Goal: Task Accomplishment & Management: Manage account settings

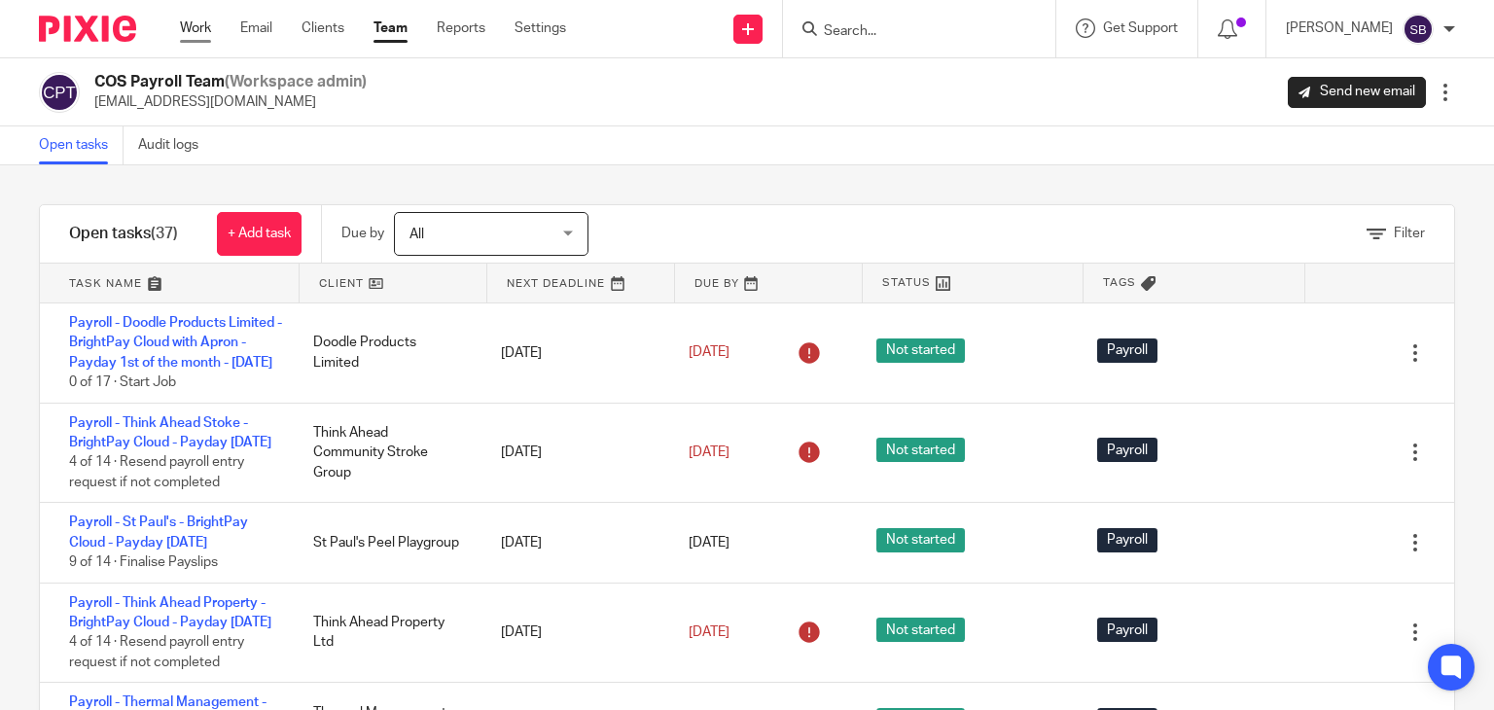
click at [195, 27] on link "Work" at bounding box center [195, 27] width 31 height 19
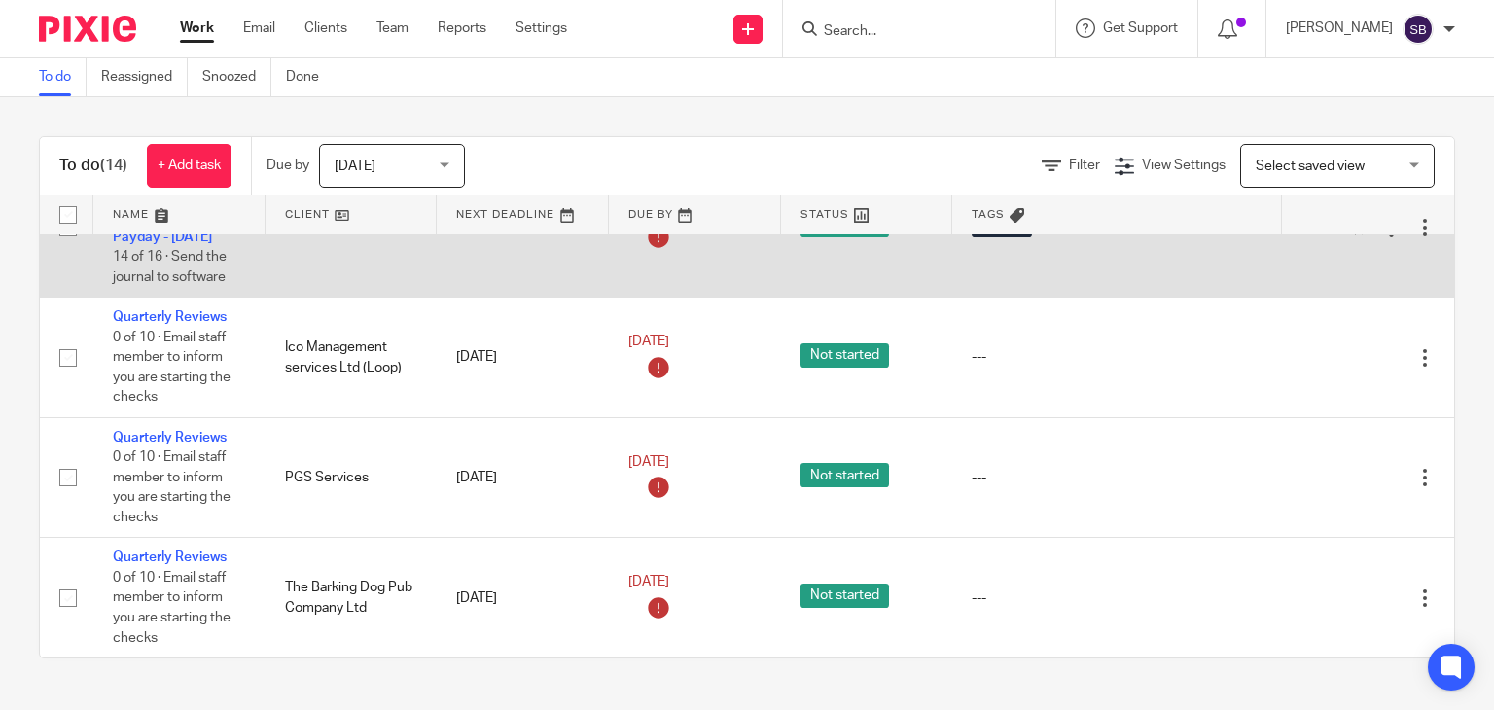
scroll to position [1556, 0]
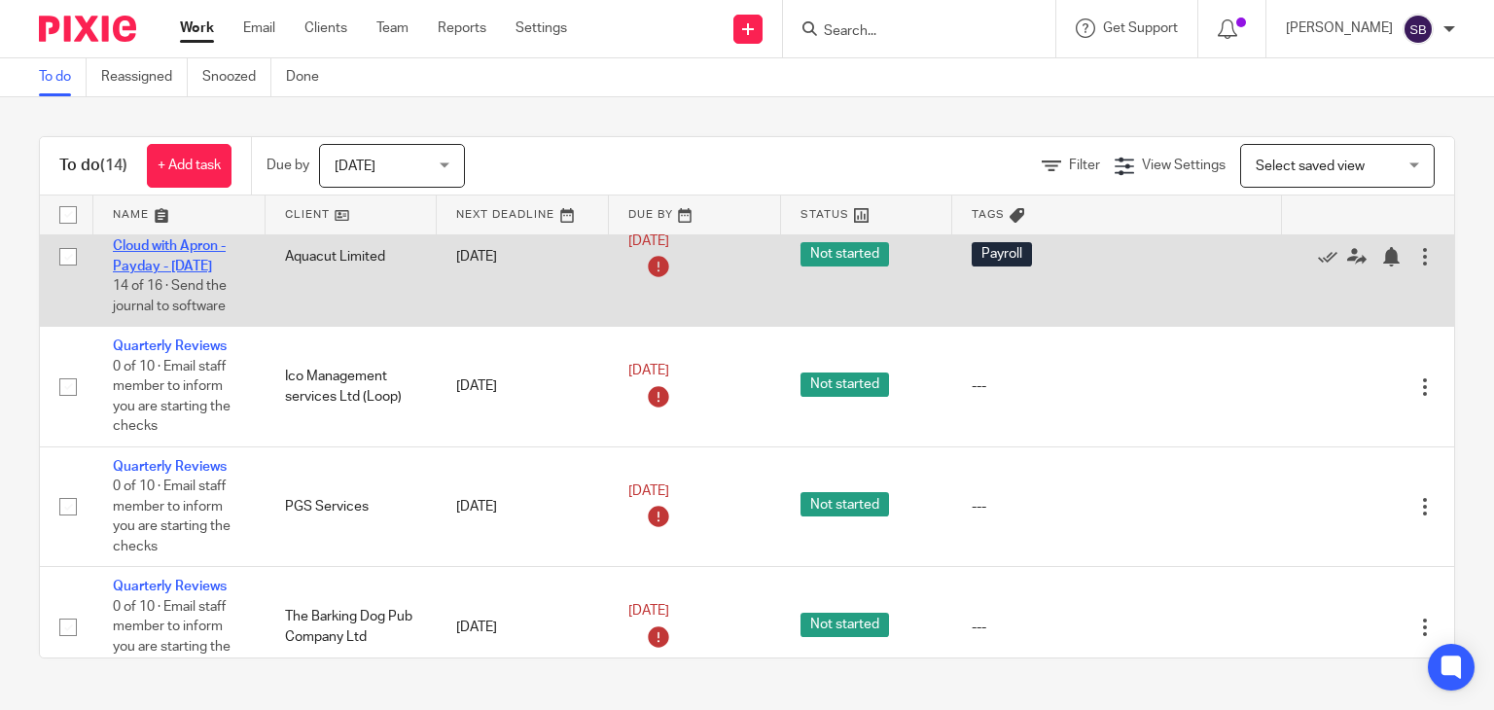
click at [158, 273] on link "Payroll - Aquacut Limited - BrightPay Cloud with Apron - Payday - October 2025" at bounding box center [172, 236] width 118 height 73
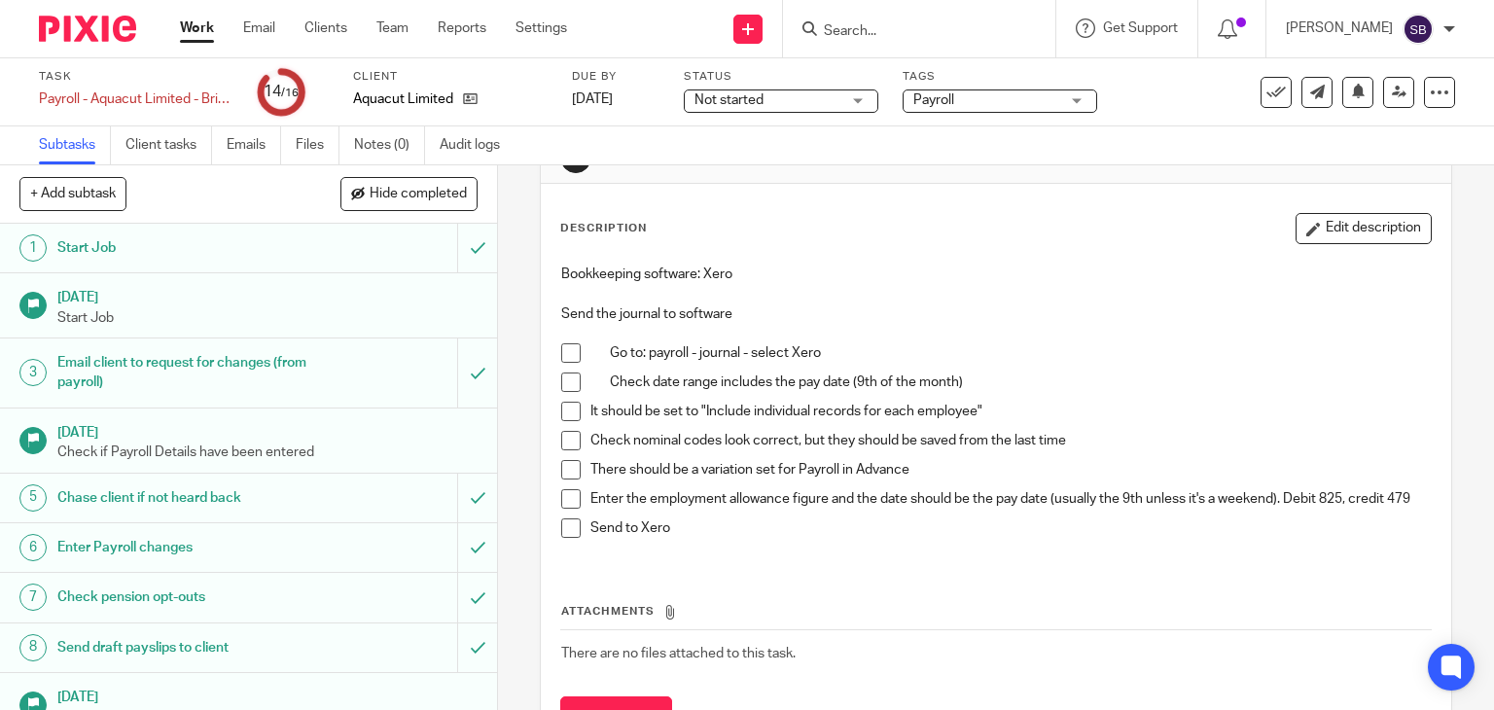
scroll to position [97, 0]
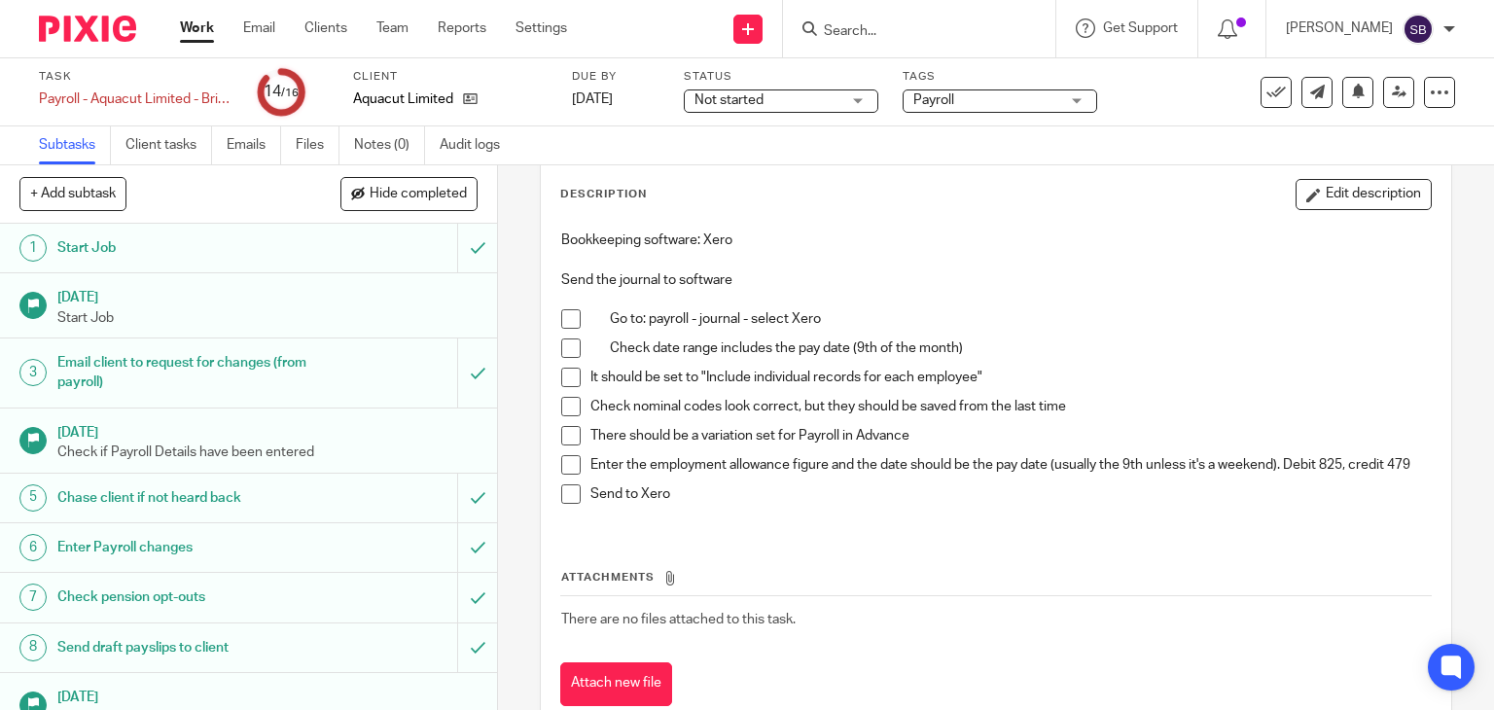
click at [562, 441] on span at bounding box center [570, 435] width 19 height 19
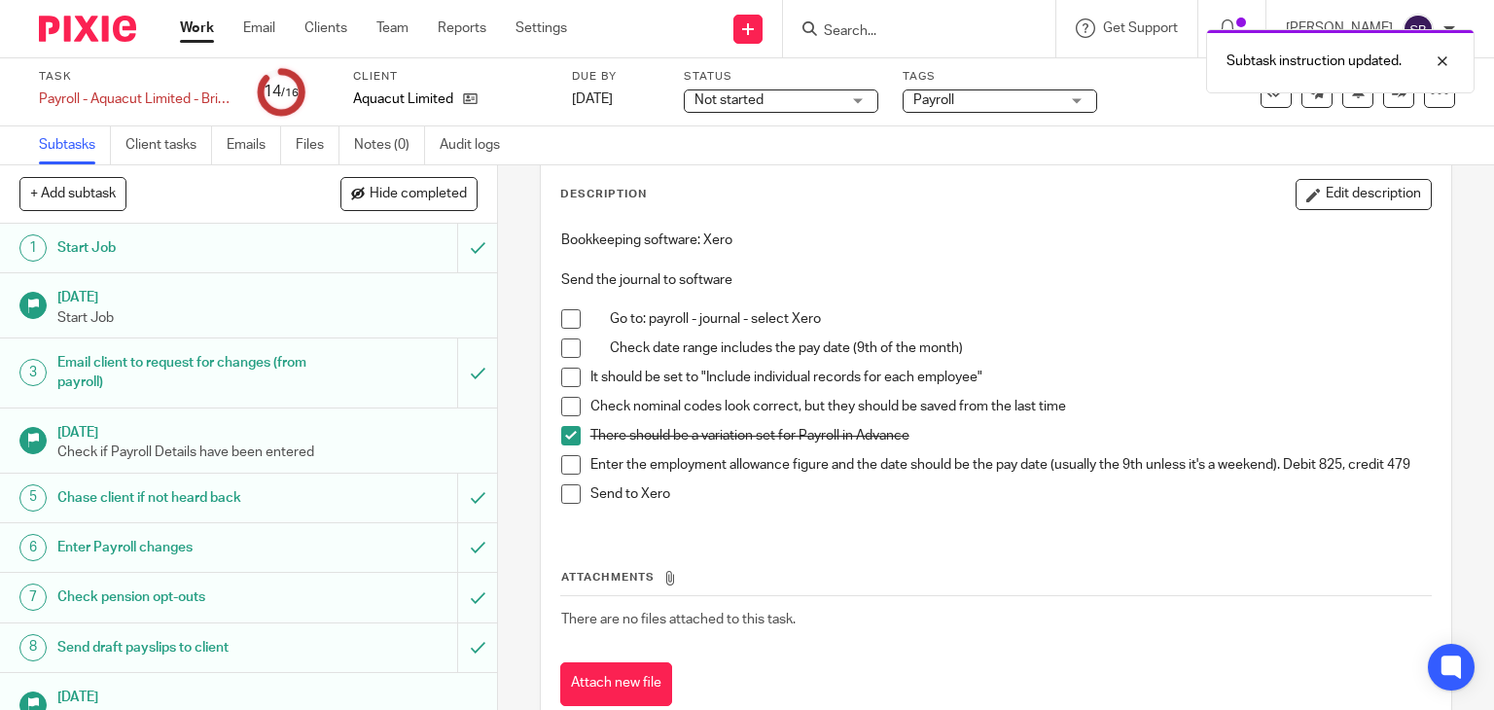
click at [582, 404] on li "Check nominal codes look correct, but they should be saved from the last time" at bounding box center [996, 411] width 871 height 29
click at [568, 400] on span at bounding box center [570, 406] width 19 height 19
click at [561, 374] on span at bounding box center [570, 377] width 19 height 19
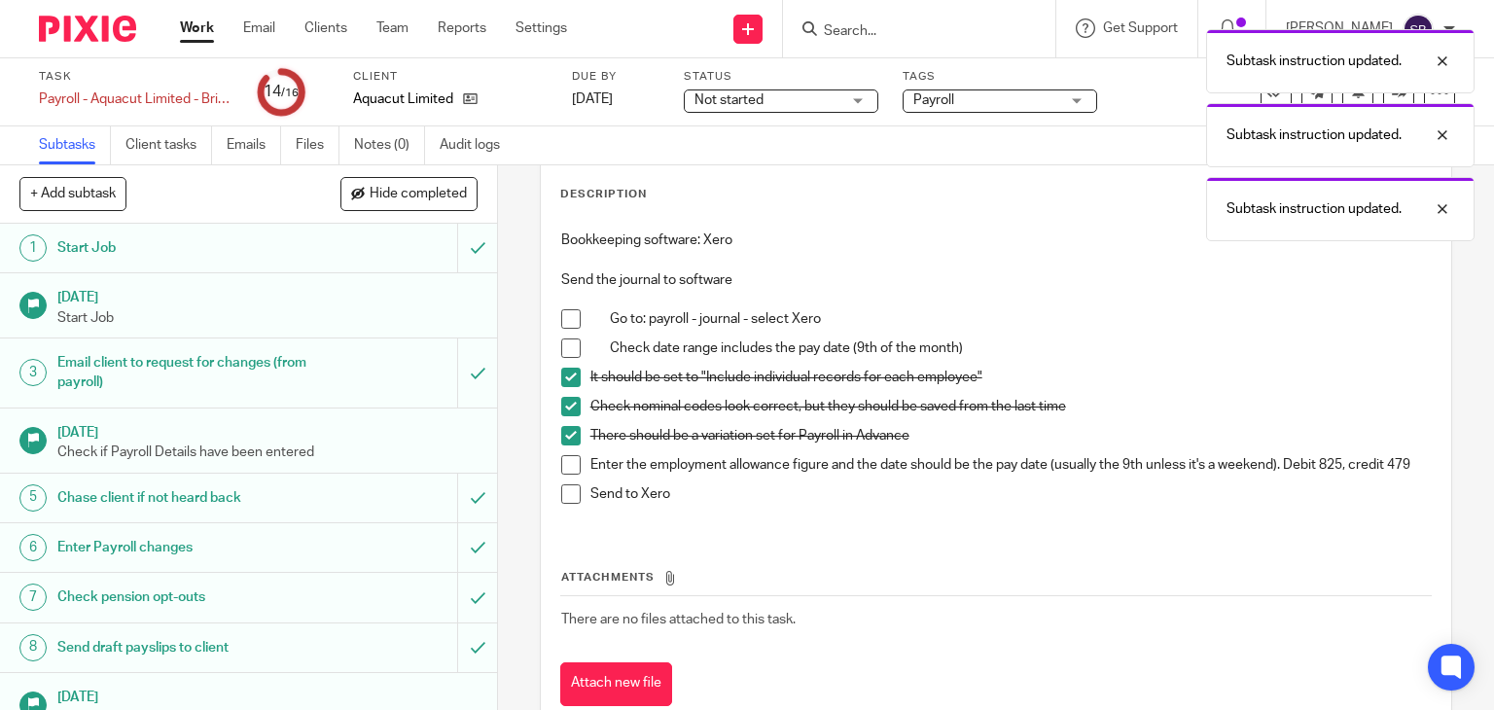
drag, startPoint x: 561, startPoint y: 342, endPoint x: 558, endPoint y: 328, distance: 14.9
click at [561, 342] on span at bounding box center [570, 347] width 19 height 19
click at [561, 316] on span at bounding box center [570, 318] width 19 height 19
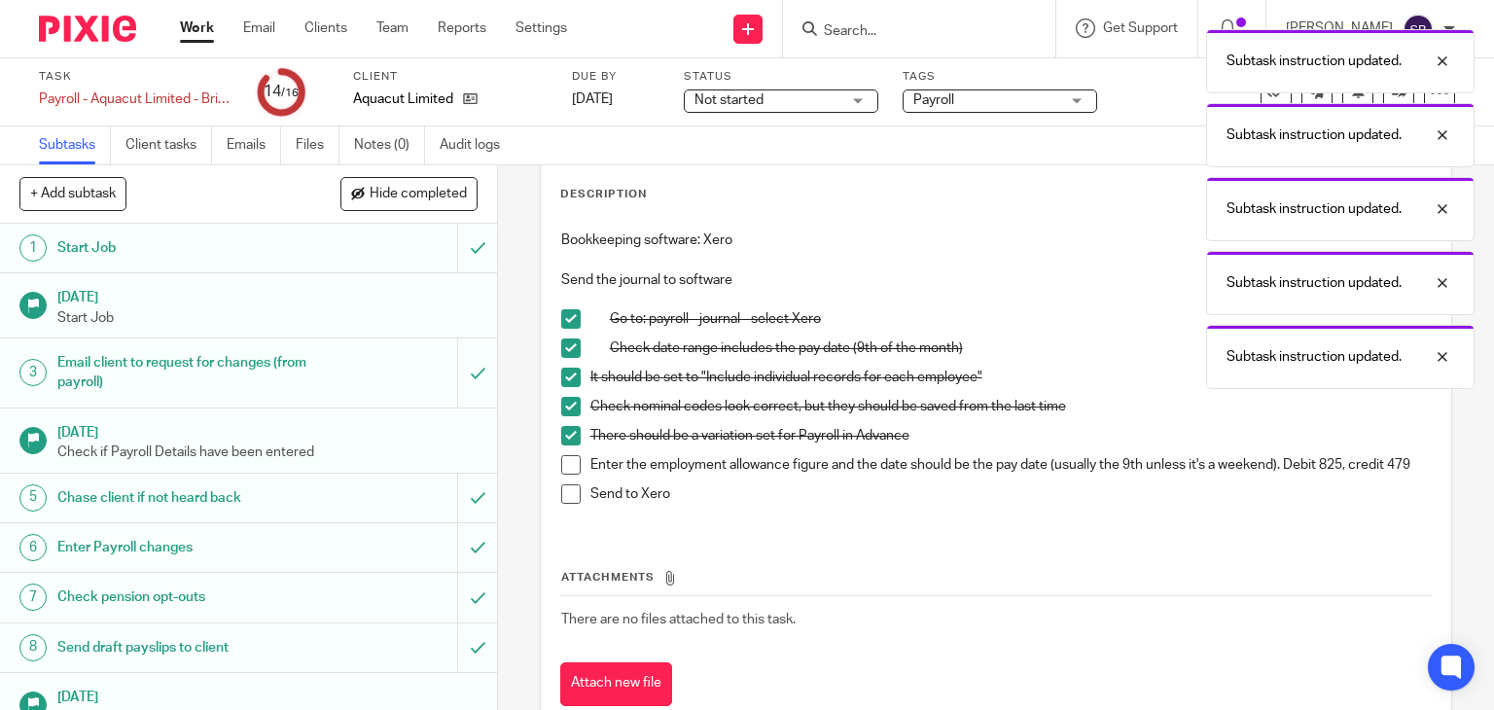
click at [561, 468] on span at bounding box center [570, 464] width 19 height 19
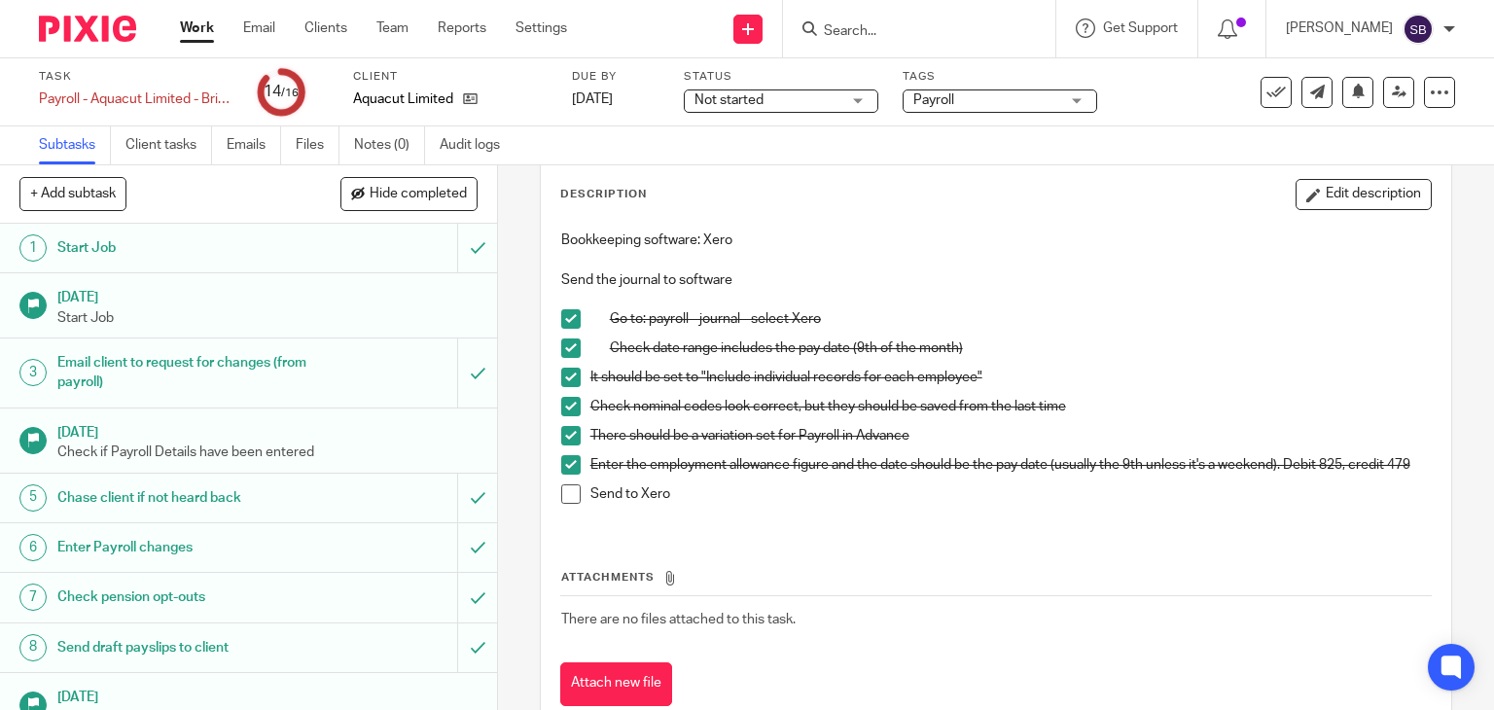
drag, startPoint x: 566, startPoint y: 501, endPoint x: 397, endPoint y: 464, distance: 173.2
click at [565, 502] on span at bounding box center [570, 493] width 19 height 19
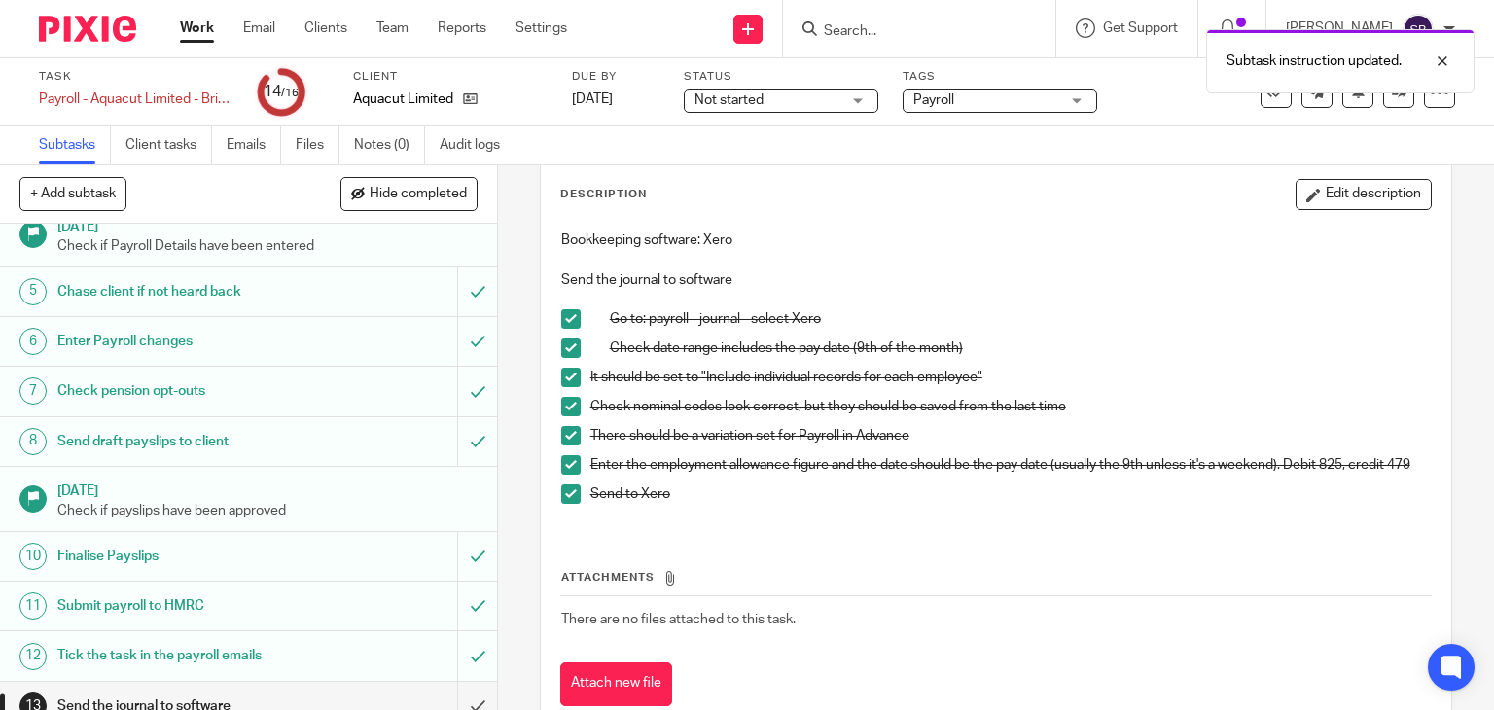
scroll to position [414, 0]
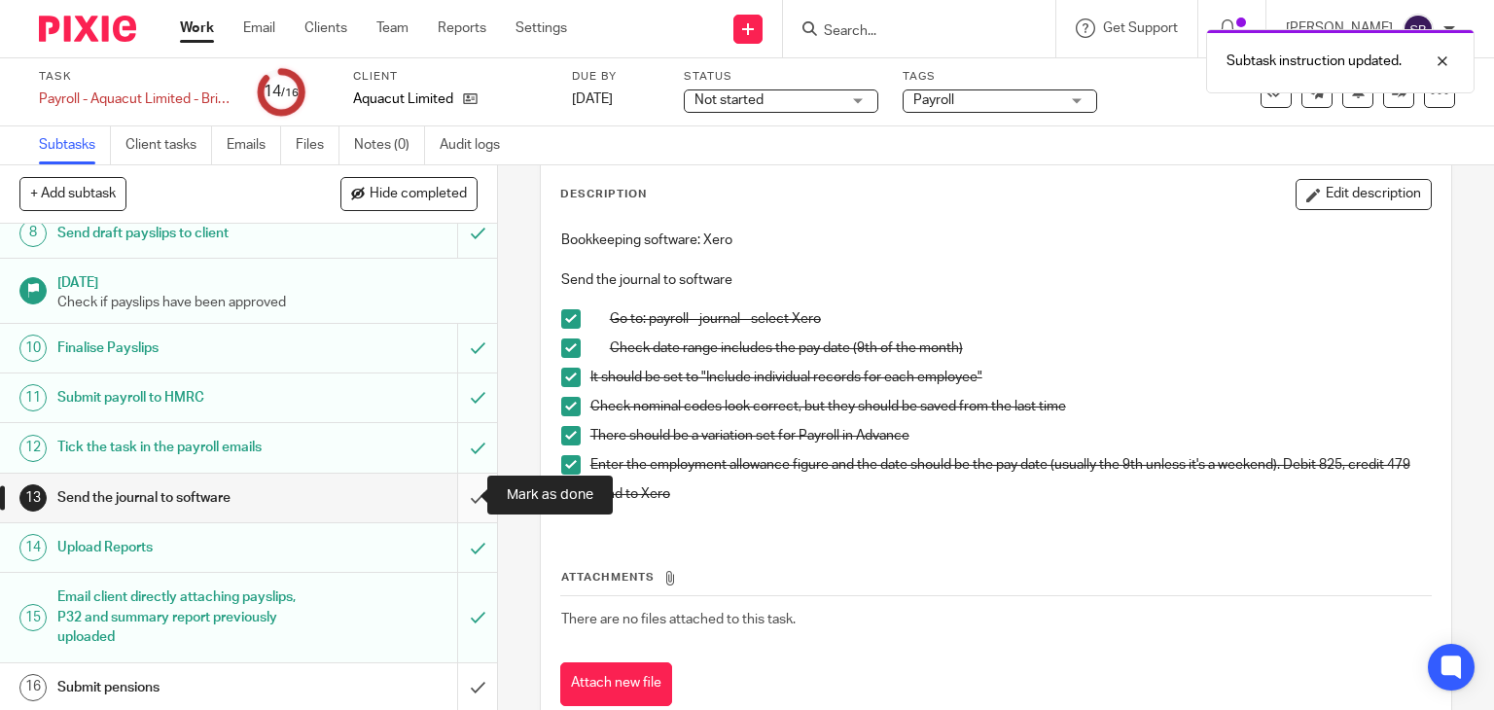
click at [455, 494] on input "submit" at bounding box center [248, 498] width 497 height 49
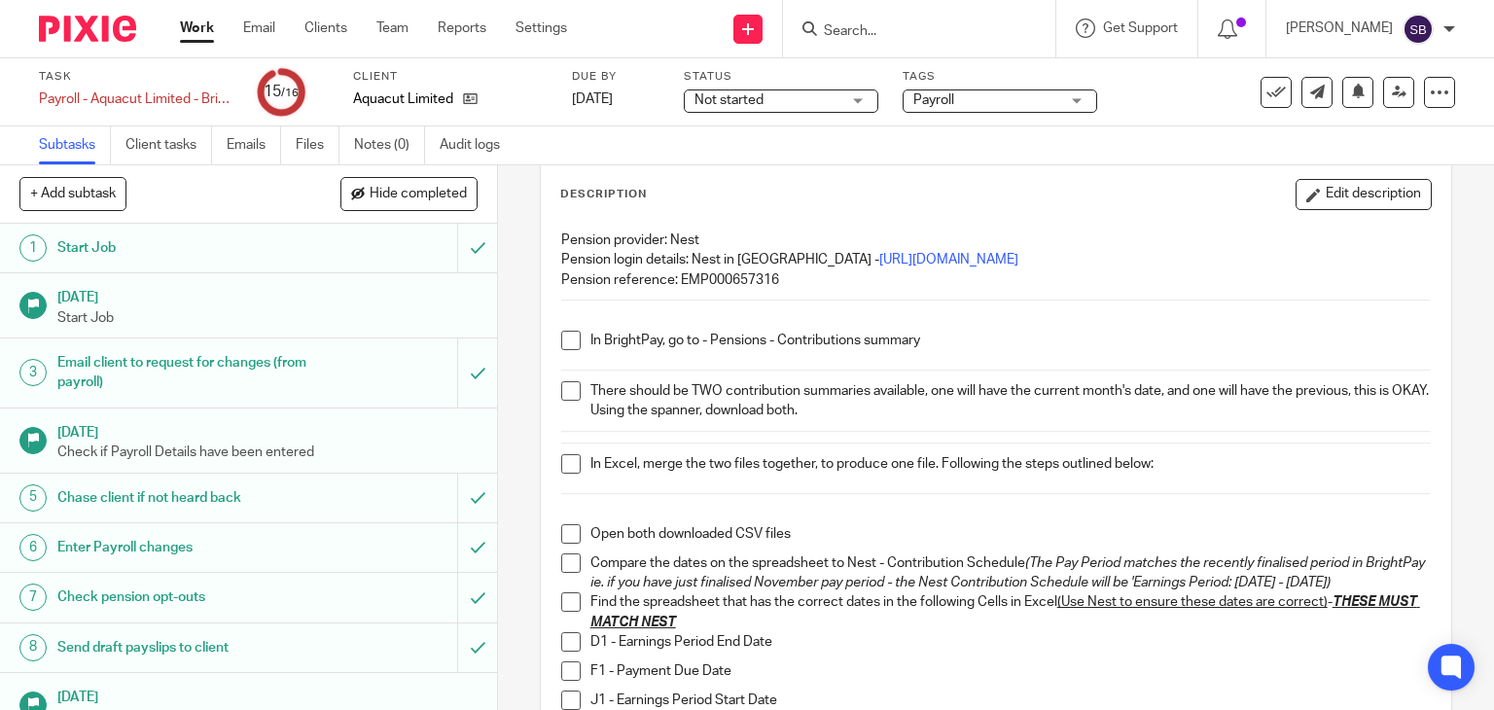
scroll to position [195, 0]
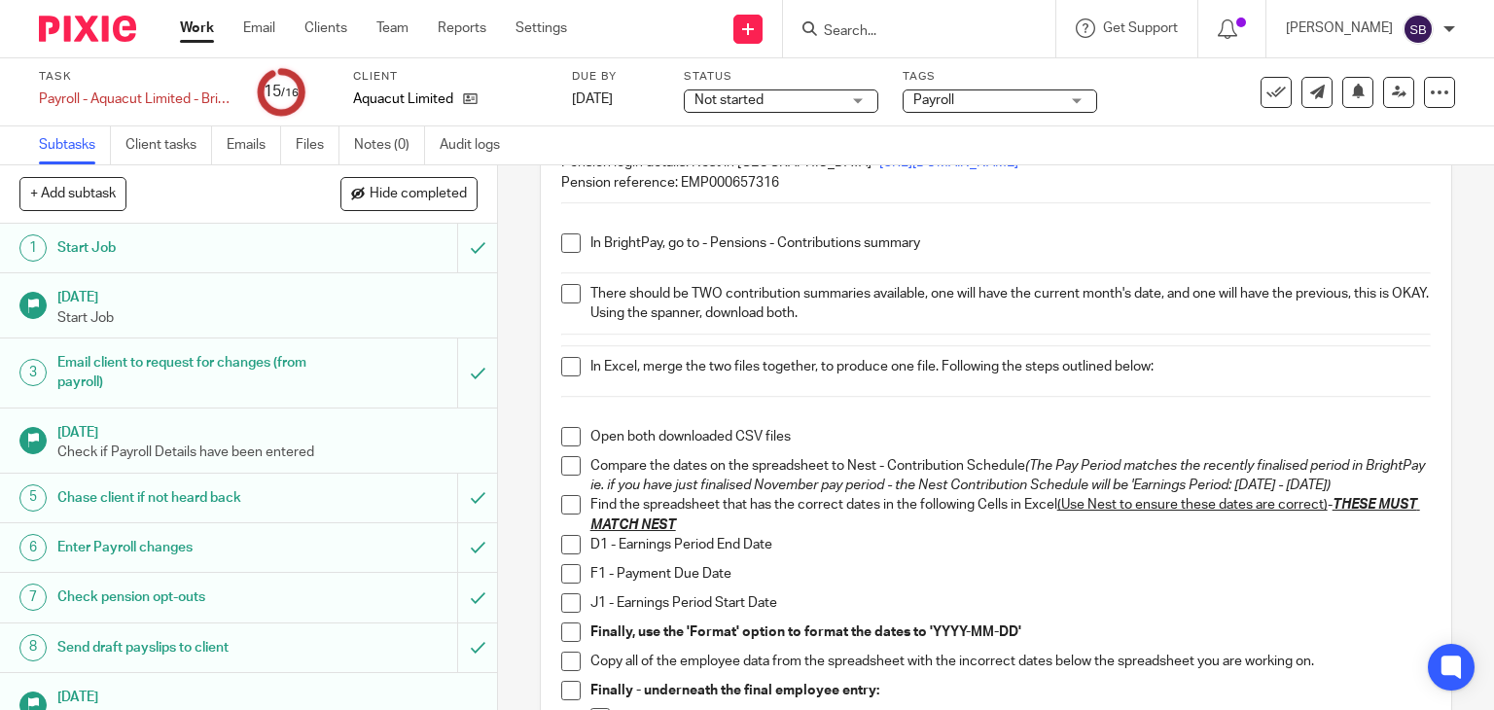
click at [561, 238] on span at bounding box center [570, 242] width 19 height 19
click at [561, 297] on span at bounding box center [570, 293] width 19 height 19
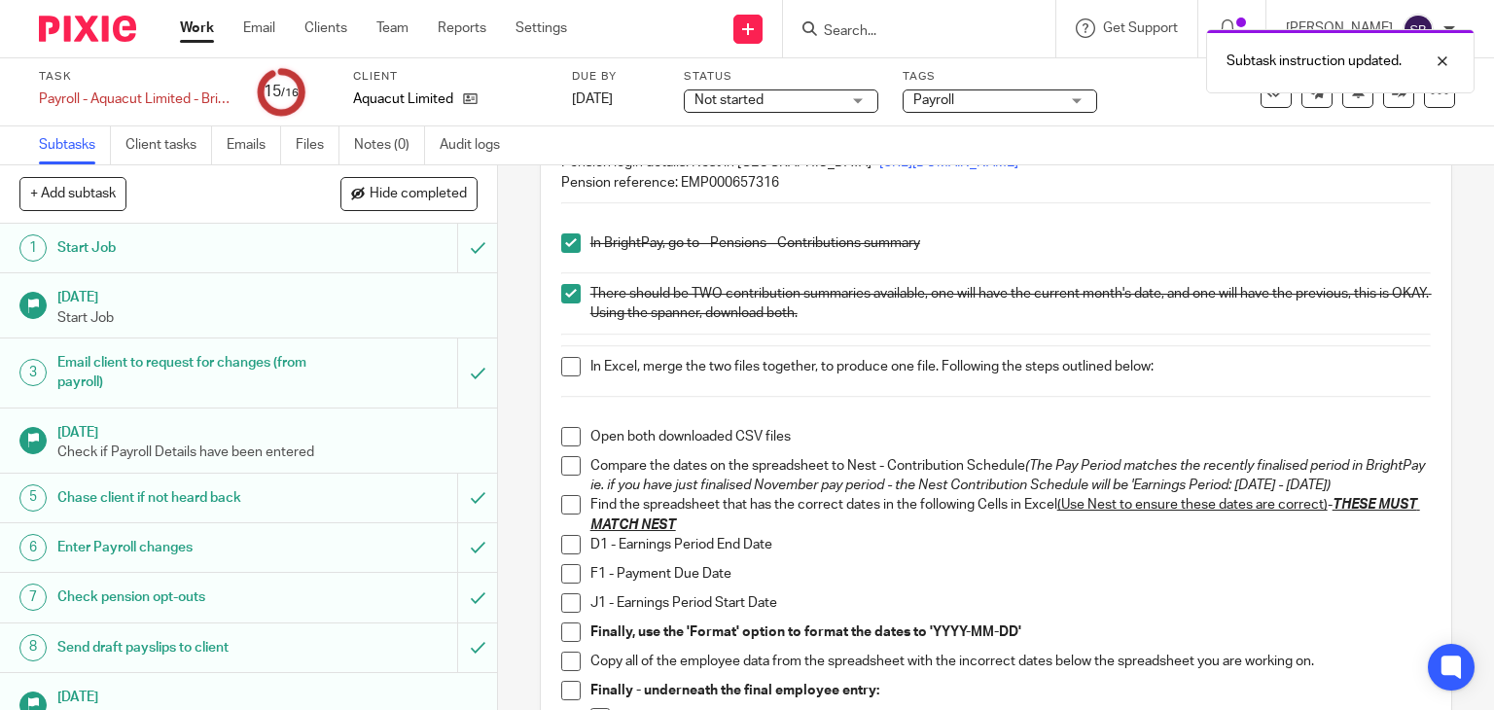
click at [563, 371] on span at bounding box center [570, 366] width 19 height 19
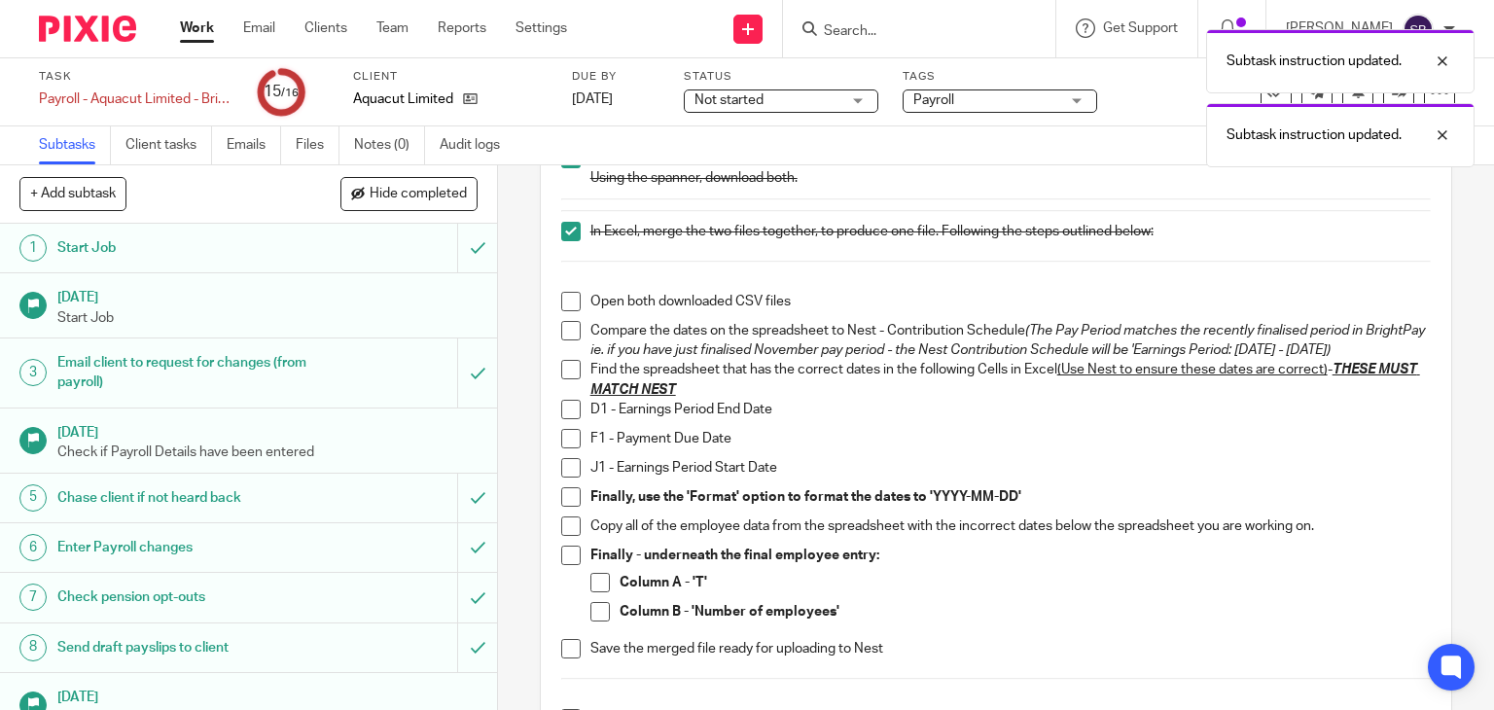
scroll to position [389, 0]
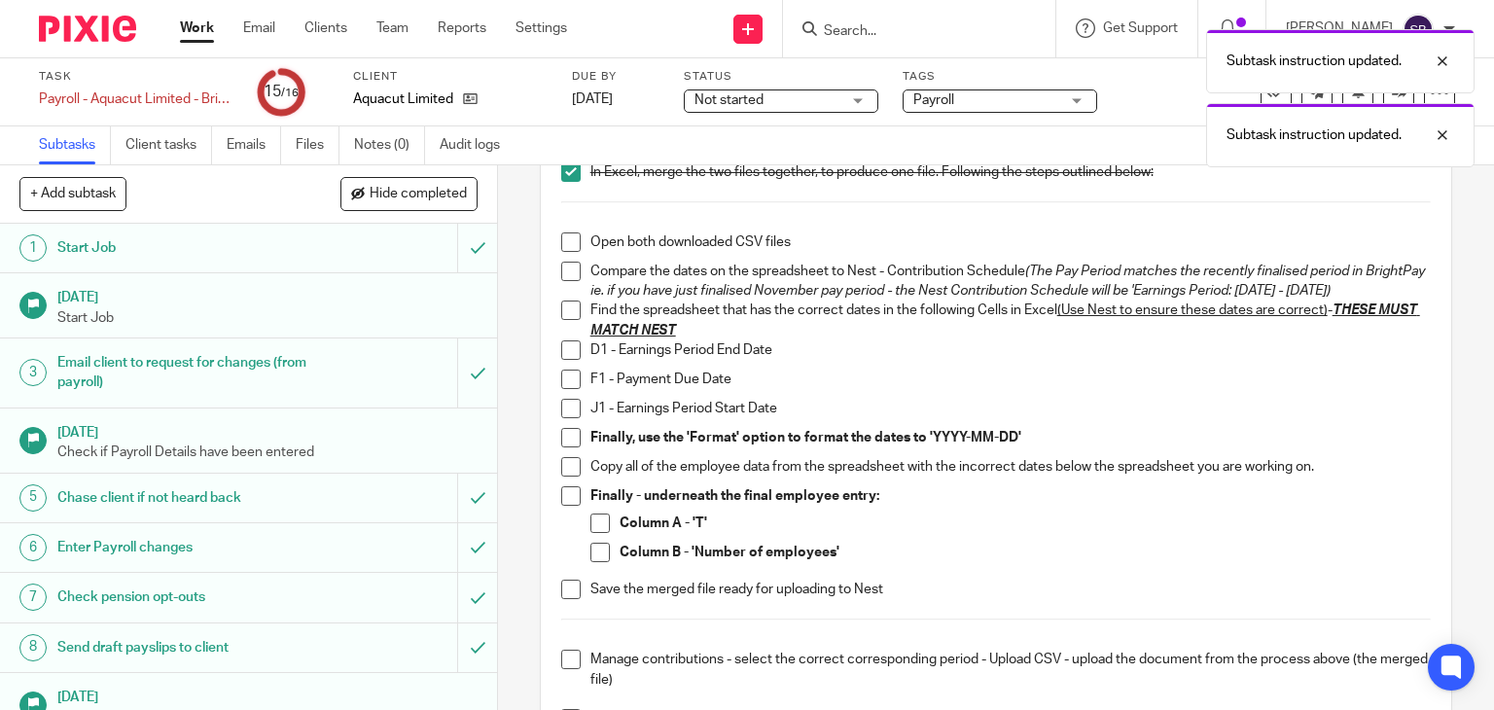
click at [561, 234] on span at bounding box center [570, 241] width 19 height 19
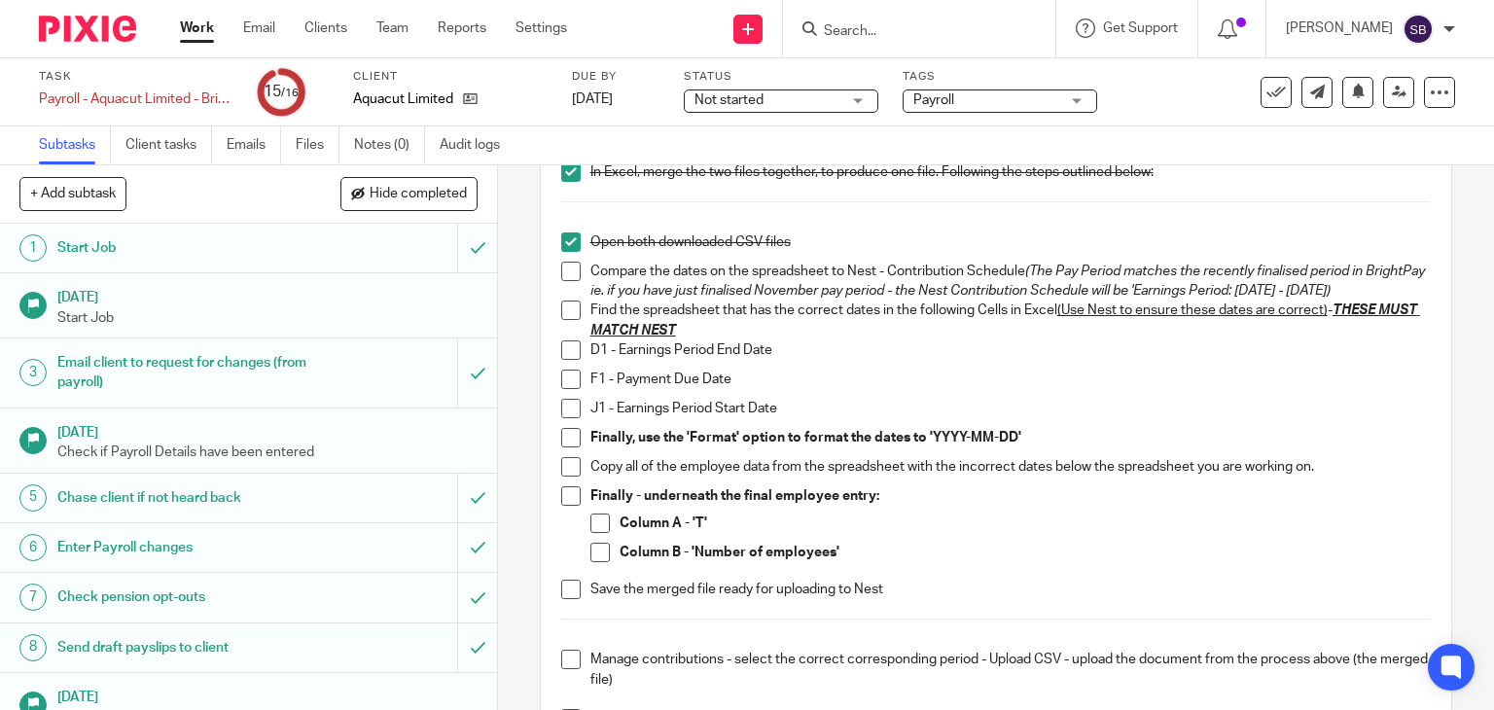
click at [561, 271] on span at bounding box center [570, 271] width 19 height 19
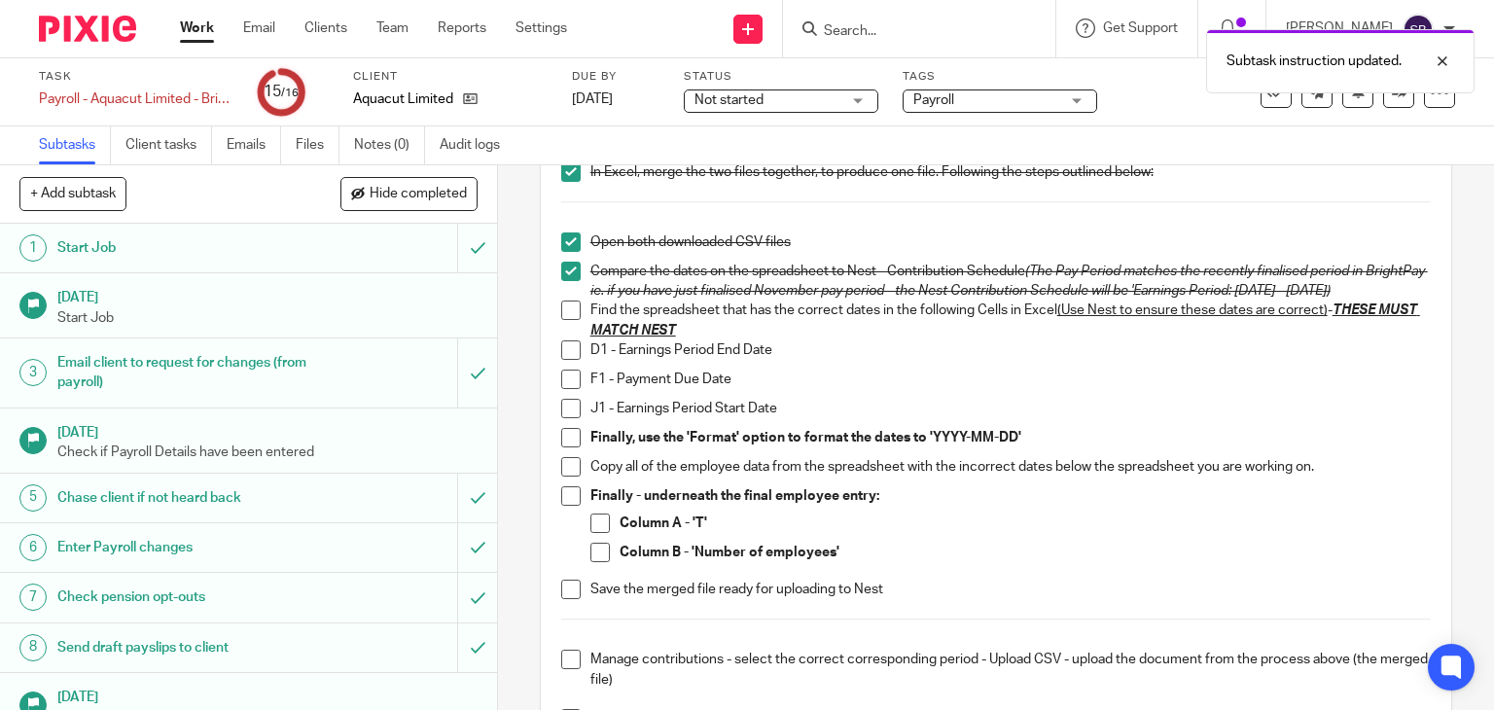
click at [561, 320] on span at bounding box center [570, 310] width 19 height 19
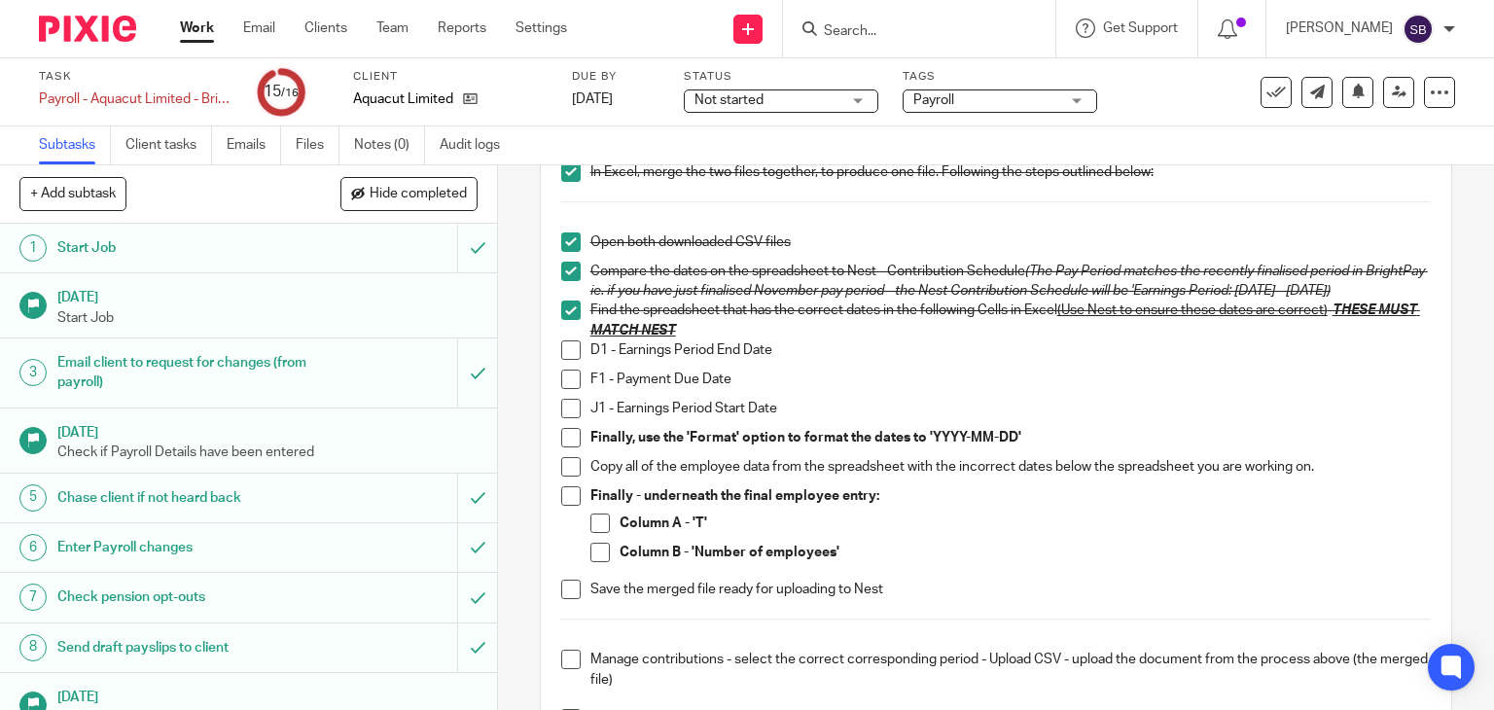
click at [563, 360] on span at bounding box center [570, 349] width 19 height 19
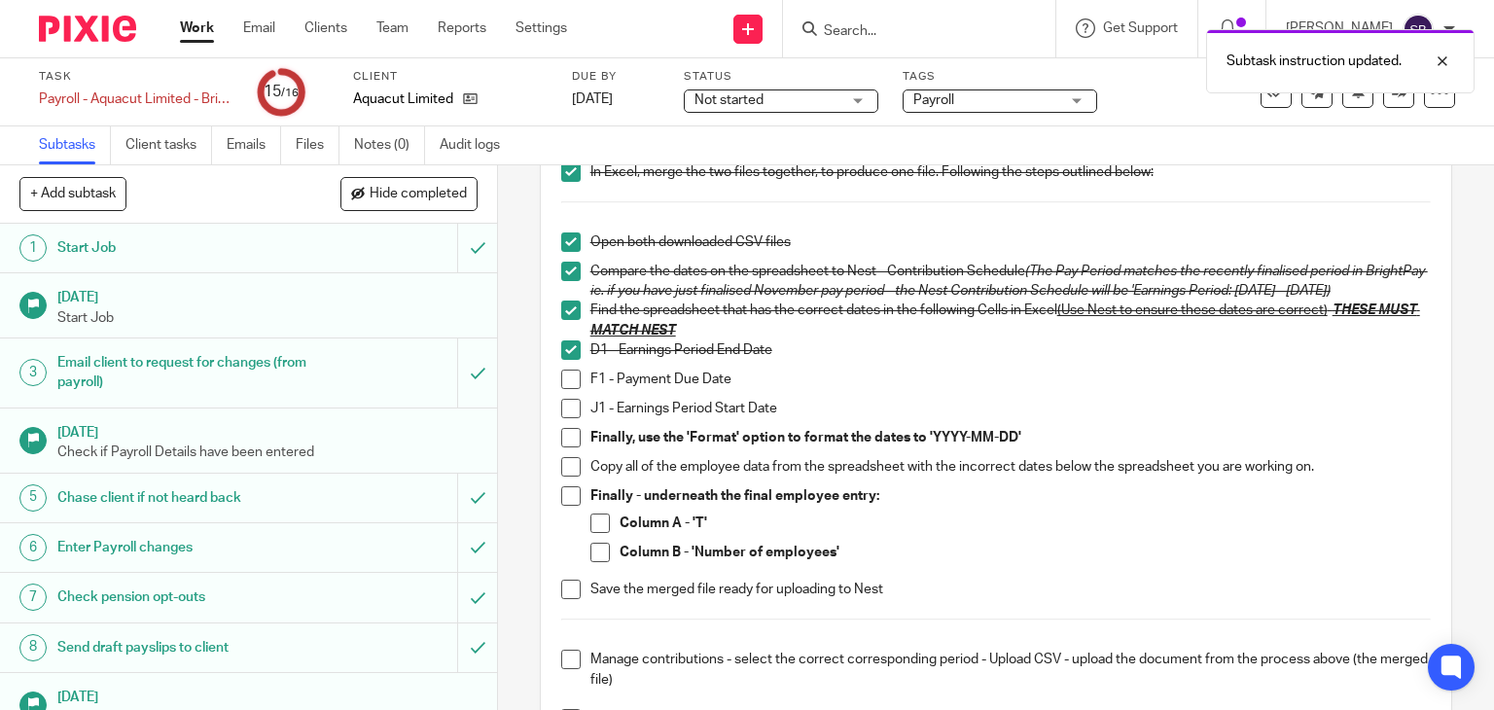
click at [561, 389] on span at bounding box center [570, 379] width 19 height 19
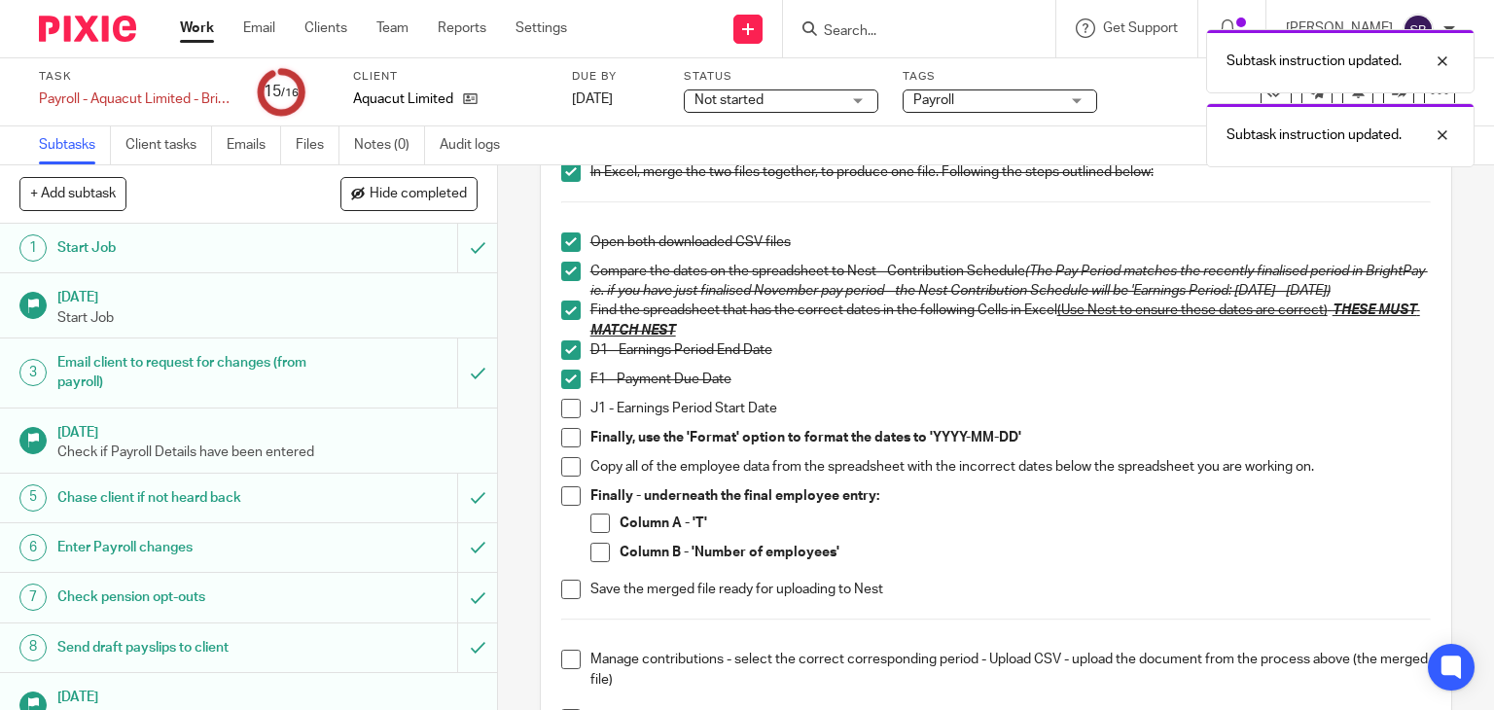
click at [561, 418] on span at bounding box center [570, 408] width 19 height 19
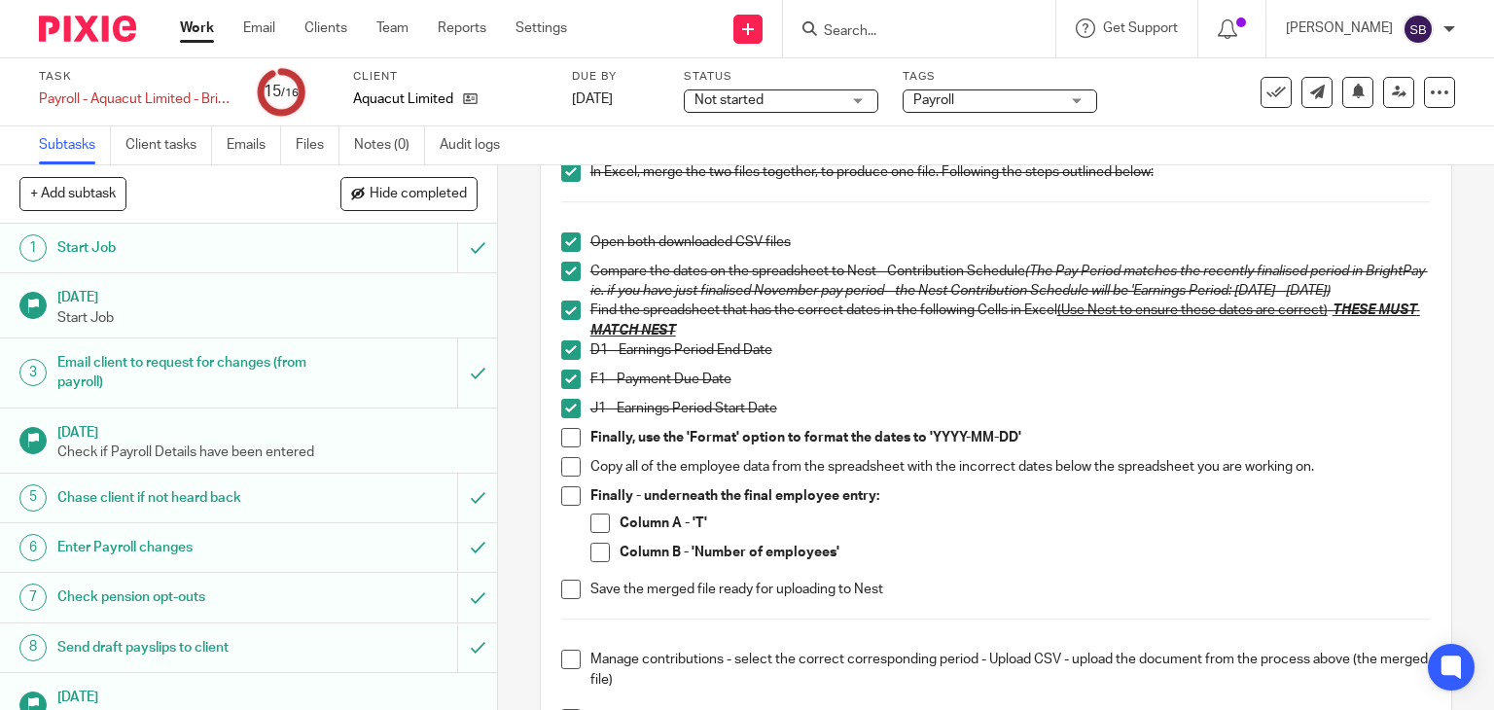
click at [563, 447] on span at bounding box center [570, 437] width 19 height 19
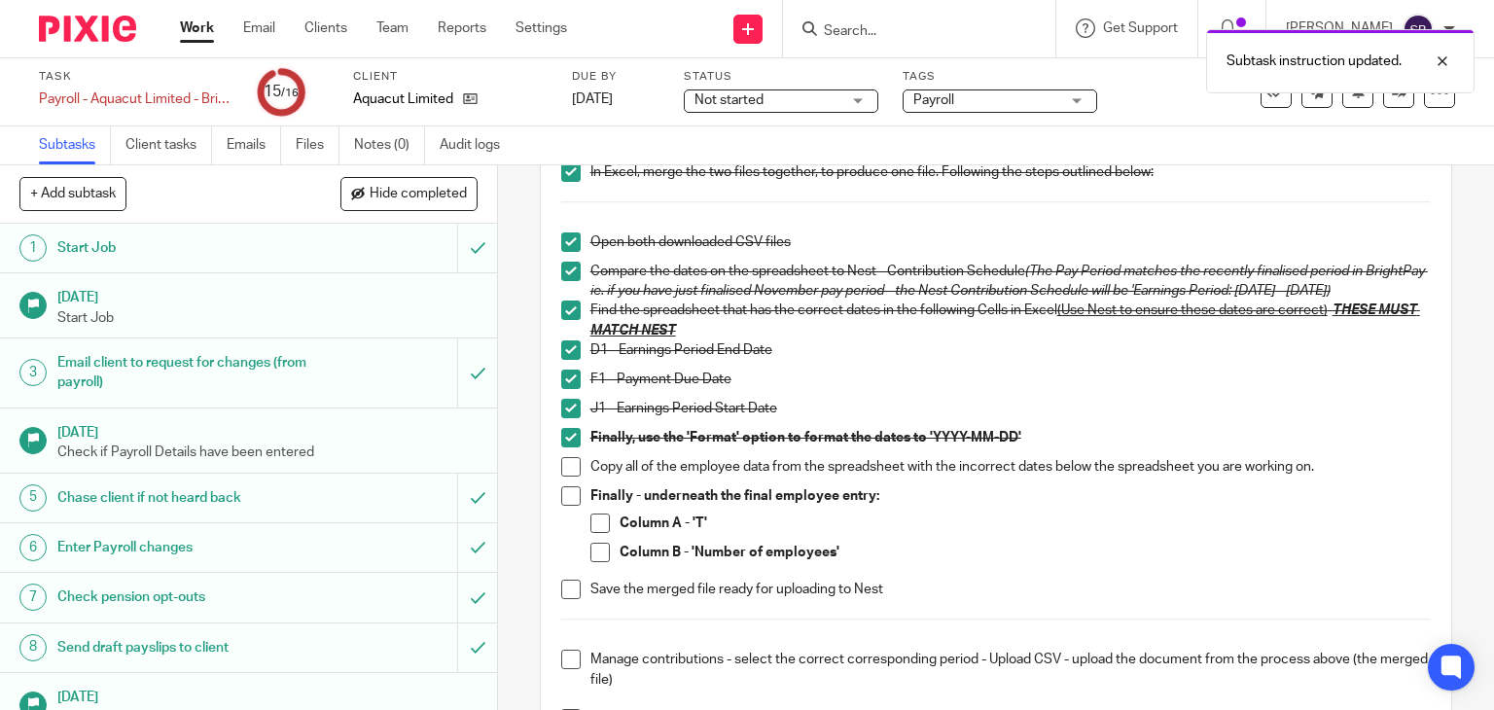
click at [561, 477] on span at bounding box center [570, 466] width 19 height 19
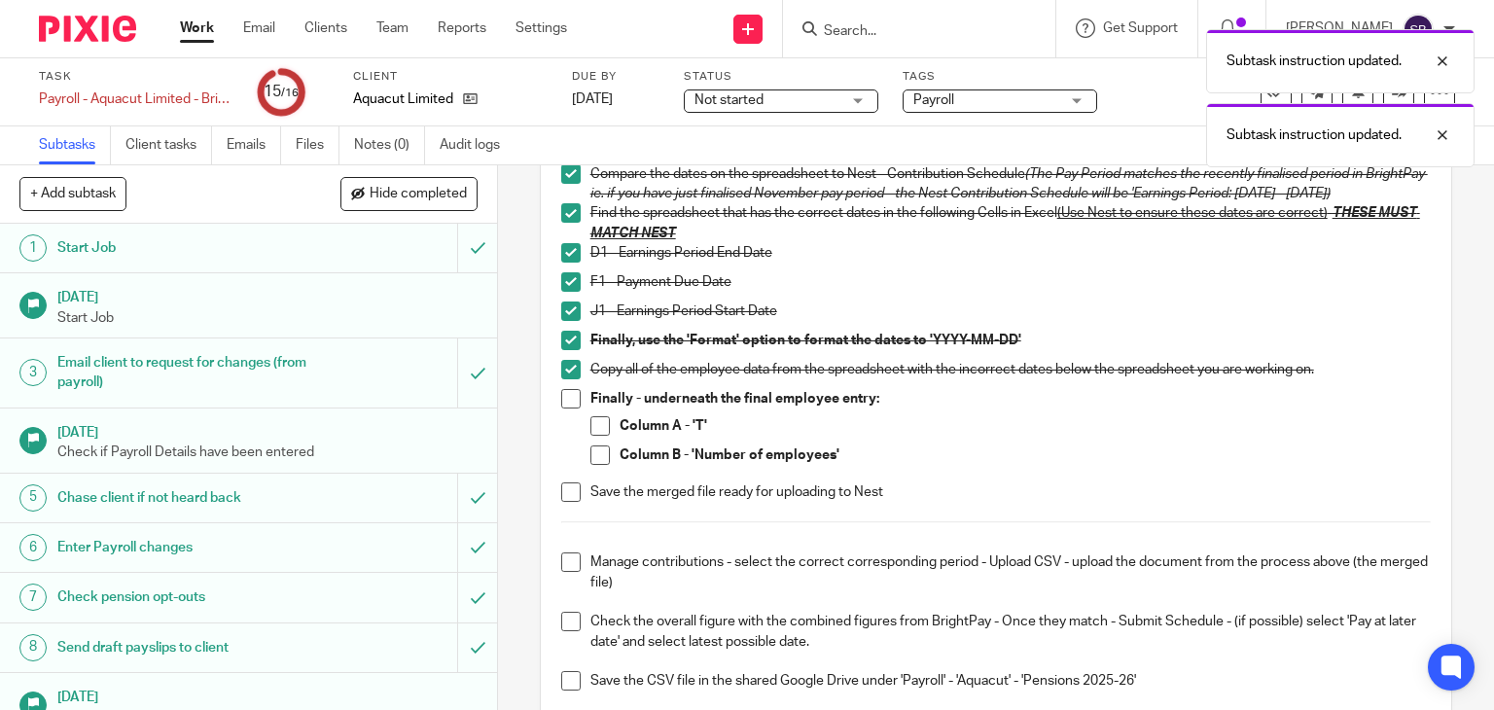
scroll to position [584, 0]
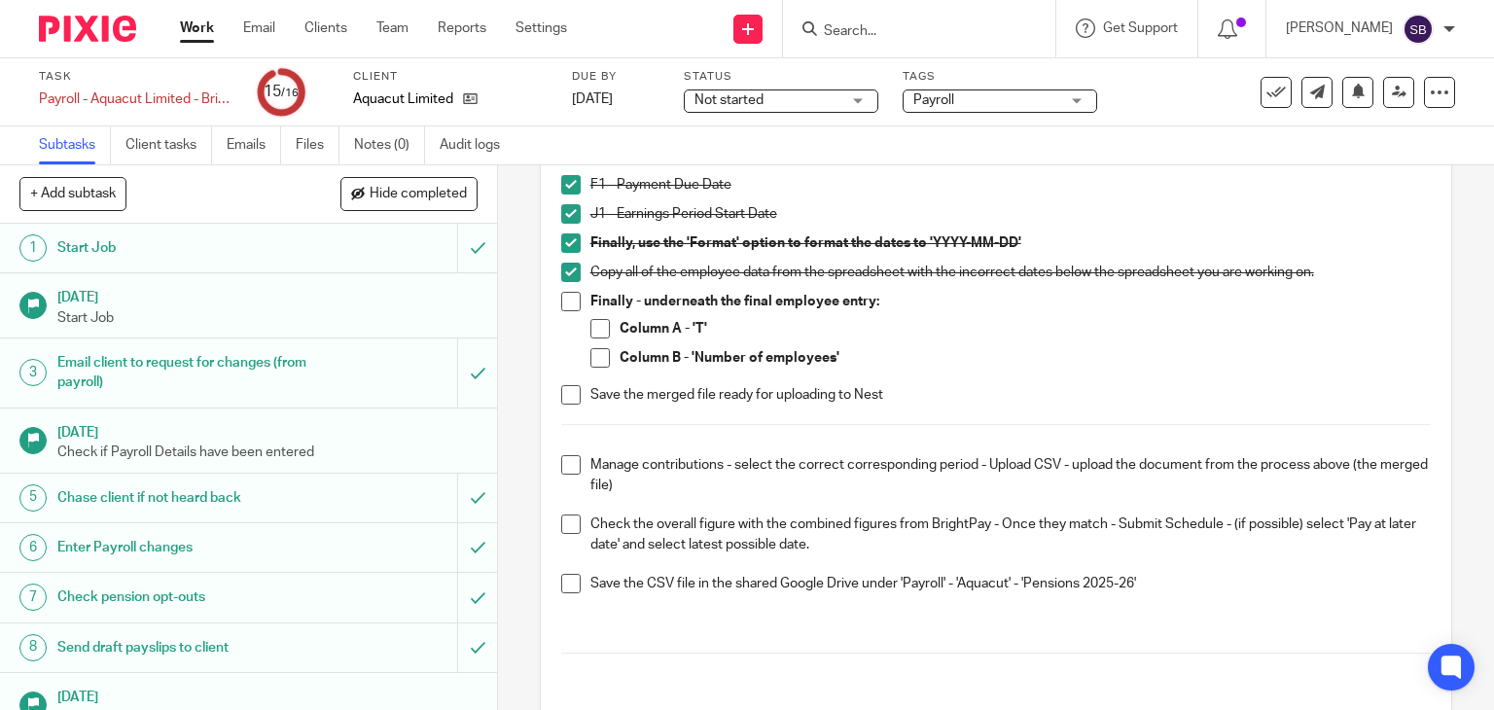
drag, startPoint x: 565, startPoint y: 313, endPoint x: 576, endPoint y: 320, distance: 12.7
click at [566, 311] on span at bounding box center [570, 301] width 19 height 19
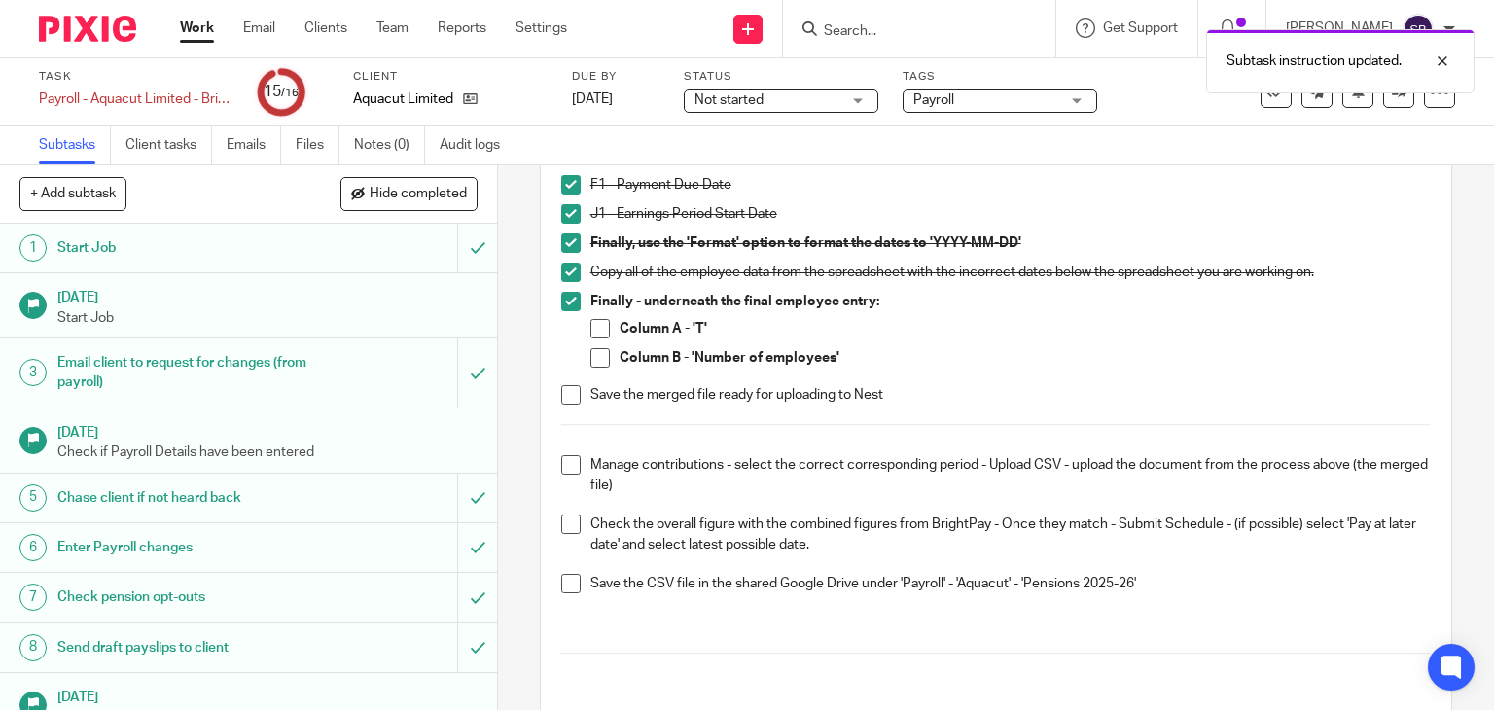
click at [590, 338] on span at bounding box center [599, 328] width 19 height 19
click at [597, 368] on span at bounding box center [599, 357] width 19 height 19
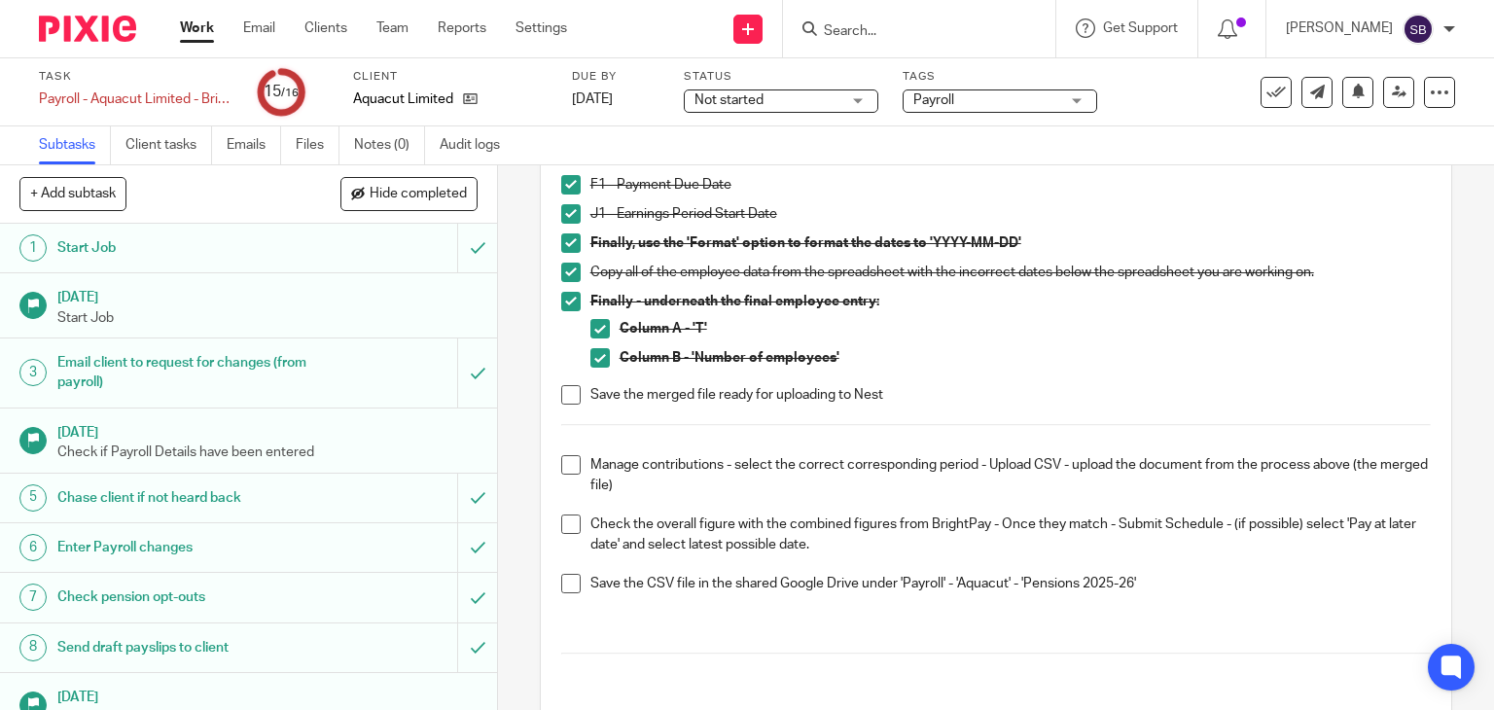
click at [572, 405] on span at bounding box center [570, 394] width 19 height 19
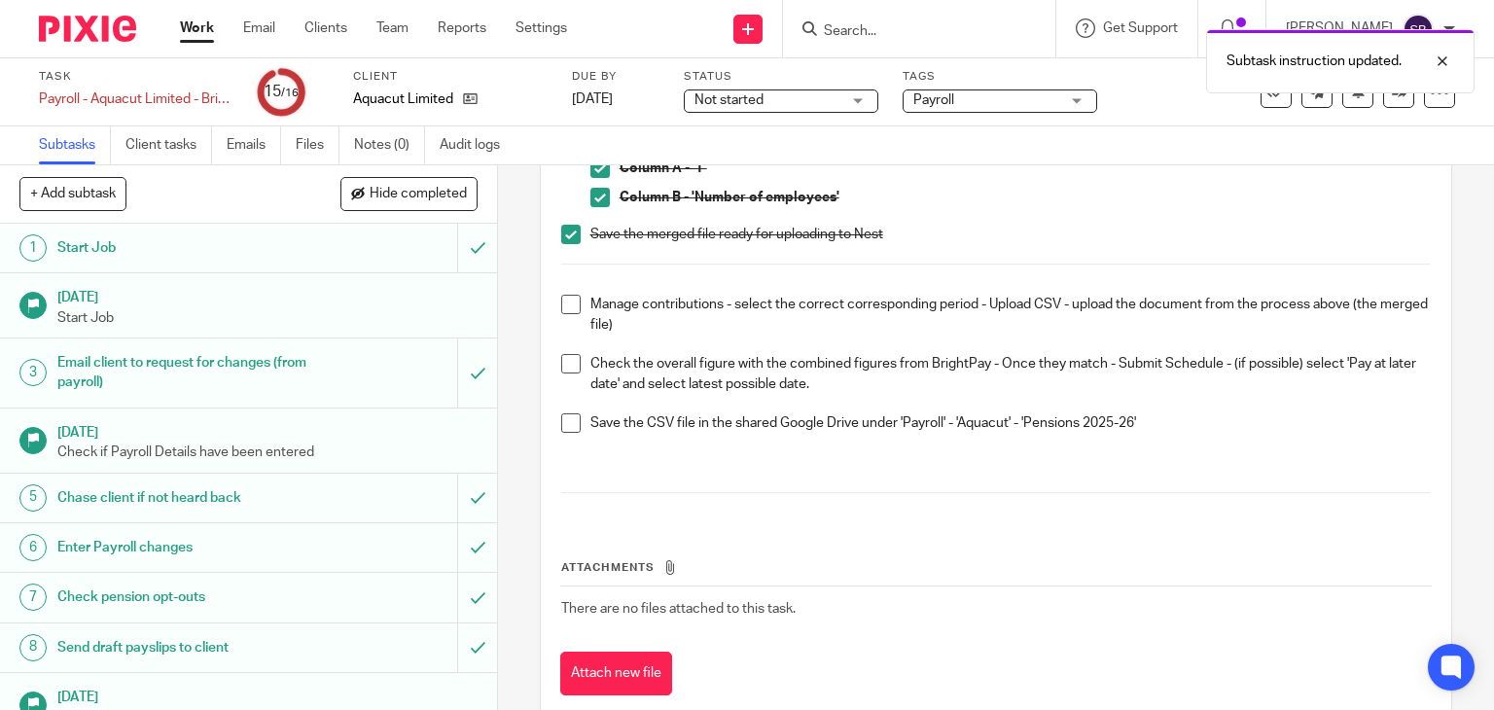
scroll to position [778, 0]
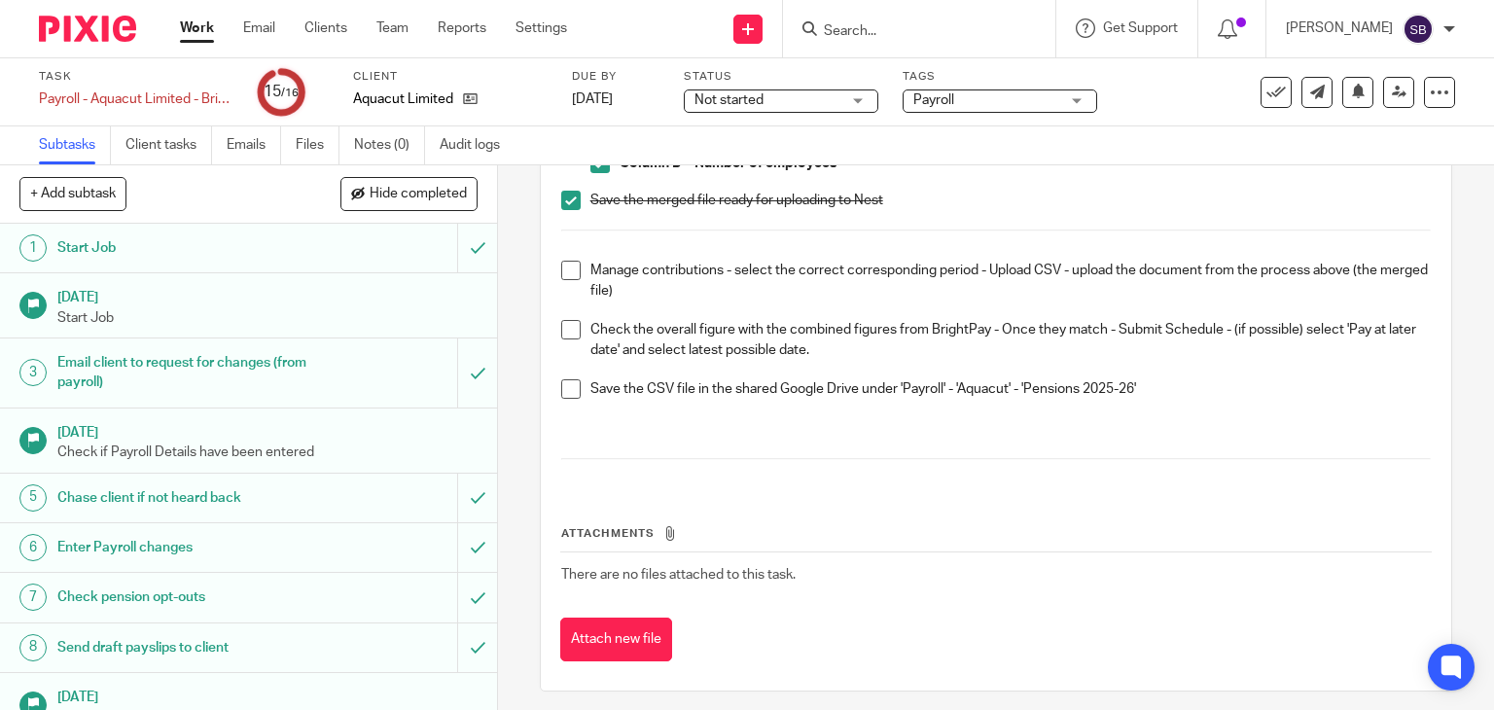
click at [561, 280] on span at bounding box center [570, 270] width 19 height 19
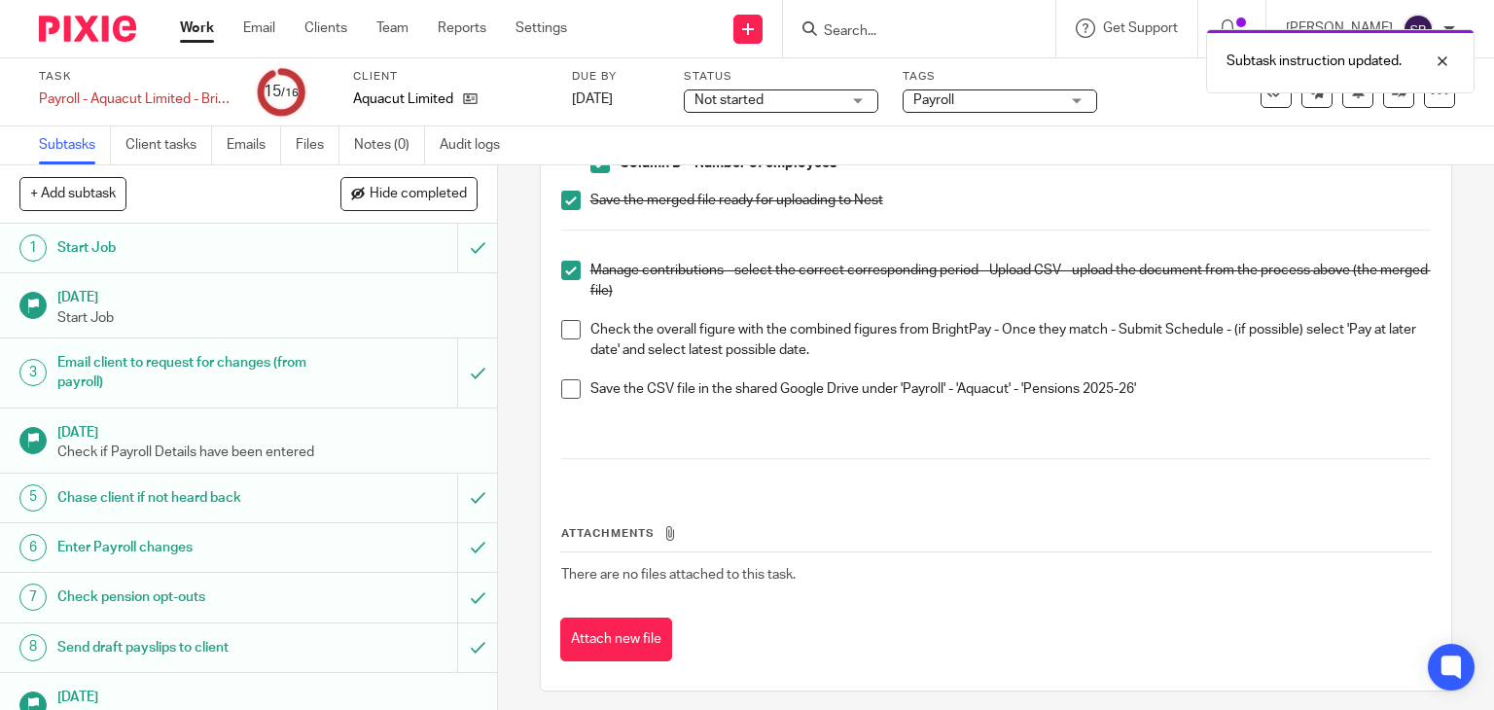
click at [561, 320] on li "Manage contributions - select the correct corresponding period - Upload CSV - u…" at bounding box center [996, 290] width 871 height 59
click at [561, 339] on span at bounding box center [570, 329] width 19 height 19
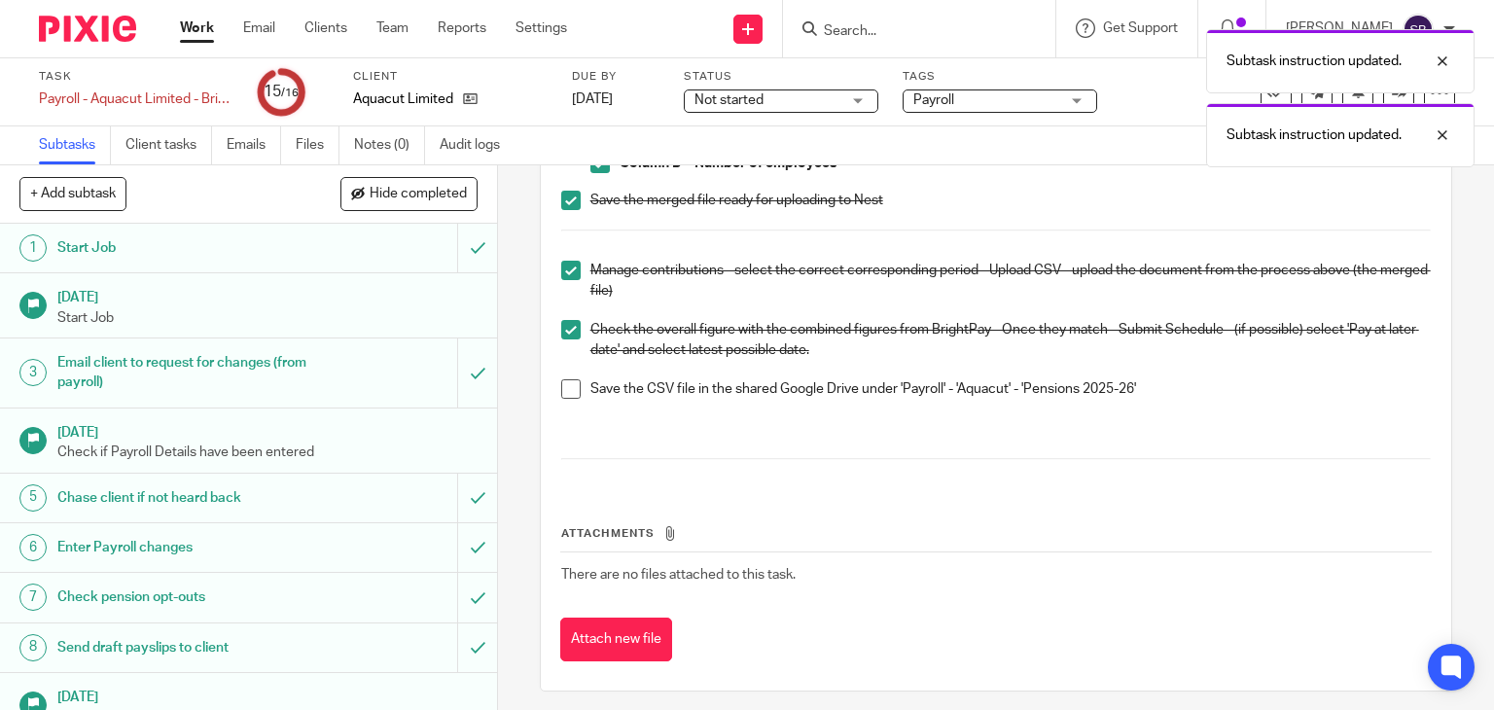
click at [569, 399] on span at bounding box center [570, 388] width 19 height 19
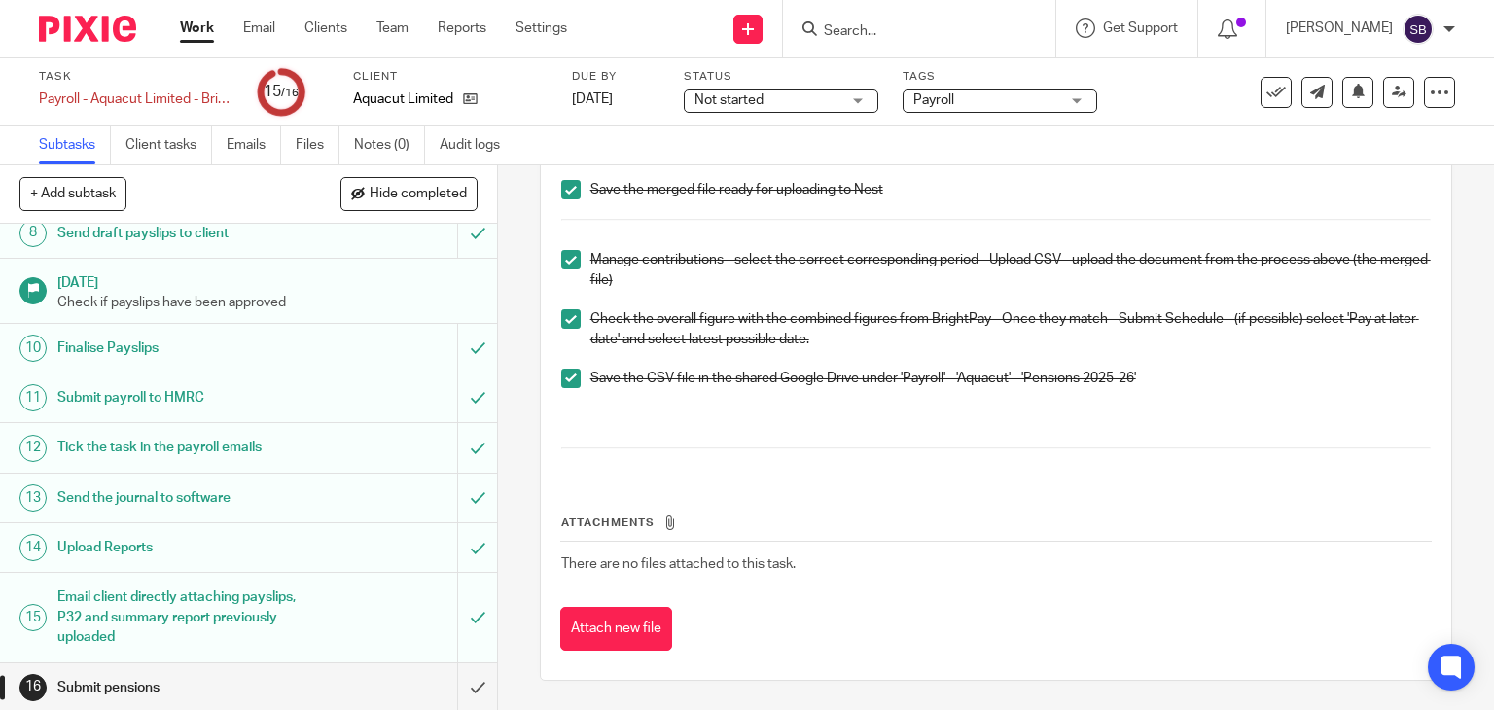
scroll to position [804, 0]
click at [457, 684] on input "submit" at bounding box center [248, 687] width 497 height 49
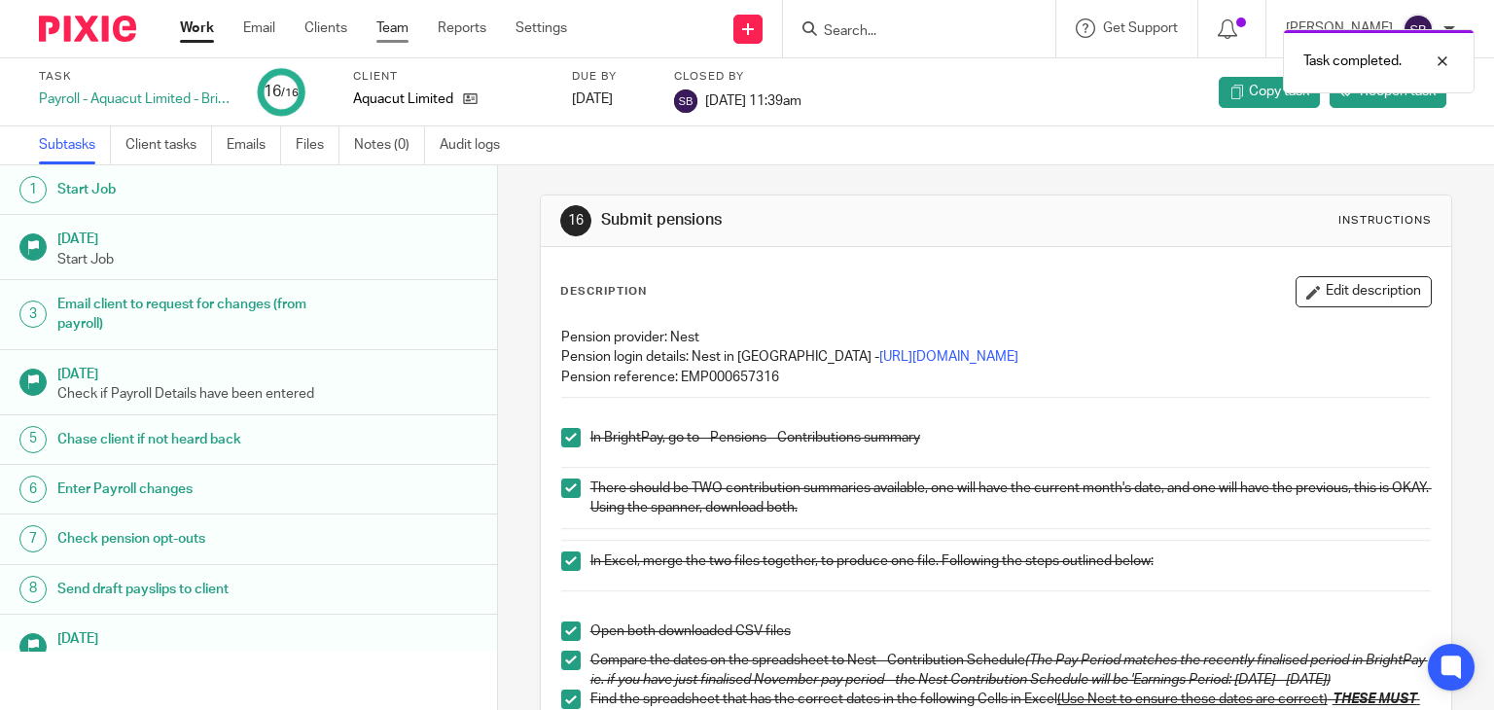
click at [381, 28] on link "Team" at bounding box center [392, 27] width 32 height 19
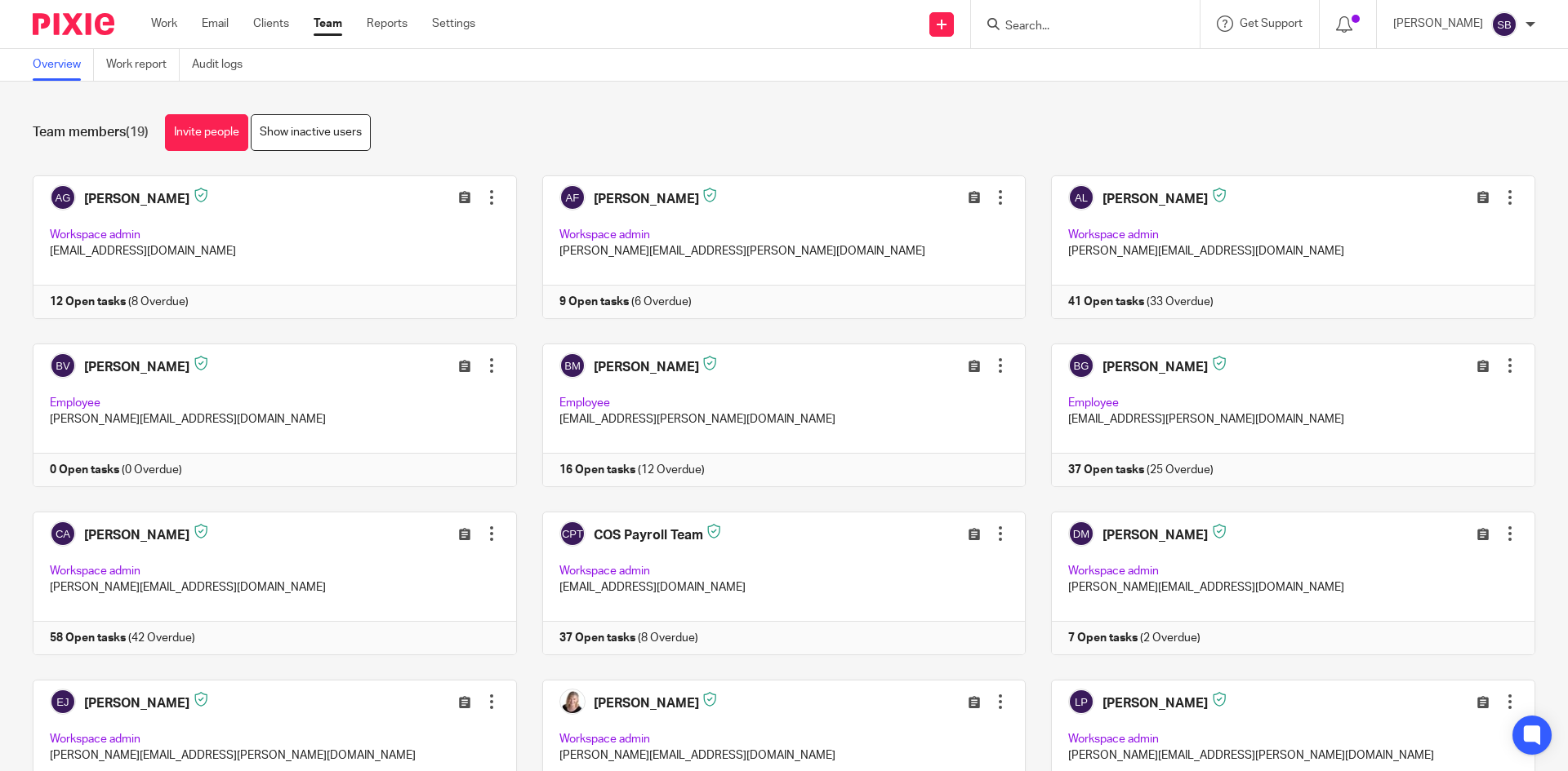
click at [1109, 22] on input "Search" at bounding box center [1076, 27] width 147 height 15
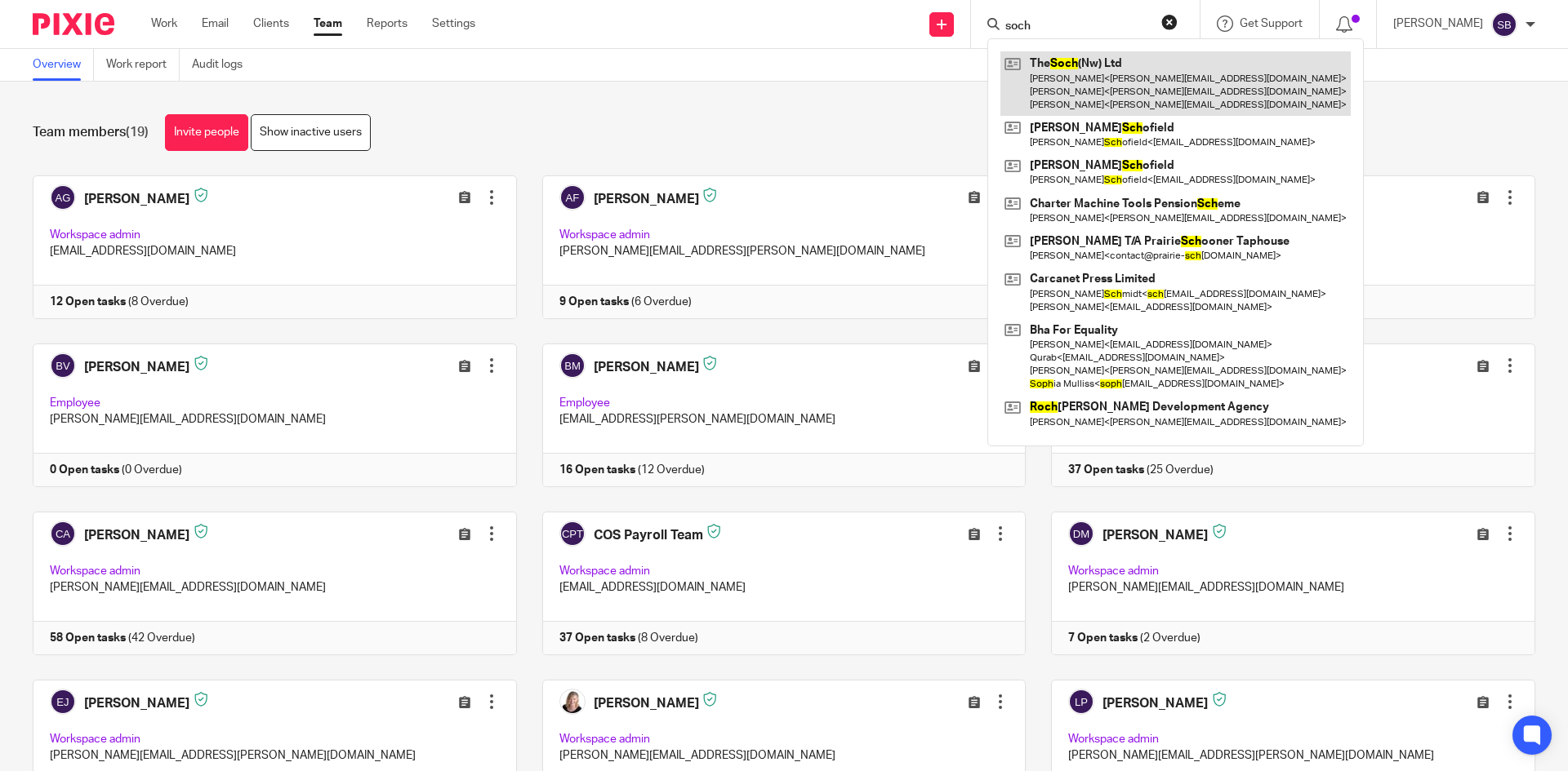
type input "soch"
click at [1137, 70] on link at bounding box center [1175, 83] width 350 height 65
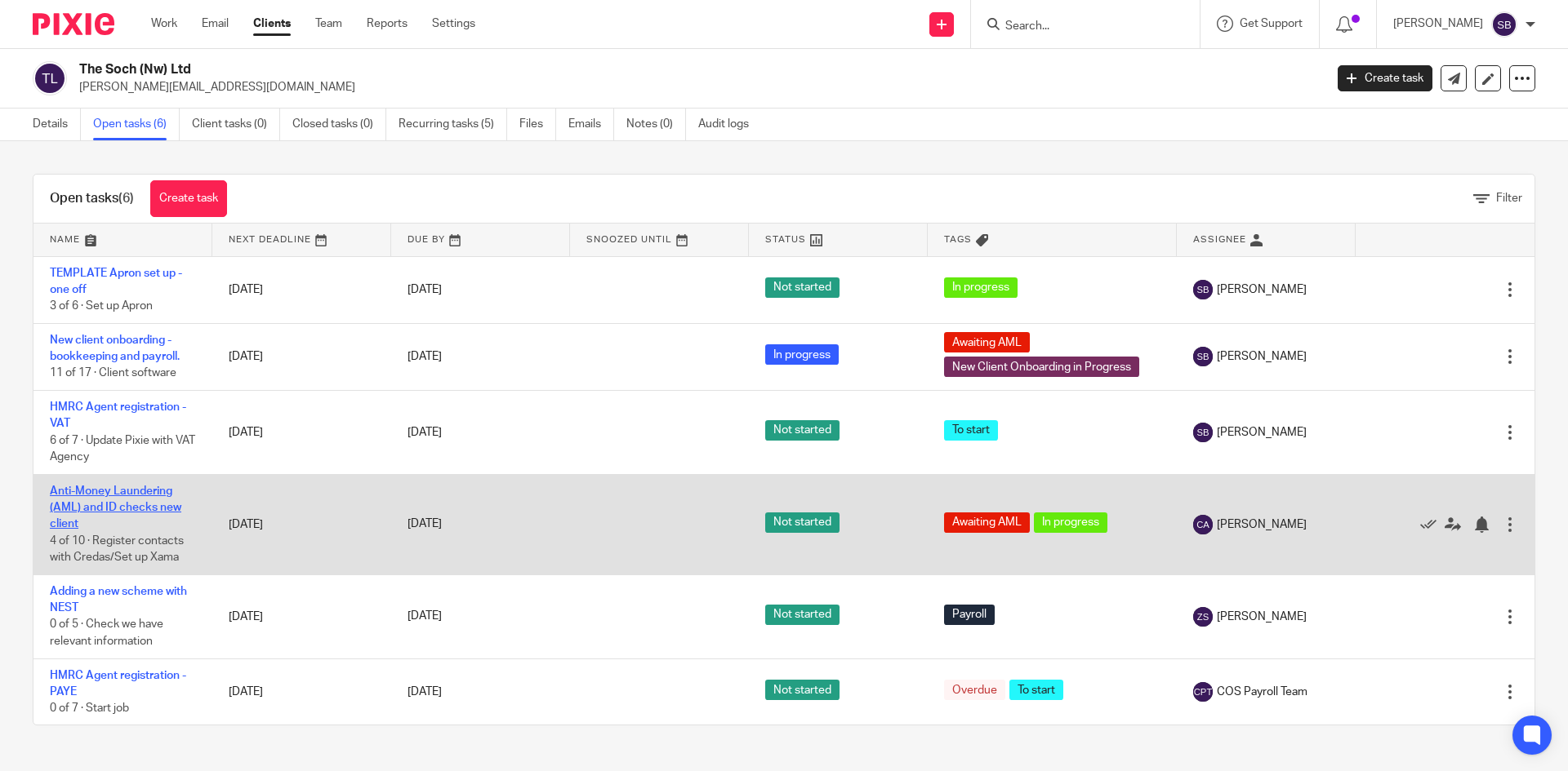
click at [149, 488] on link "Anti-Money Laundering (AML) and ID checks new client" at bounding box center [115, 508] width 132 height 44
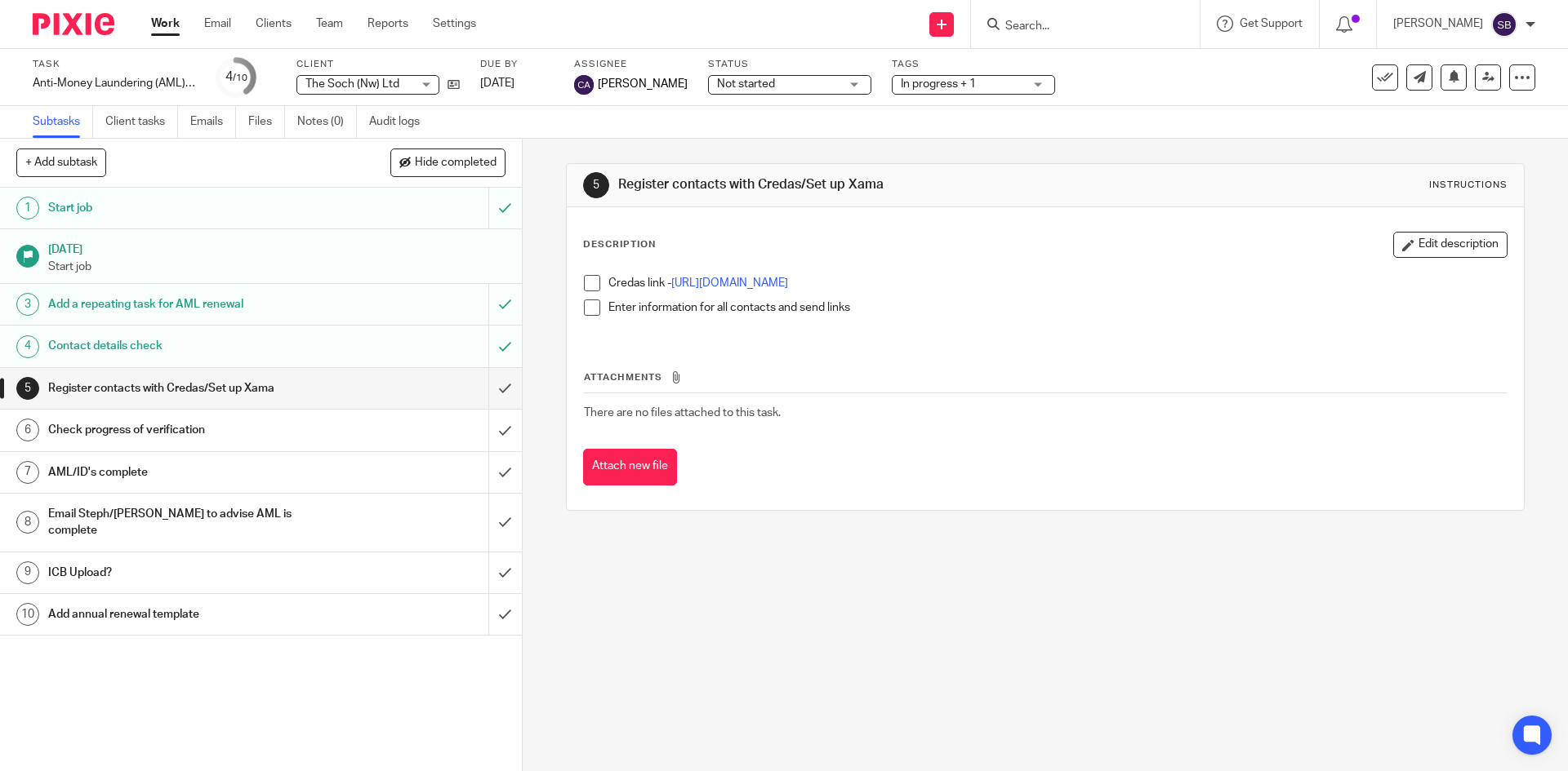
click at [138, 428] on h1 "Check progress of verification" at bounding box center [189, 430] width 283 height 24
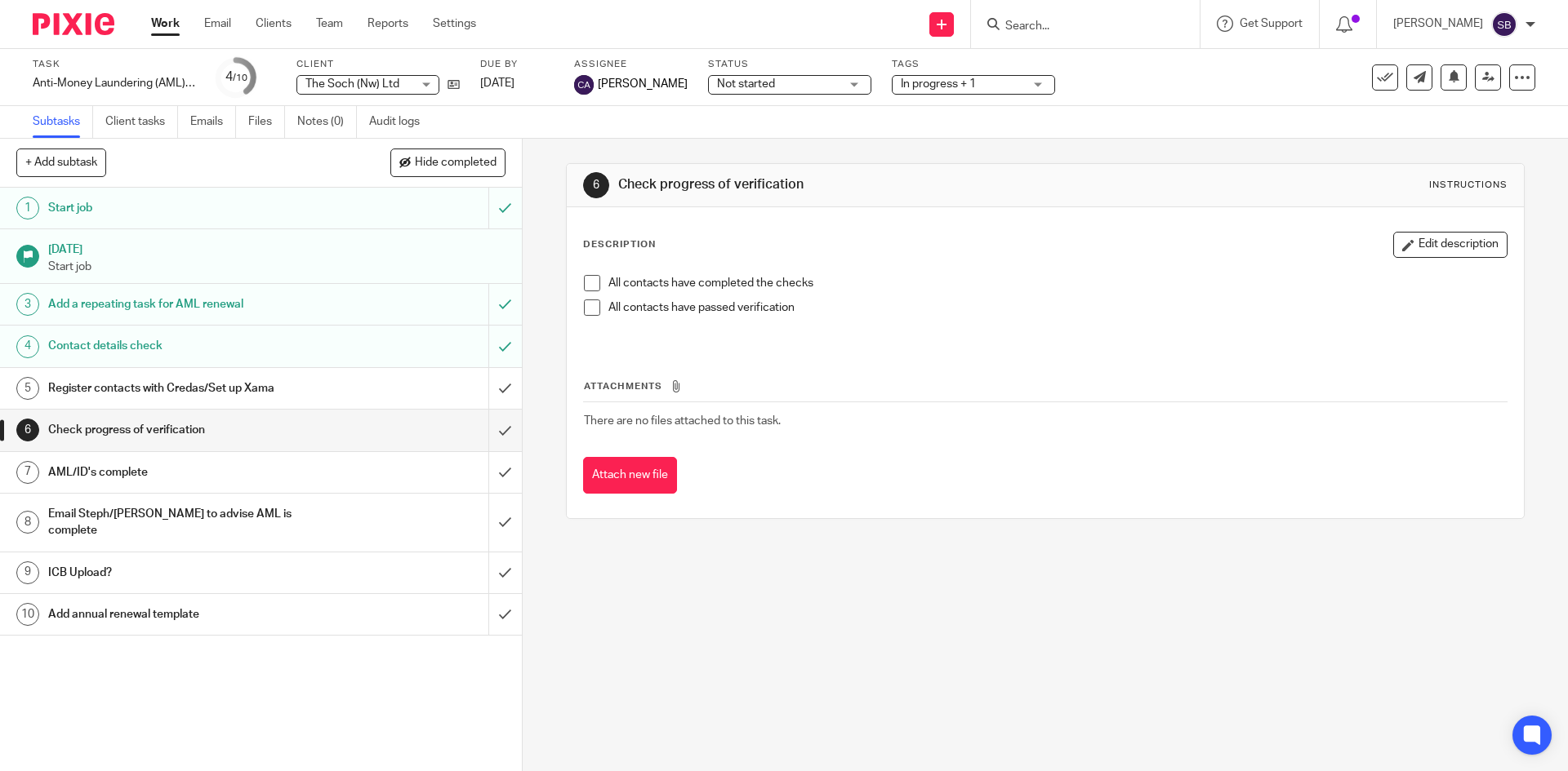
click at [143, 390] on h1 "Register contacts with Credas/Set up Xama" at bounding box center [189, 388] width 283 height 24
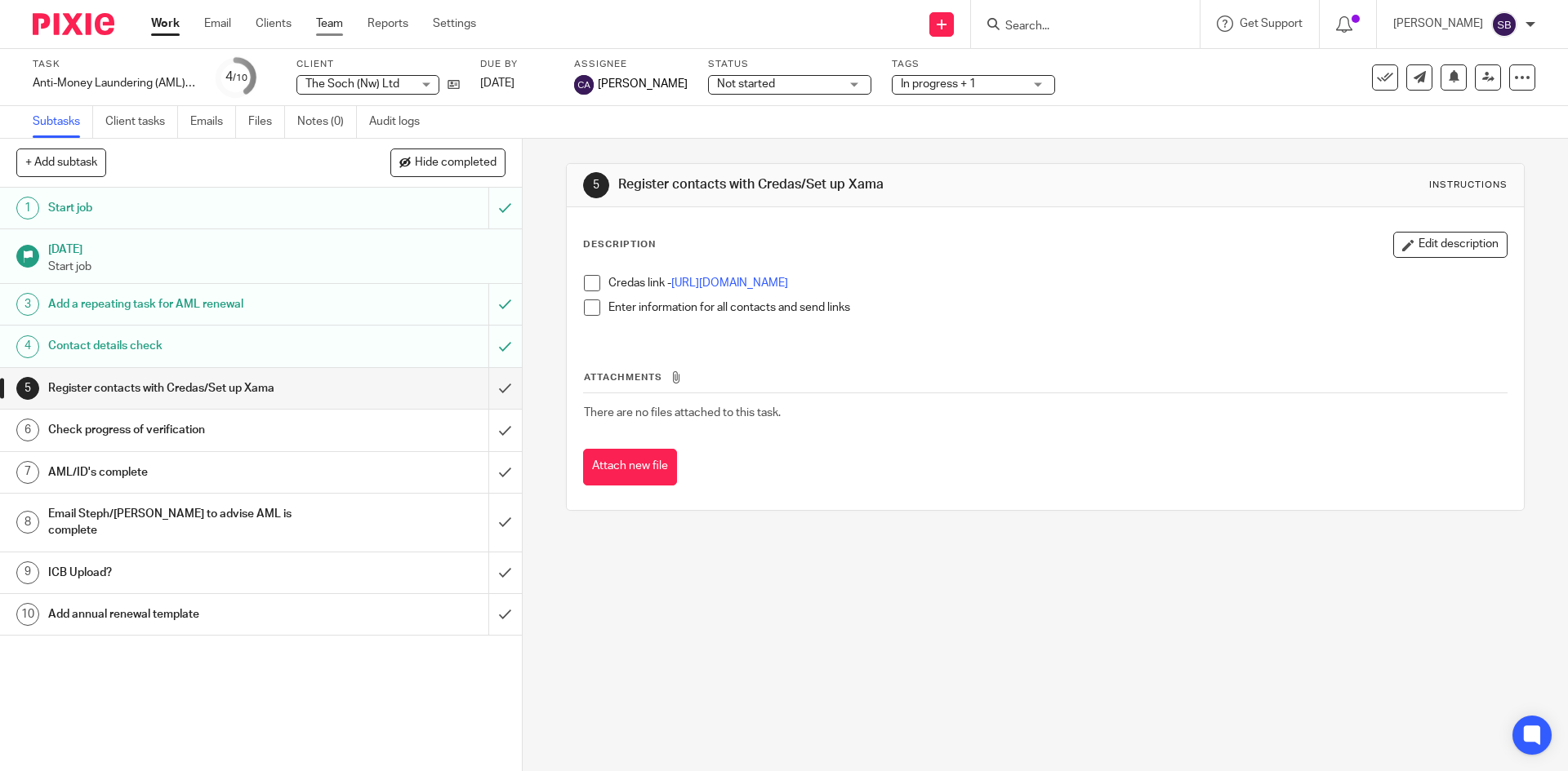
click at [332, 25] on link "Team" at bounding box center [329, 23] width 27 height 16
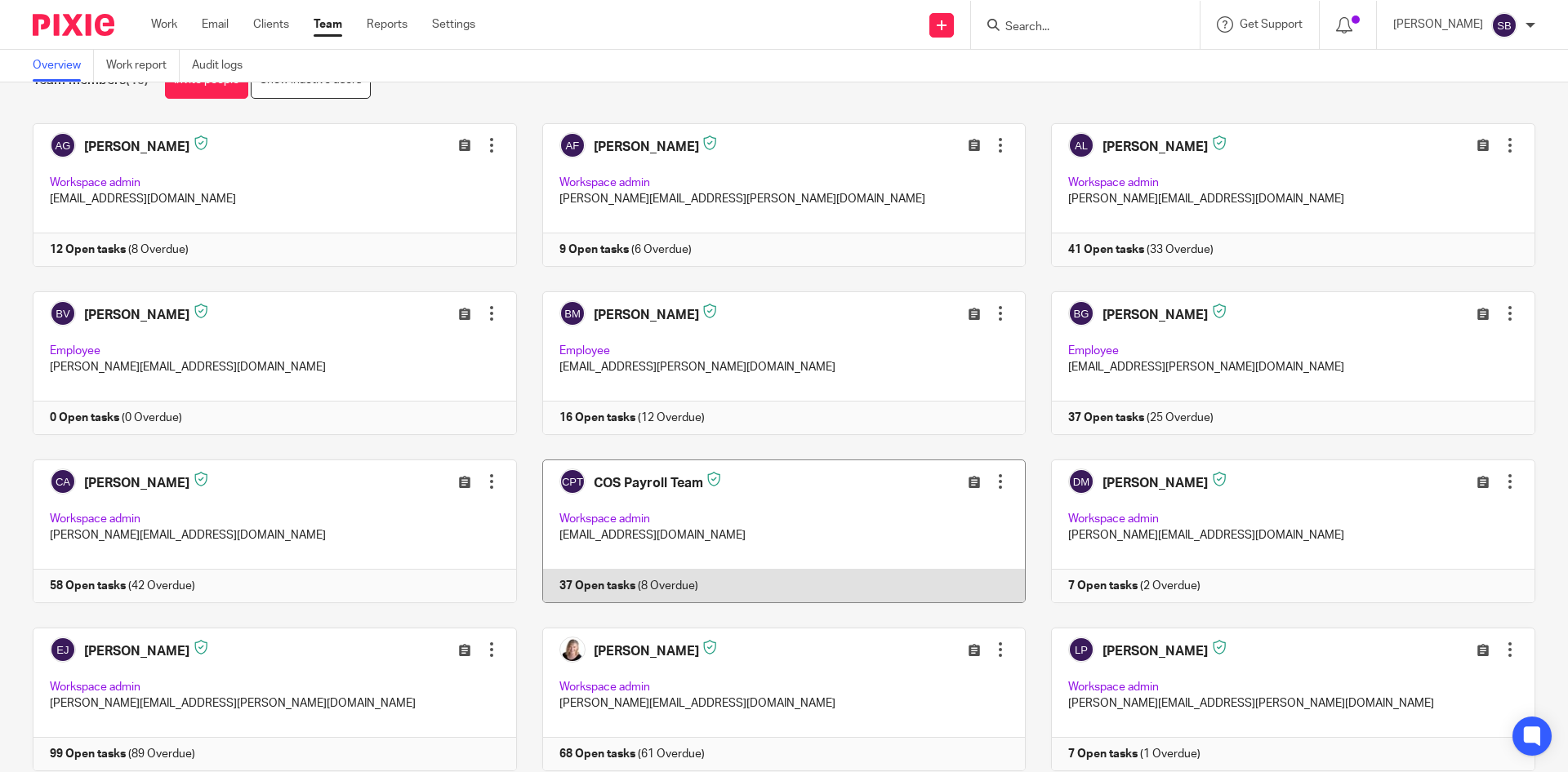
scroll to position [81, 0]
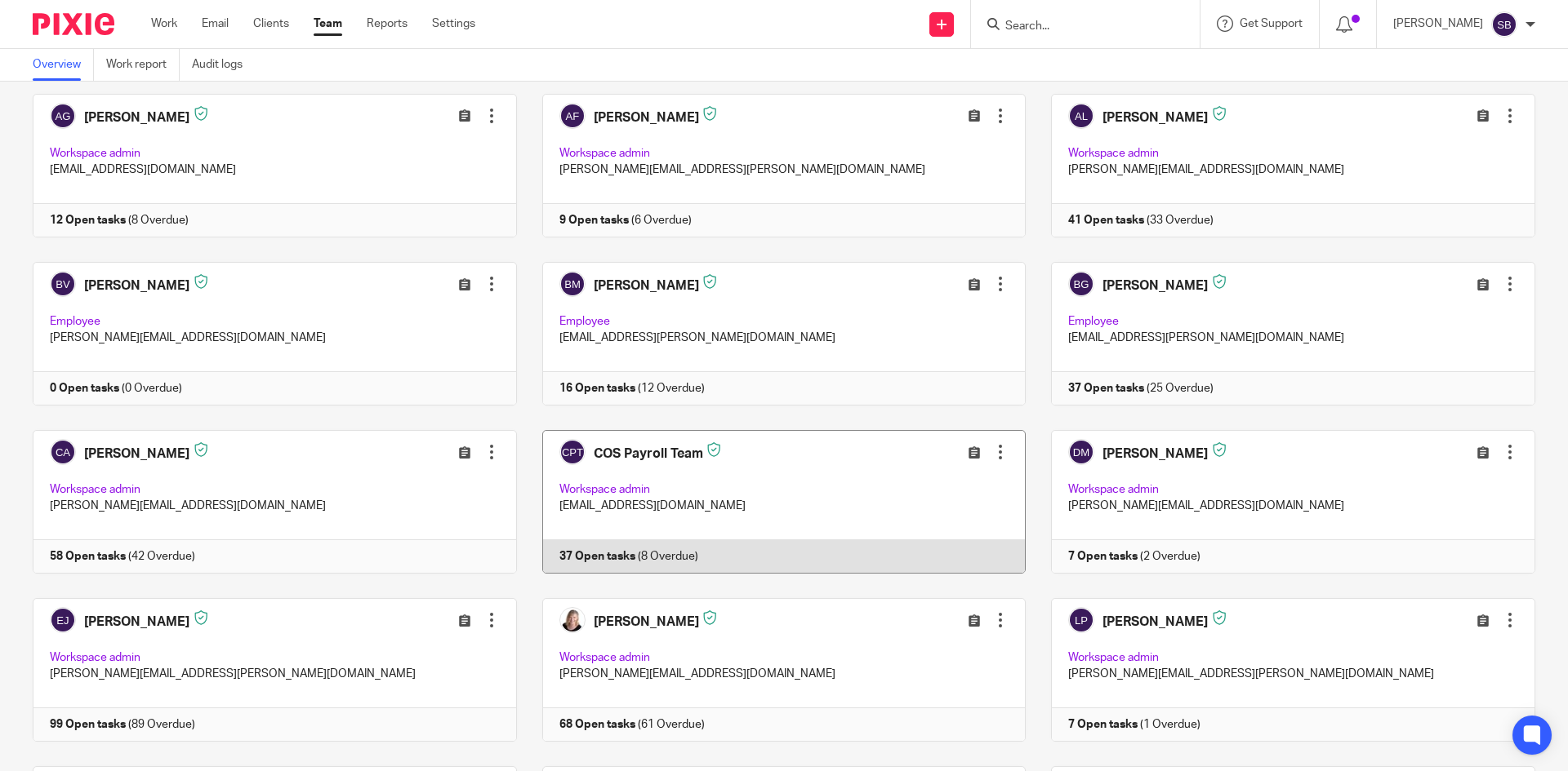
drag, startPoint x: 707, startPoint y: 553, endPoint x: 1006, endPoint y: 350, distance: 361.4
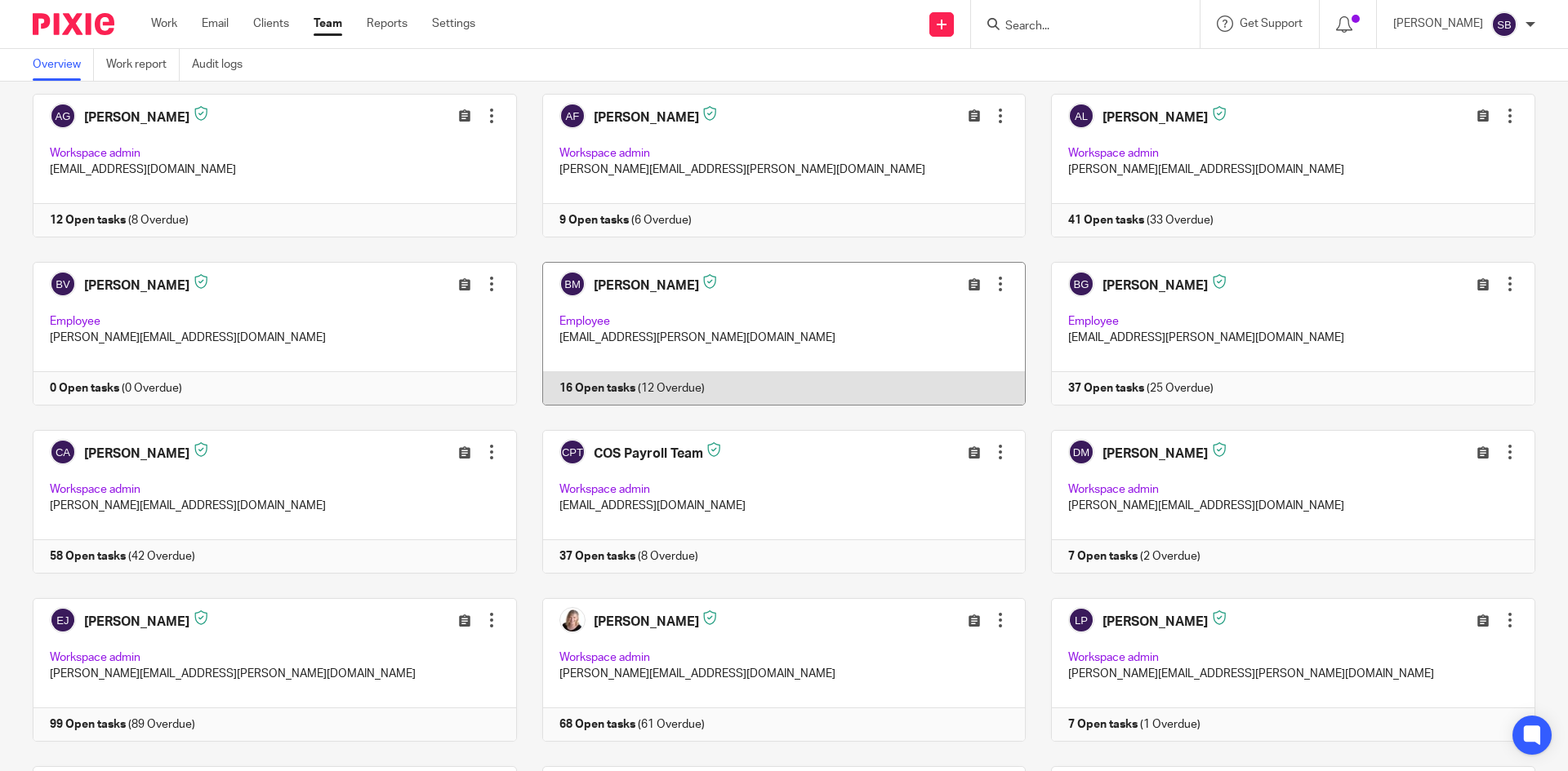
click at [706, 553] on link at bounding box center [771, 502] width 510 height 143
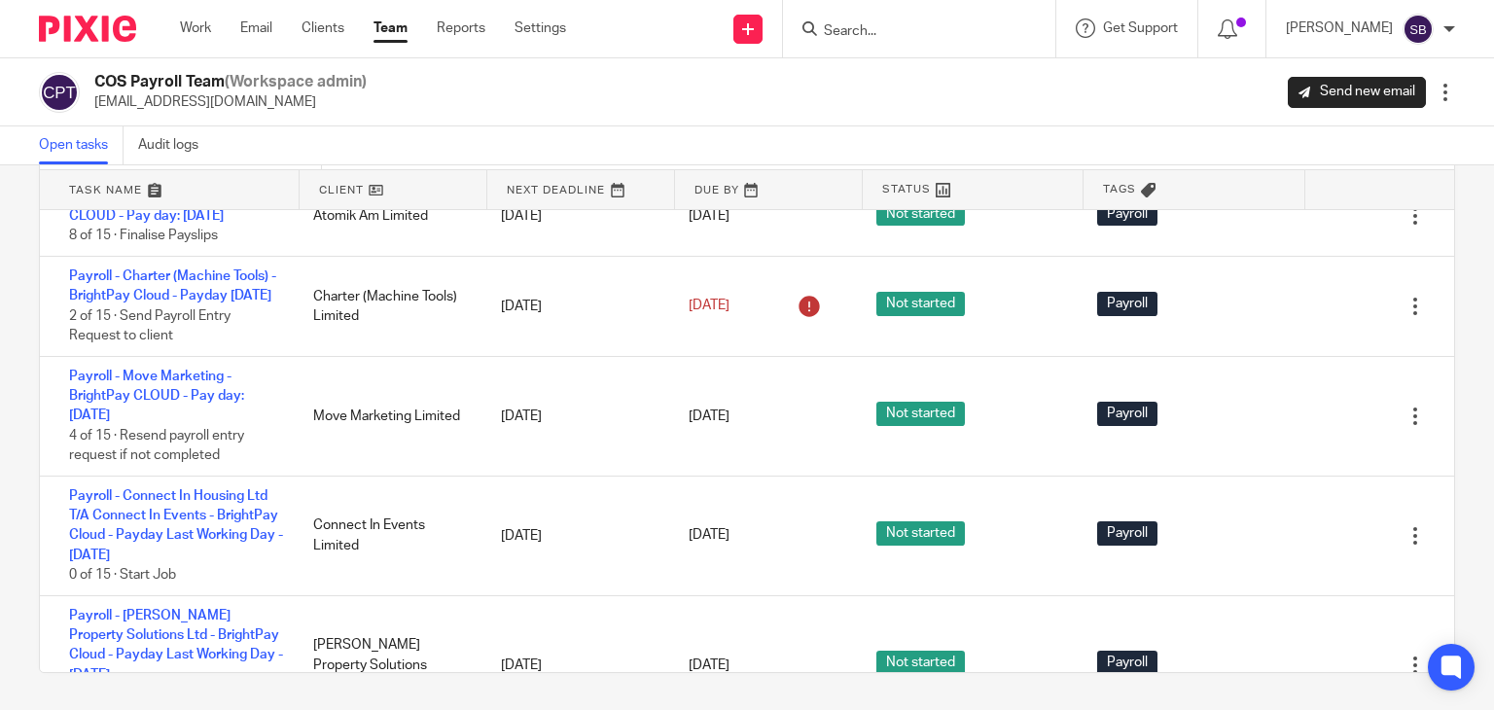
scroll to position [1459, 0]
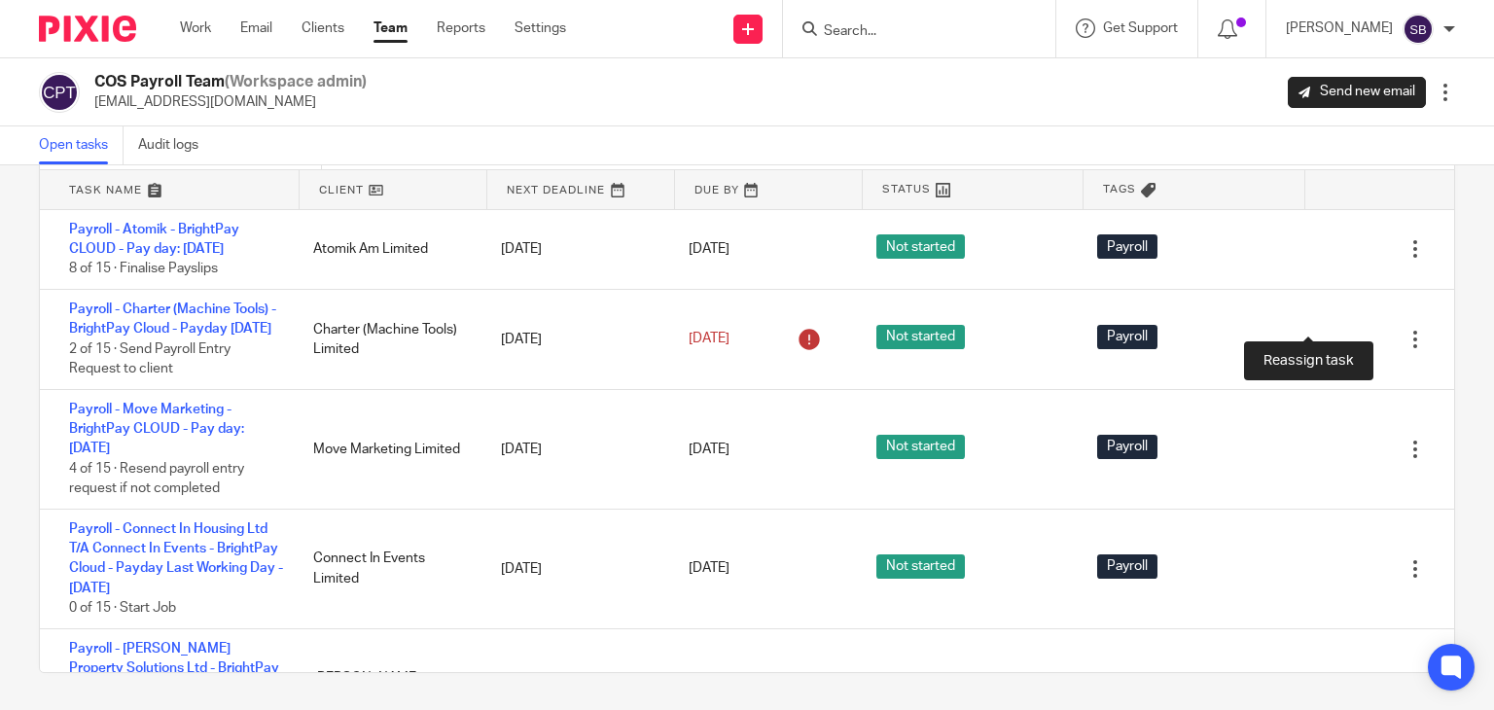
click at [1337, 89] on icon at bounding box center [1346, 79] width 19 height 19
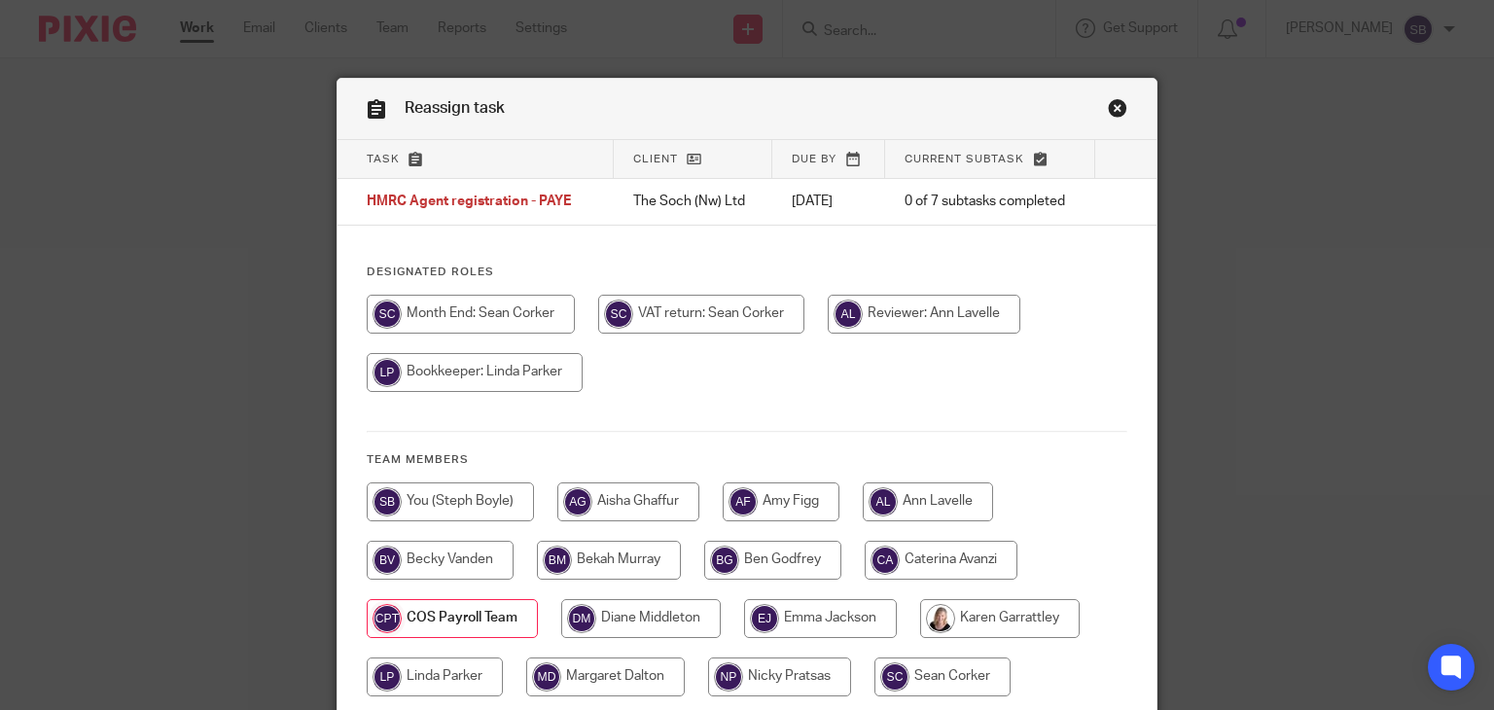
click at [429, 502] on input "radio" at bounding box center [450, 501] width 167 height 39
radio input "true"
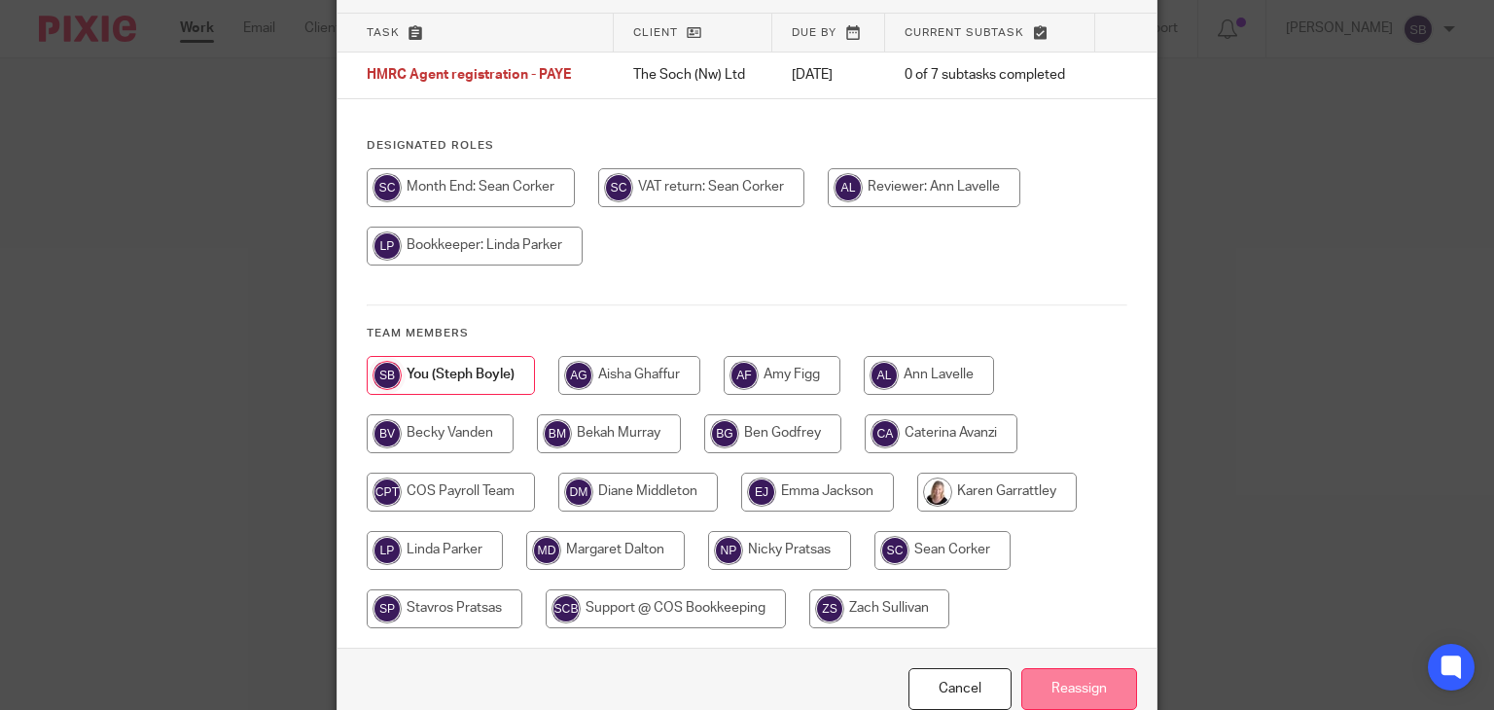
scroll to position [224, 0]
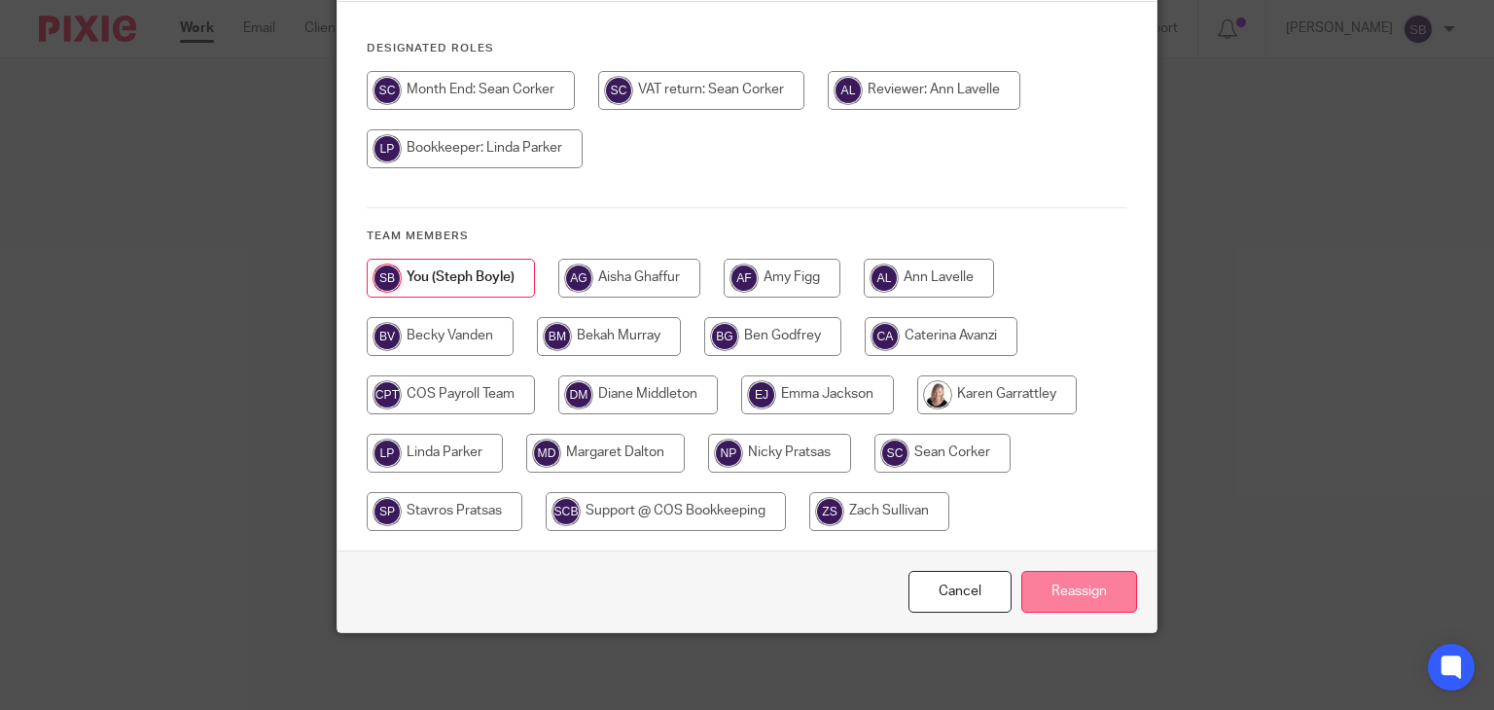
click at [1071, 596] on input "Reassign" at bounding box center [1079, 592] width 116 height 42
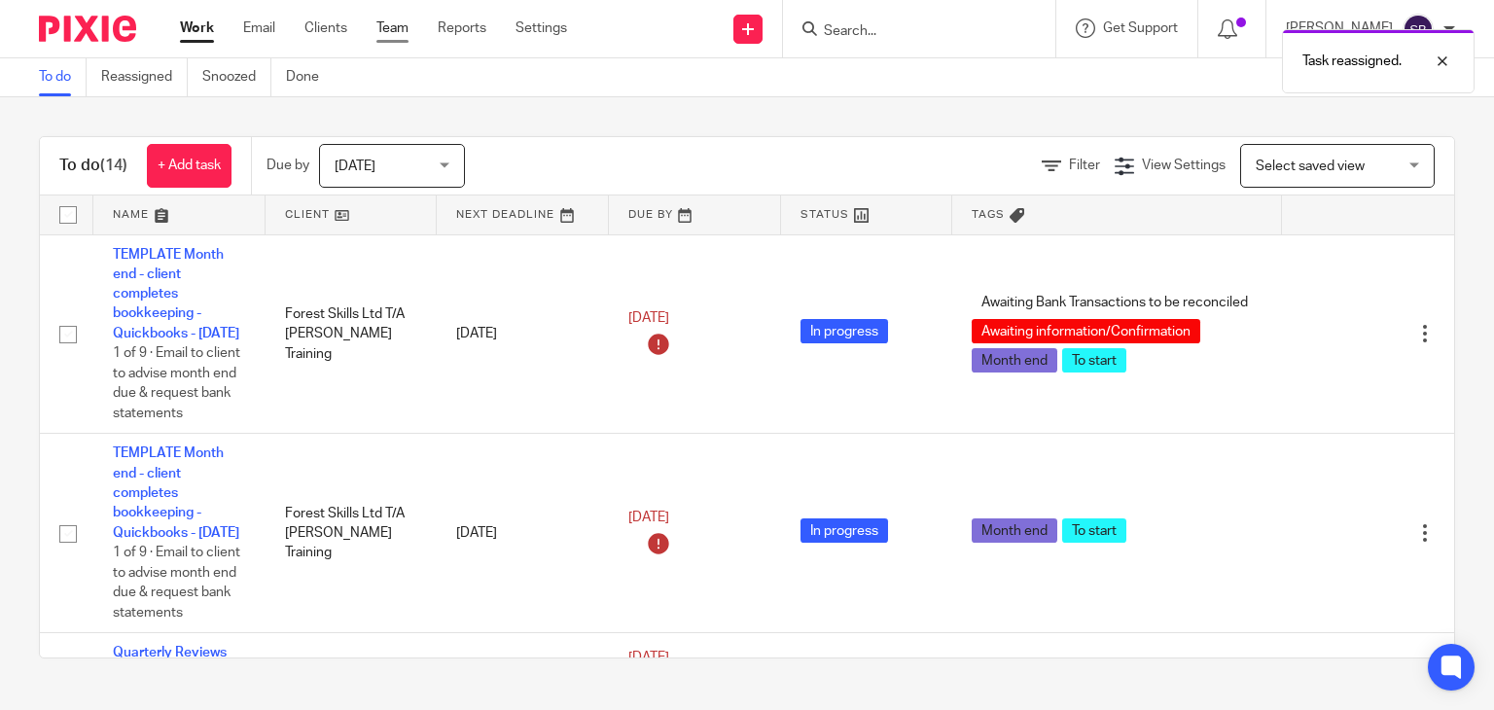
click at [390, 24] on link "Team" at bounding box center [392, 27] width 32 height 19
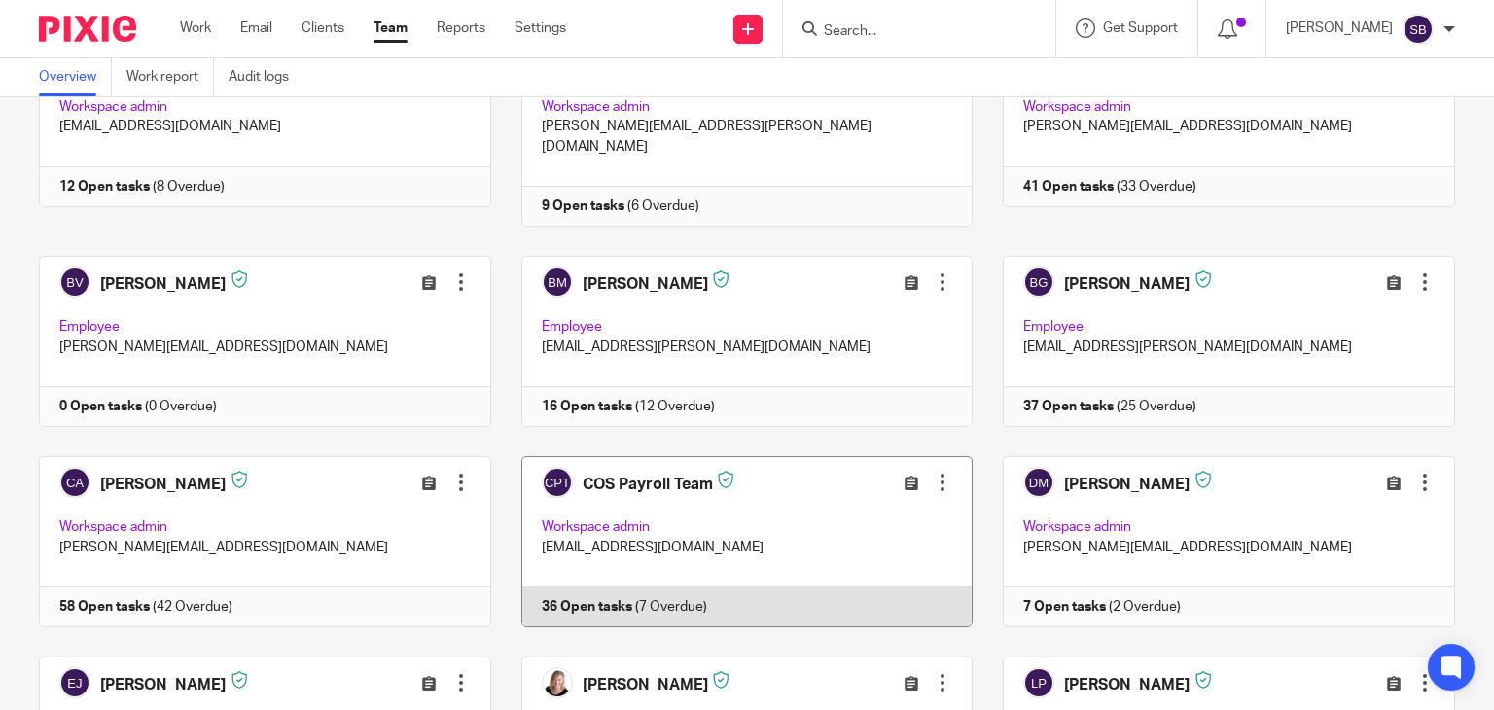
scroll to position [195, 0]
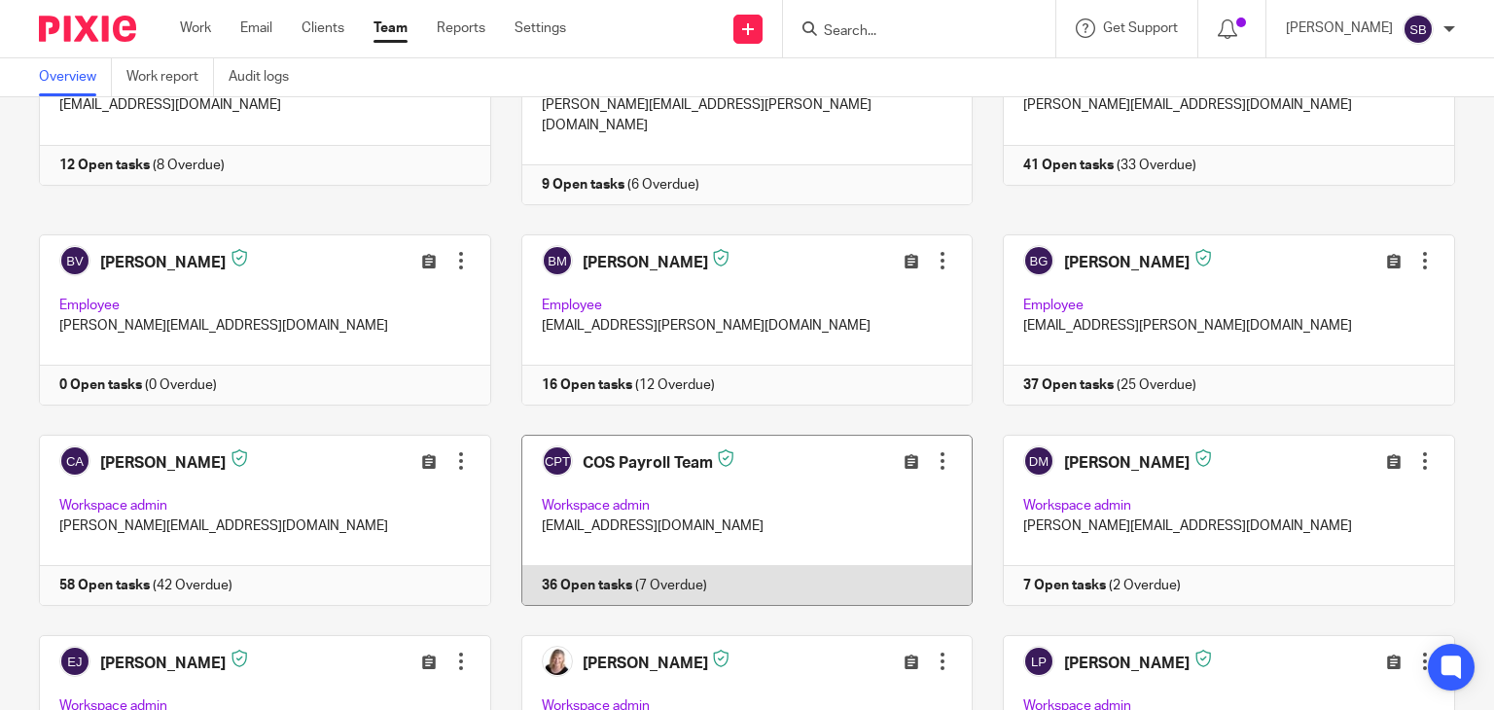
click at [626, 573] on link at bounding box center [732, 520] width 482 height 171
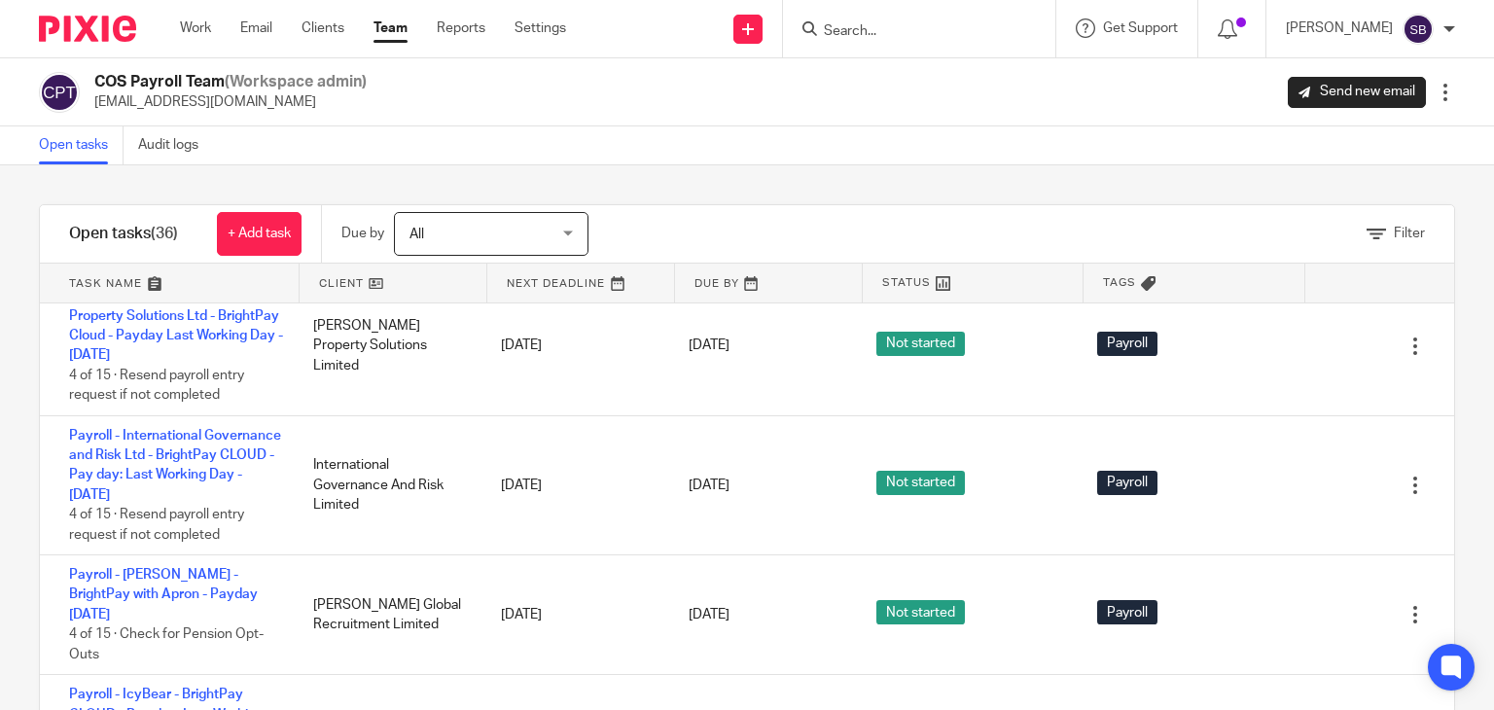
scroll to position [1945, 0]
click at [174, 123] on link "Payroll - Prospect House Care Home Rainhill - BrightPay CLOUD - Pay day: [DATE]" at bounding box center [175, 95] width 213 height 53
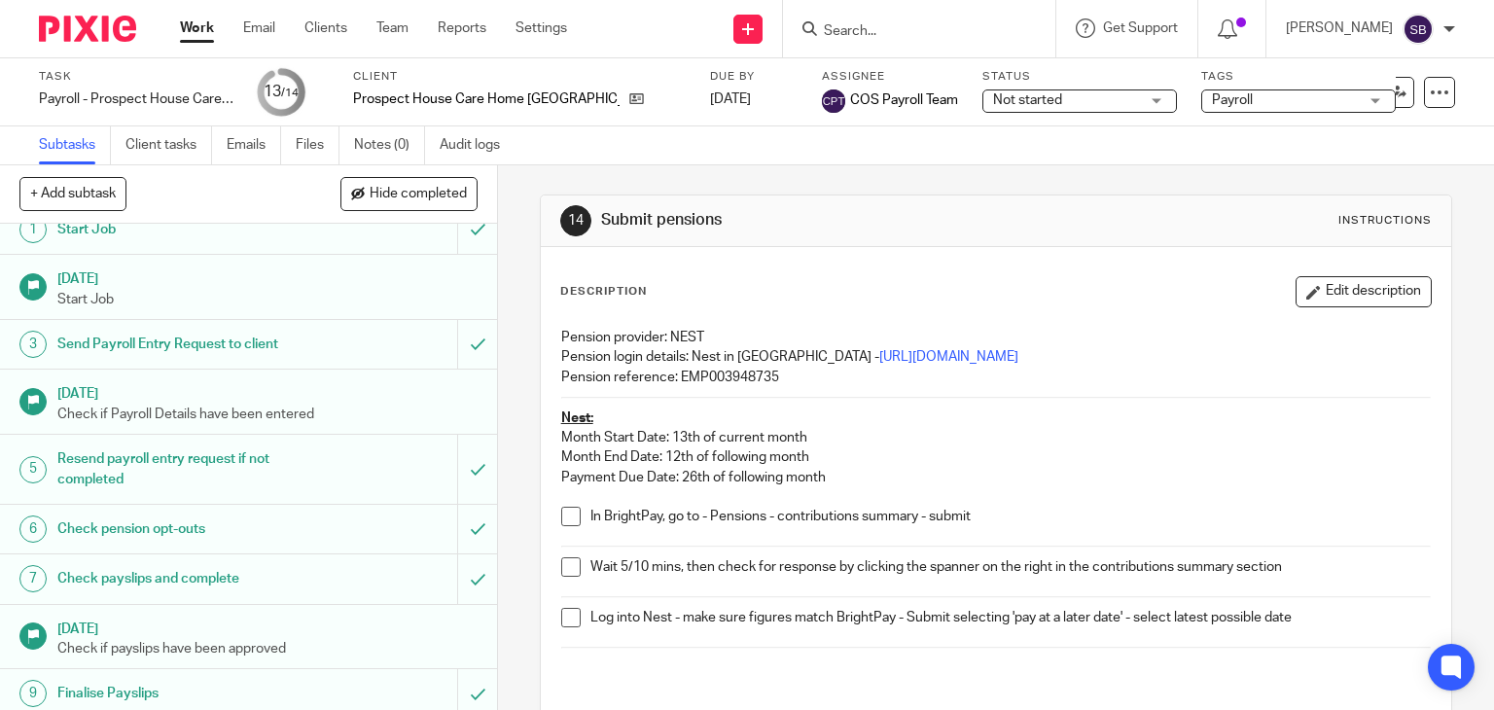
scroll to position [97, 0]
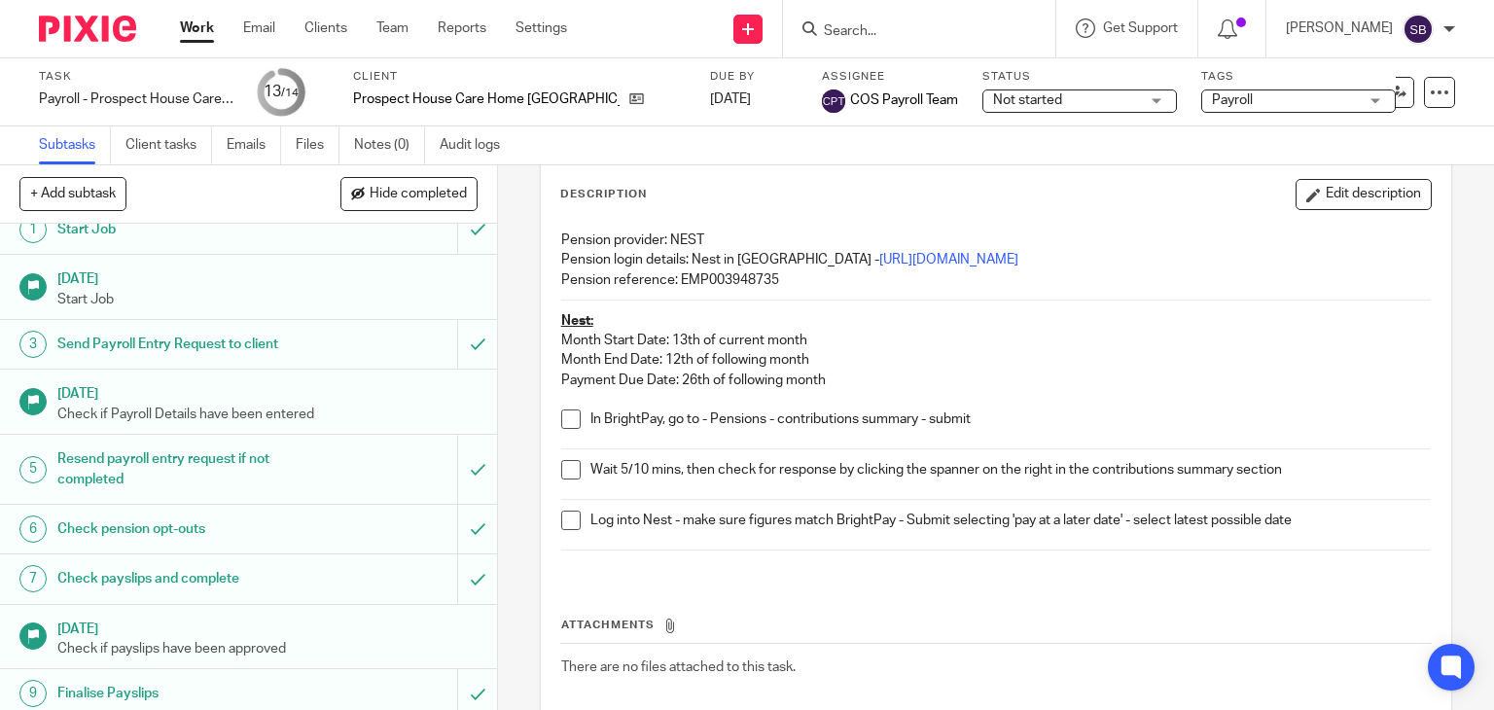
click at [569, 421] on span at bounding box center [570, 418] width 19 height 19
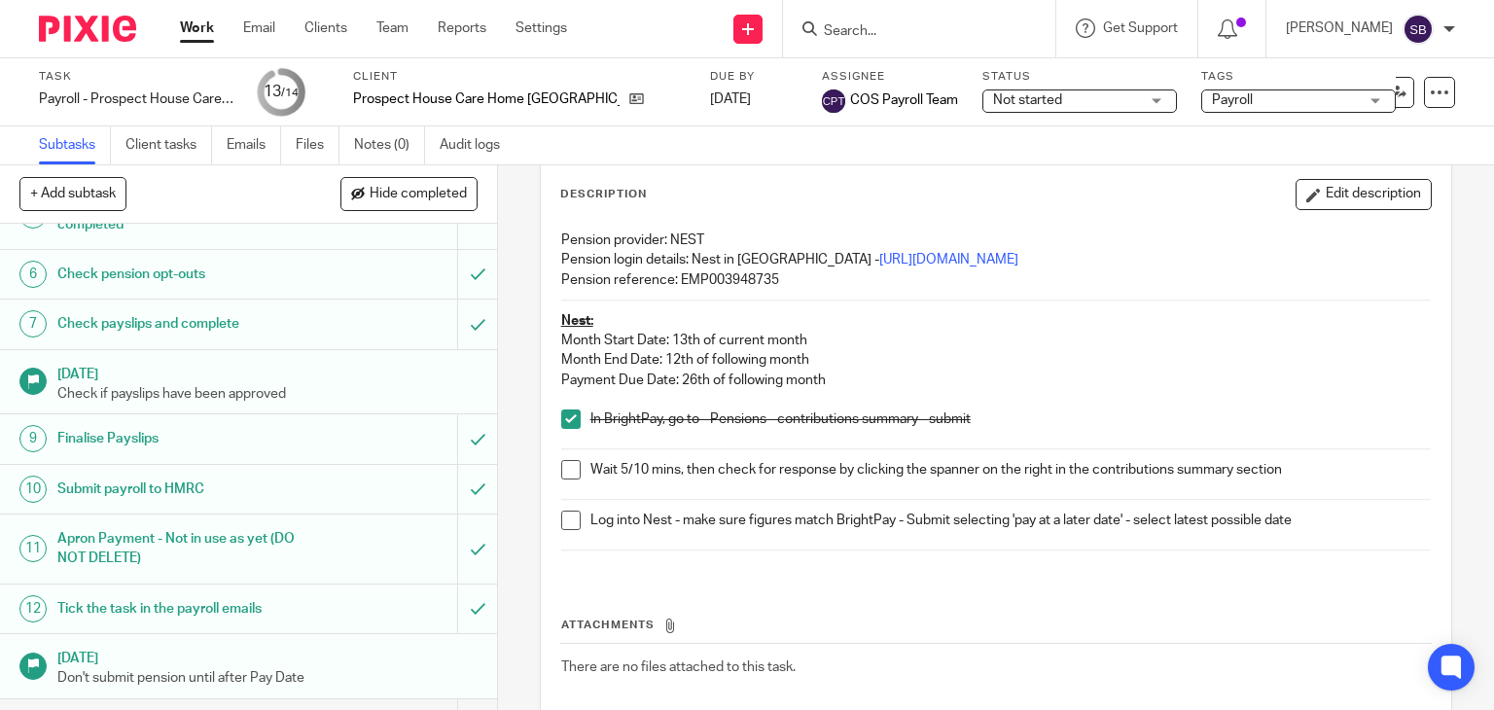
scroll to position [309, 0]
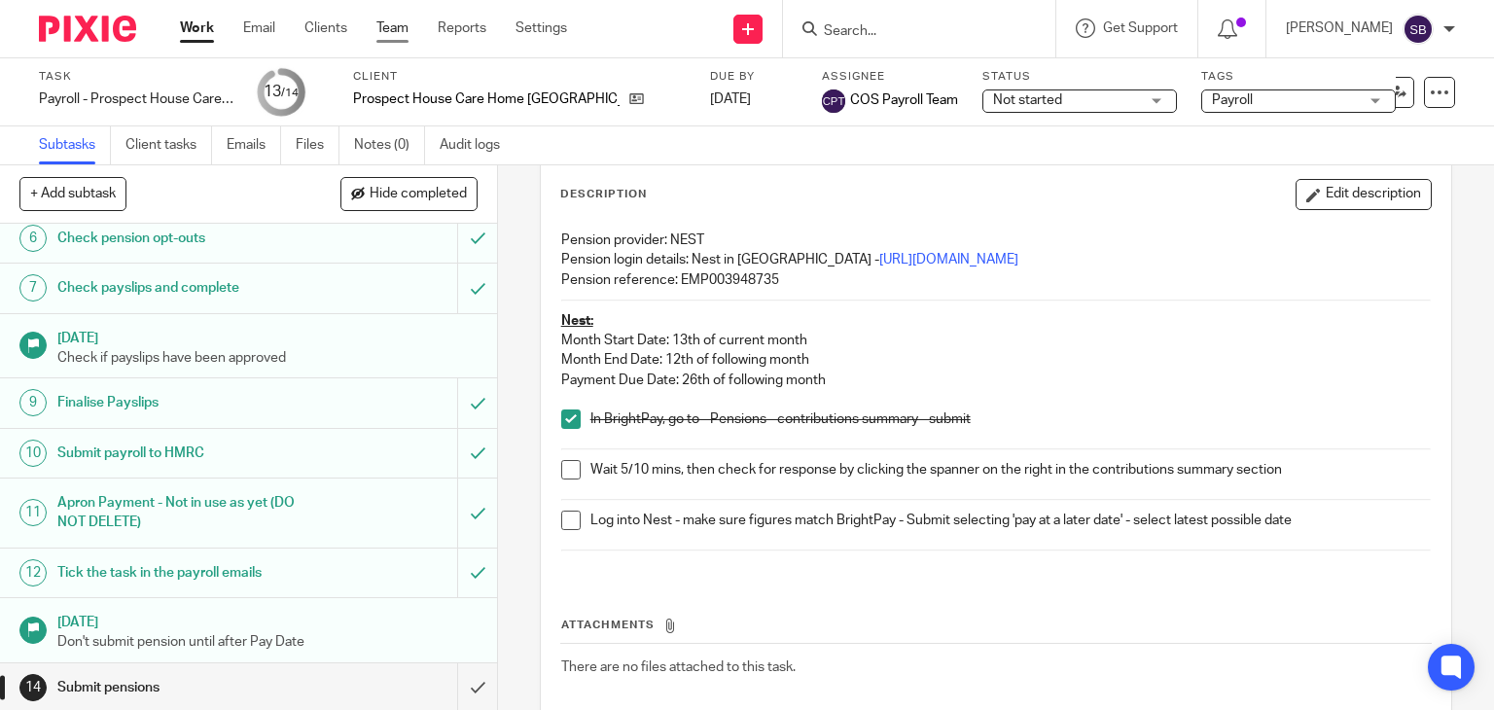
click at [394, 28] on link "Team" at bounding box center [392, 27] width 32 height 19
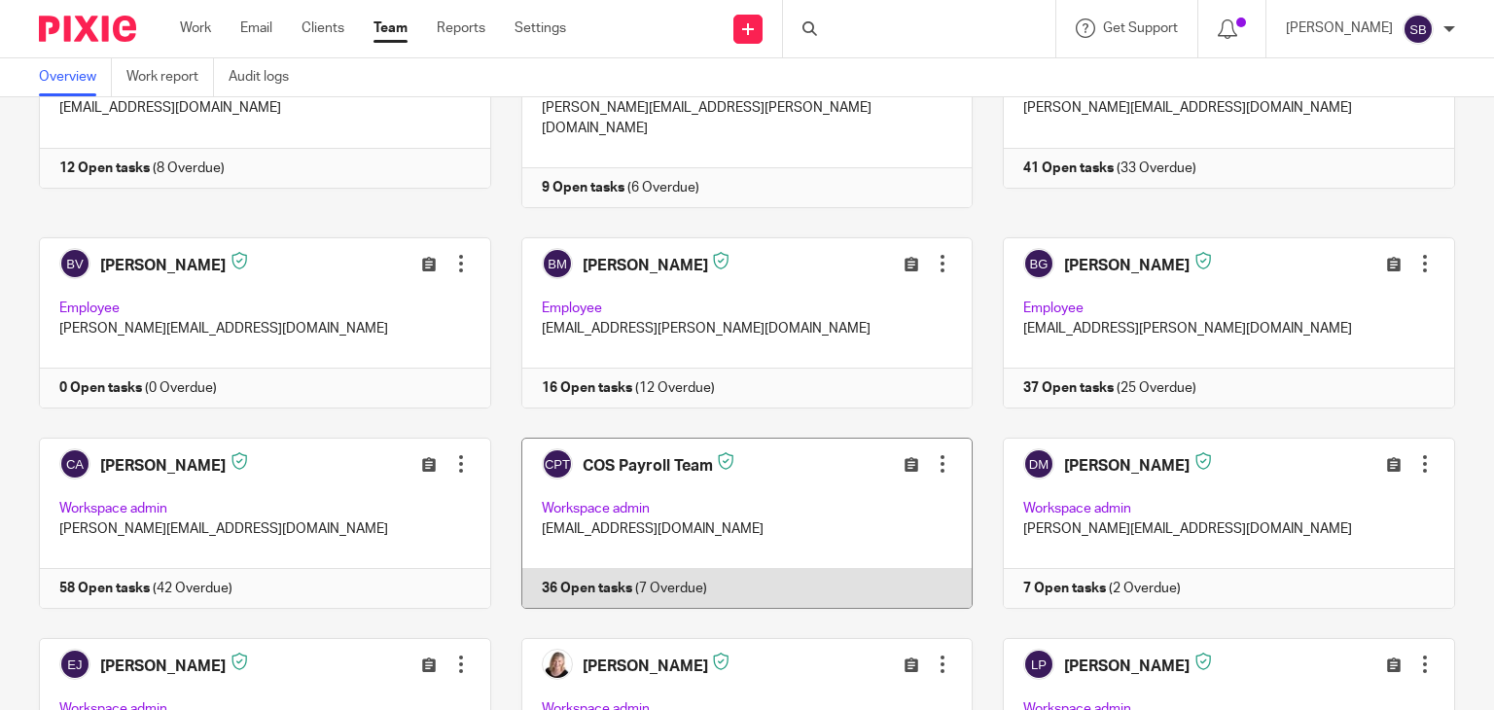
scroll to position [195, 0]
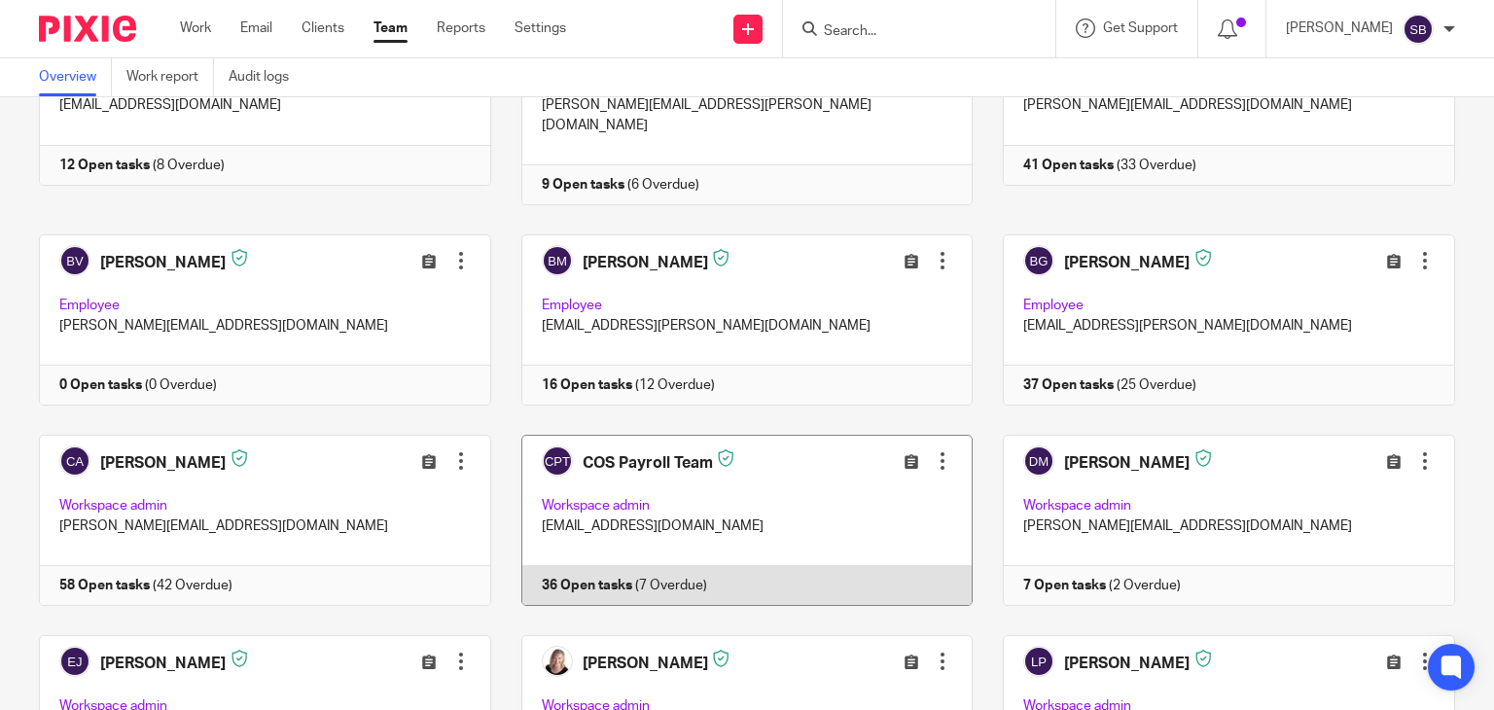
click at [650, 564] on link at bounding box center [732, 520] width 482 height 171
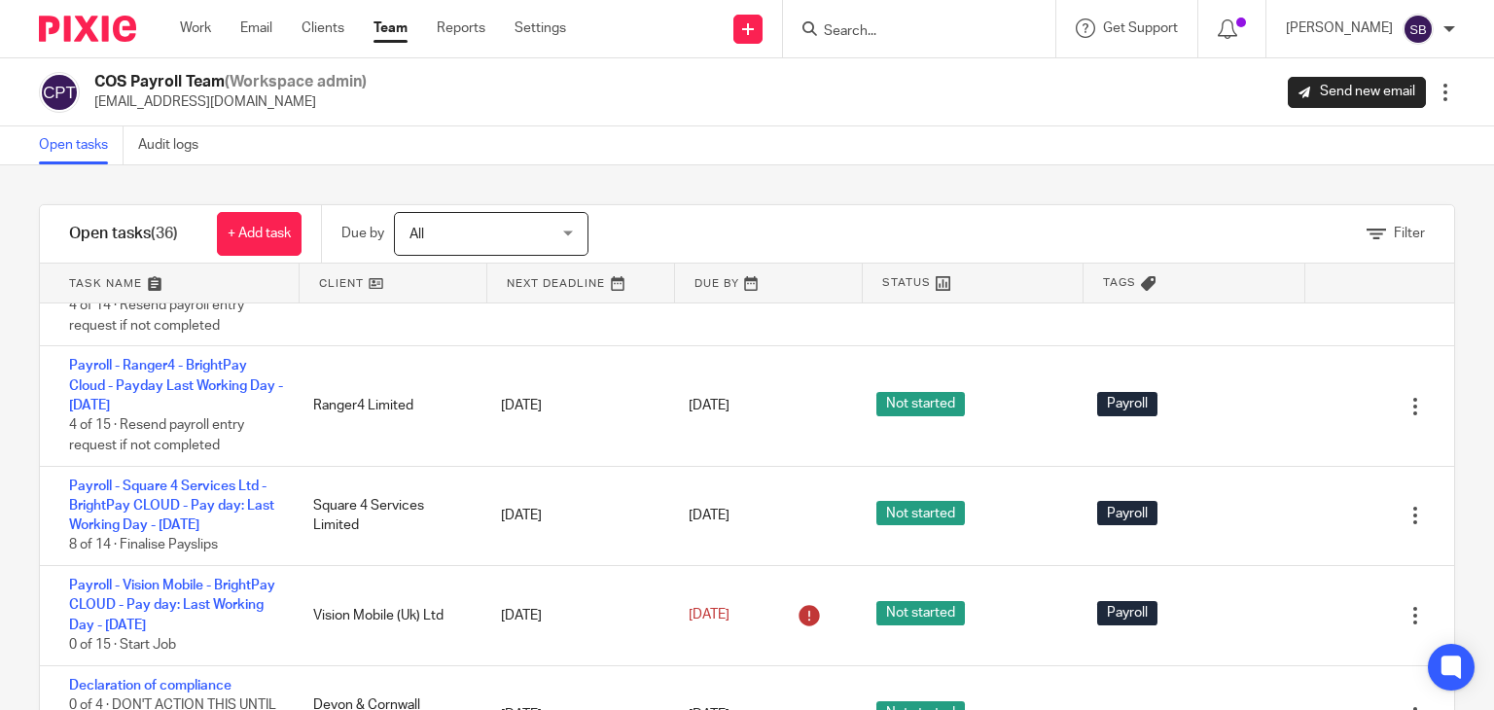
scroll to position [3502, 0]
click at [217, 194] on link "Payroll - Kibworth - BrightPay CLOUD - Pay day: Last Working Day - [DATE]" at bounding box center [166, 166] width 195 height 53
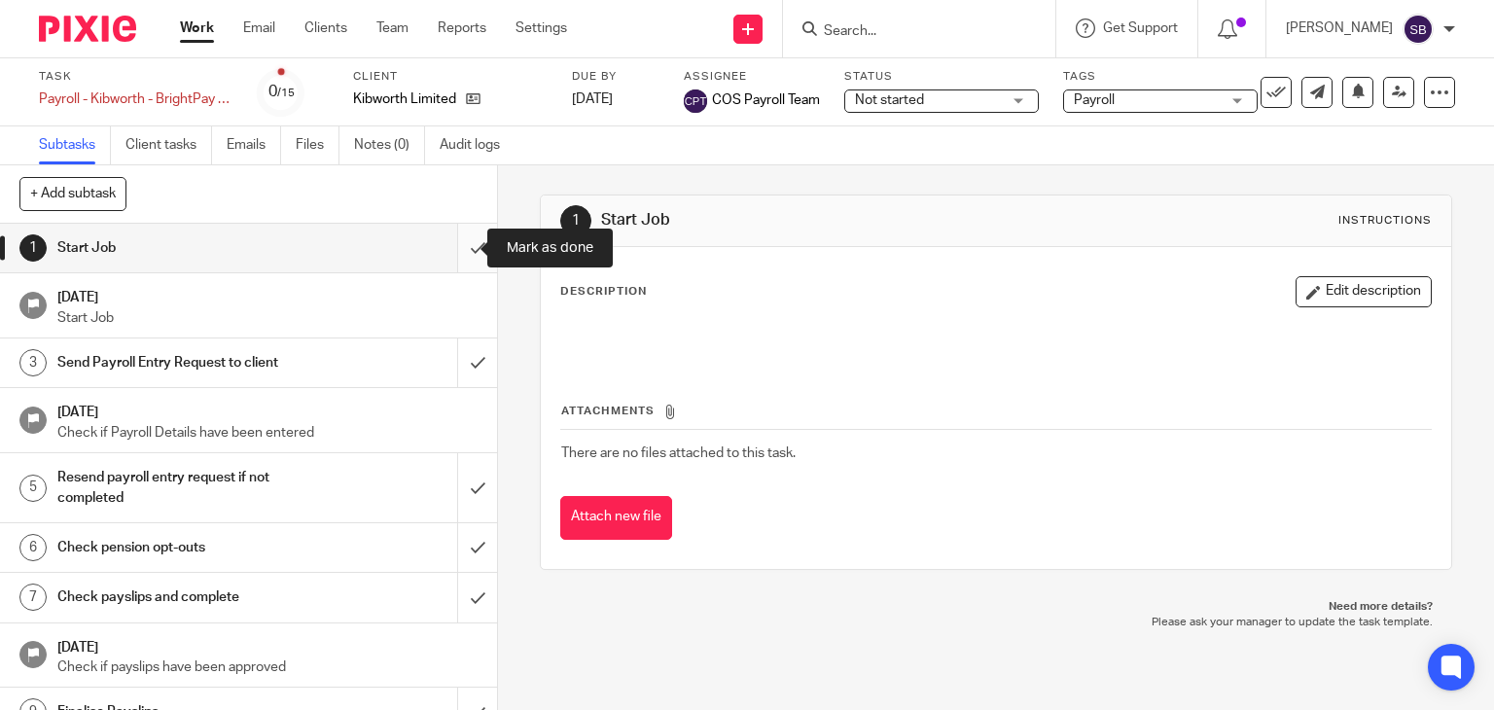
click at [460, 248] on input "submit" at bounding box center [248, 248] width 497 height 49
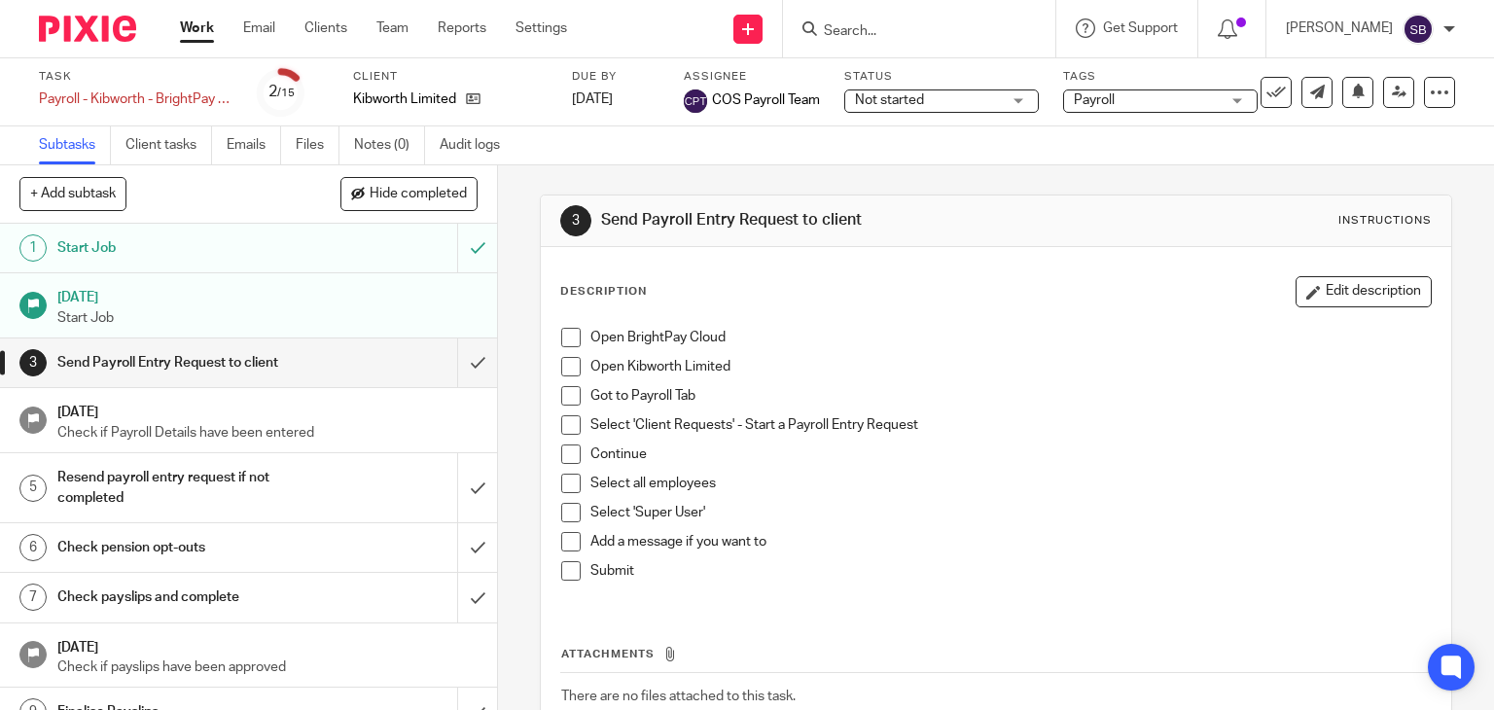
click at [561, 337] on span at bounding box center [570, 337] width 19 height 19
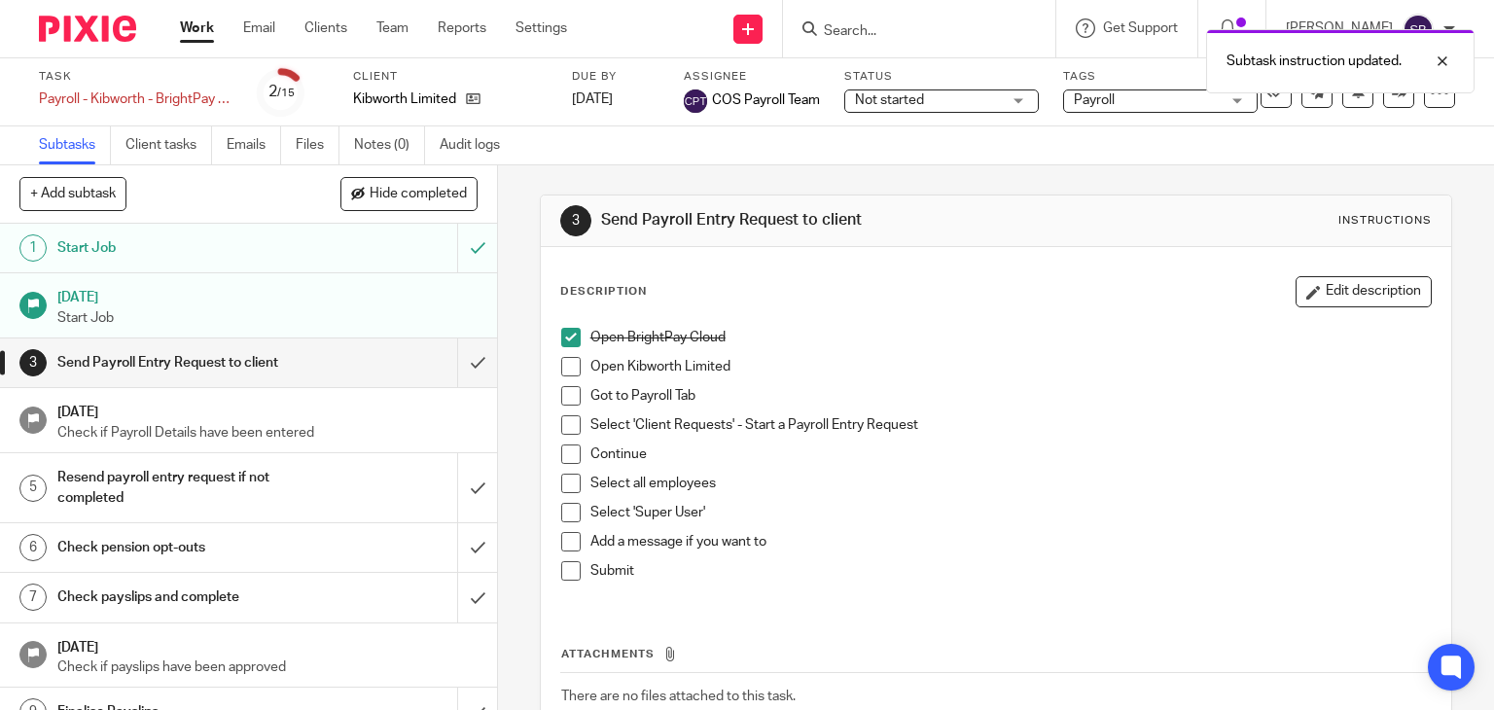
click at [566, 372] on span at bounding box center [570, 366] width 19 height 19
drag, startPoint x: 557, startPoint y: 396, endPoint x: 567, endPoint y: 418, distance: 24.4
click at [561, 397] on span at bounding box center [570, 395] width 19 height 19
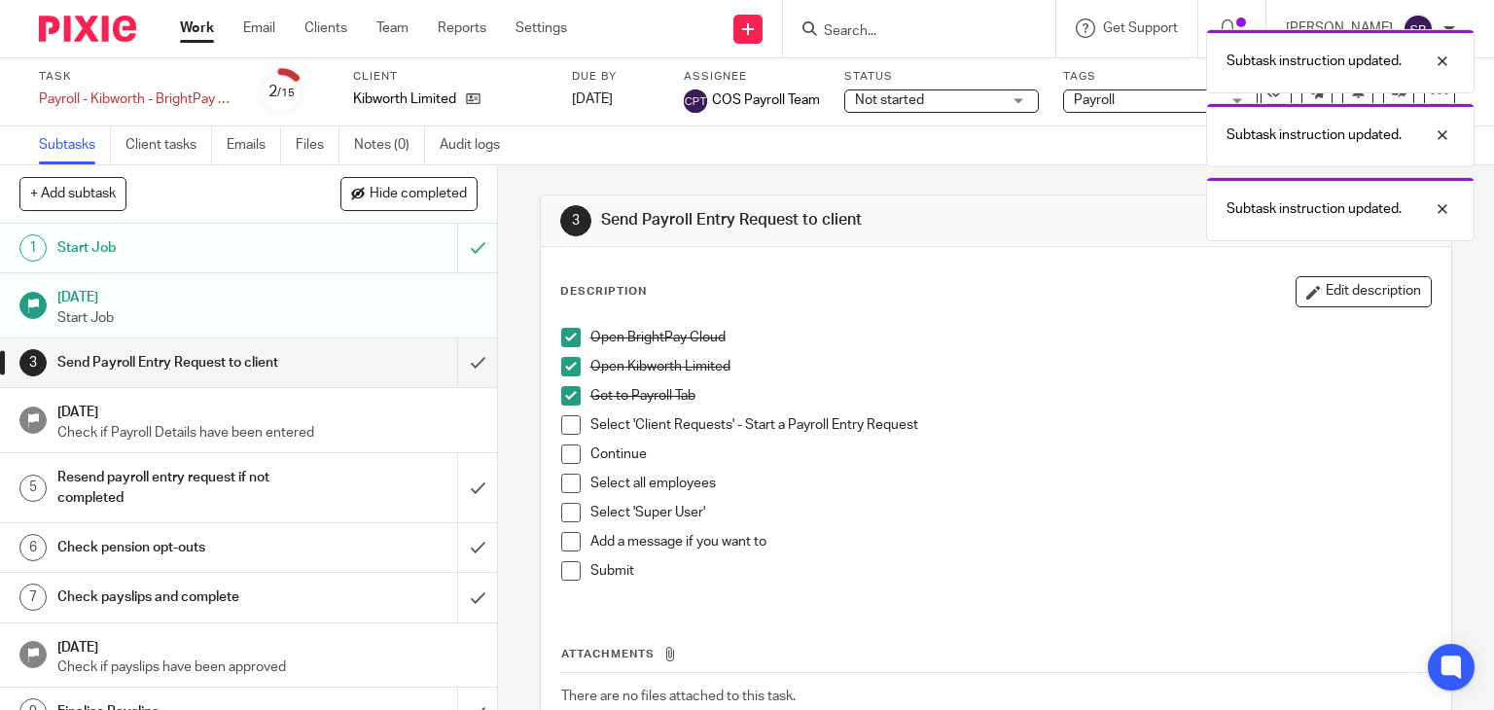
drag, startPoint x: 568, startPoint y: 424, endPoint x: 565, endPoint y: 434, distance: 10.2
click at [568, 426] on span at bounding box center [570, 424] width 19 height 19
click at [564, 452] on span at bounding box center [570, 454] width 19 height 19
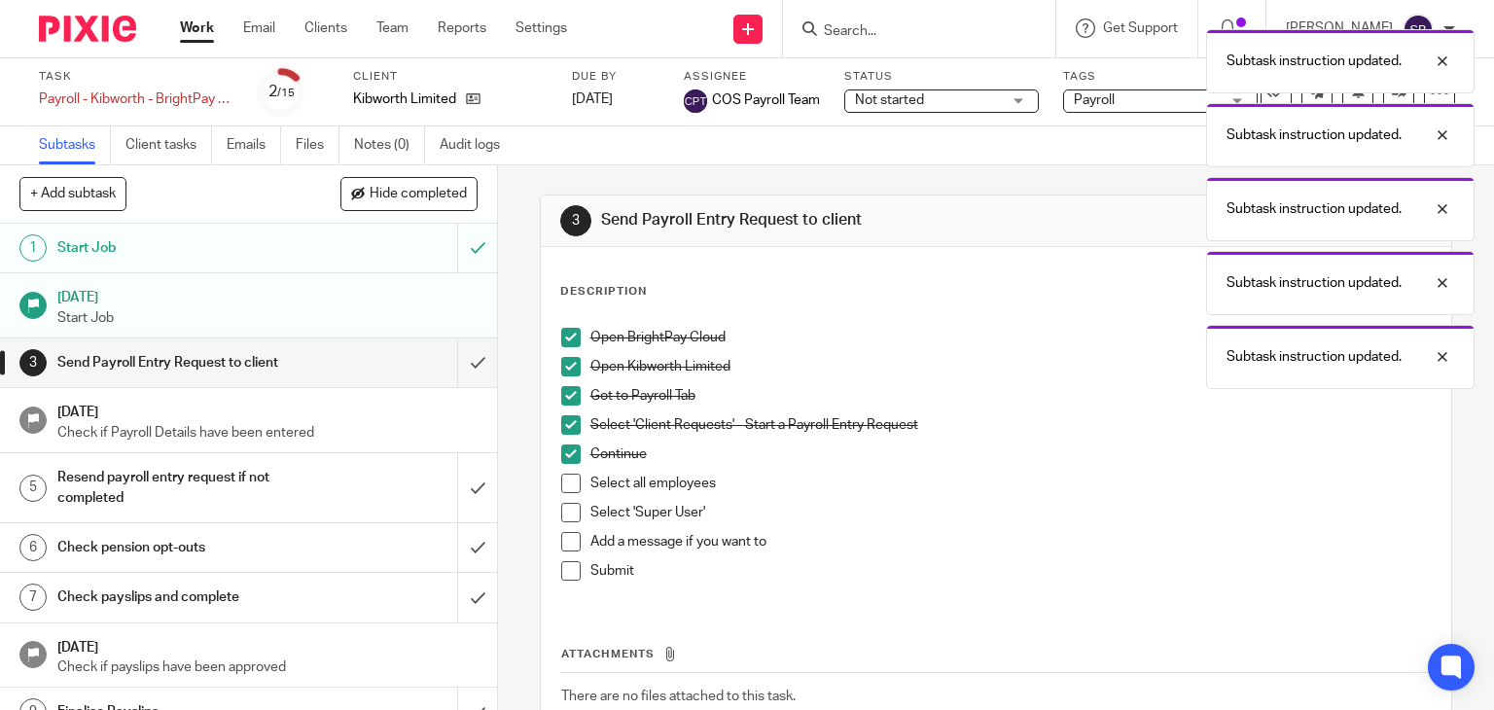
drag, startPoint x: 568, startPoint y: 483, endPoint x: 565, endPoint y: 500, distance: 16.8
click at [568, 484] on span at bounding box center [570, 483] width 19 height 19
drag, startPoint x: 569, startPoint y: 572, endPoint x: 567, endPoint y: 553, distance: 18.6
click at [568, 572] on span at bounding box center [570, 570] width 19 height 19
click at [567, 550] on span at bounding box center [570, 541] width 19 height 19
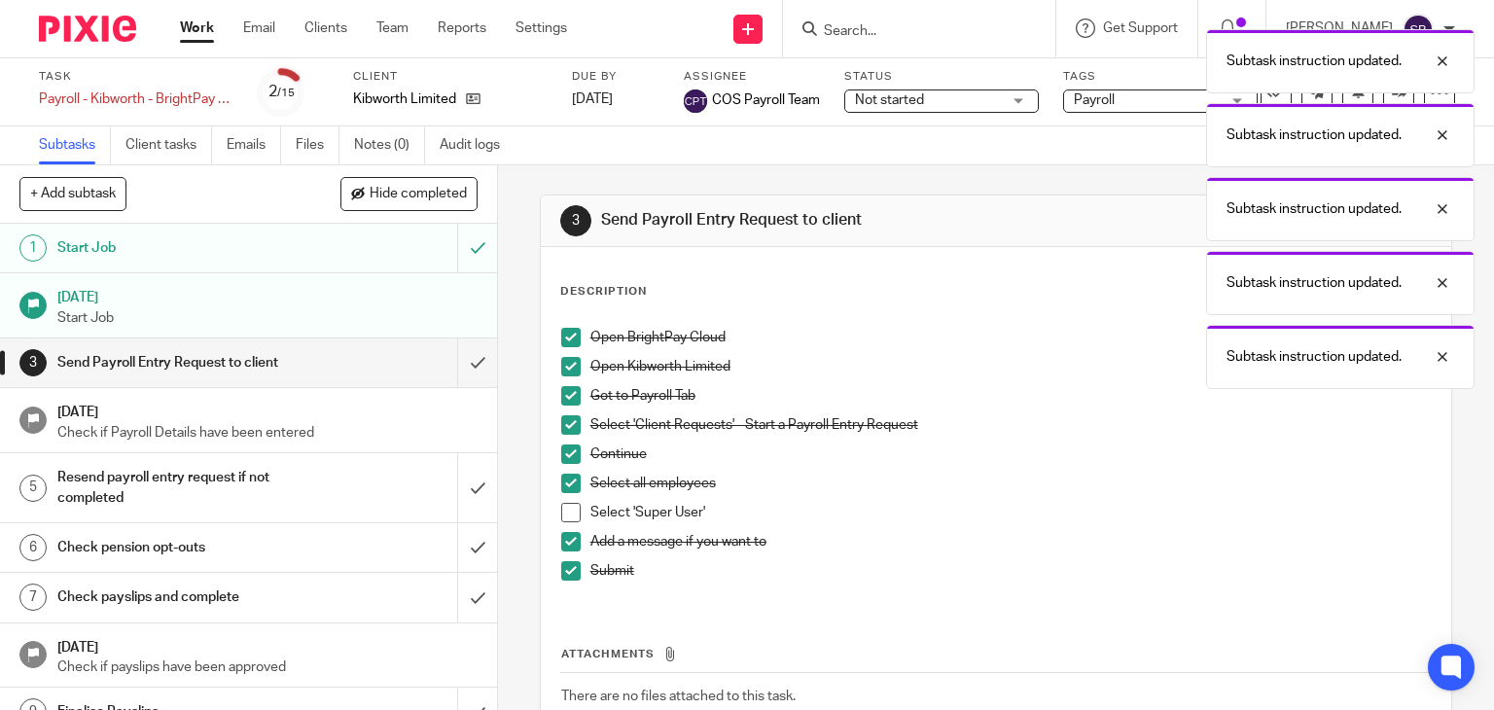
click at [569, 516] on span at bounding box center [570, 512] width 19 height 19
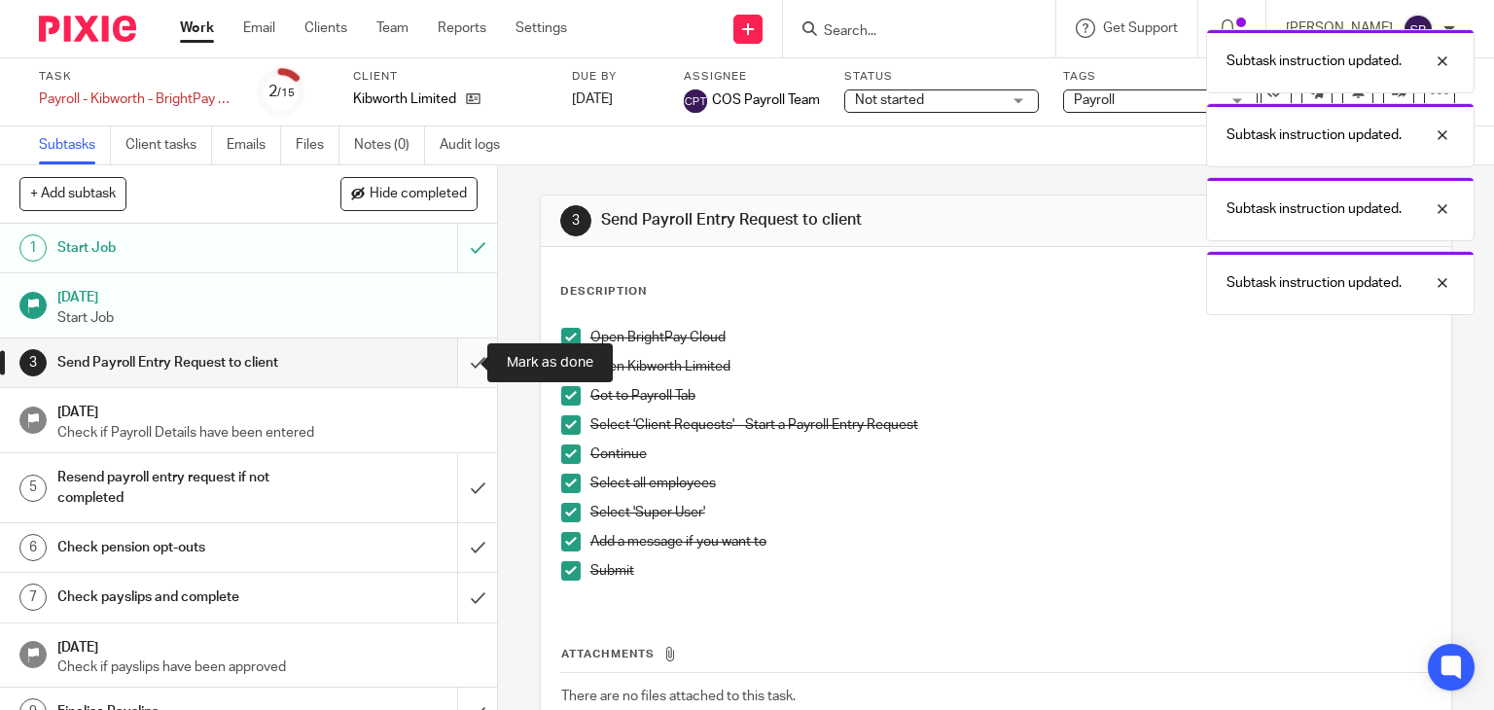
click at [453, 359] on input "submit" at bounding box center [248, 362] width 497 height 49
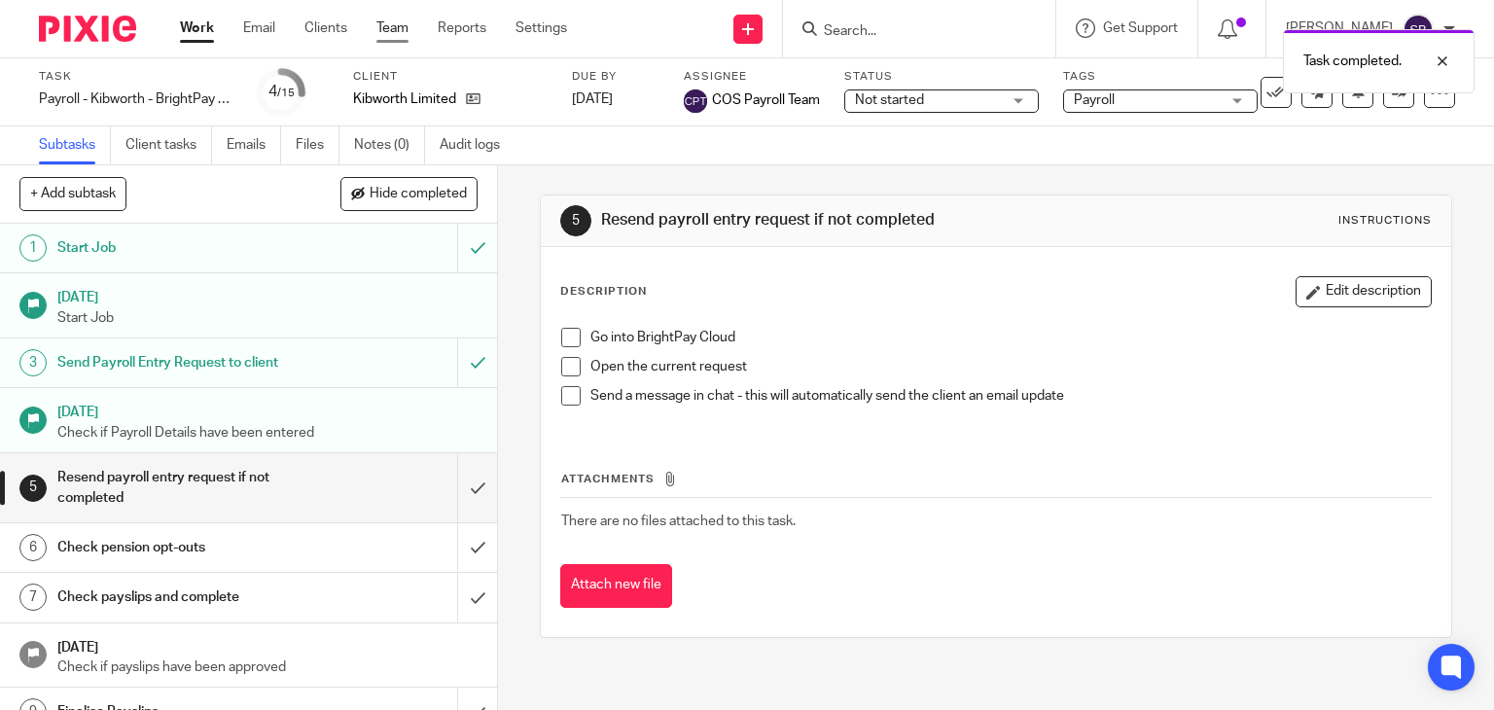
click at [389, 28] on link "Team" at bounding box center [392, 27] width 32 height 19
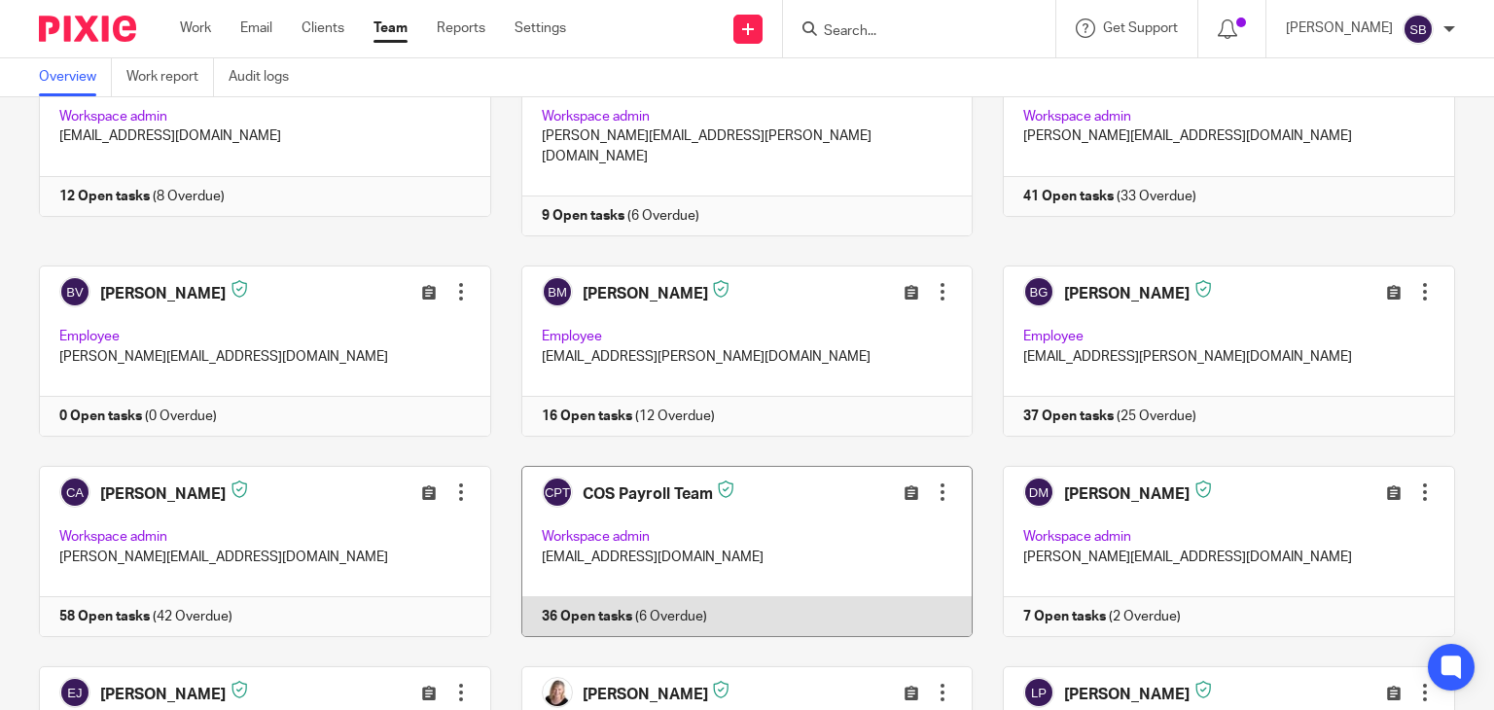
scroll to position [195, 0]
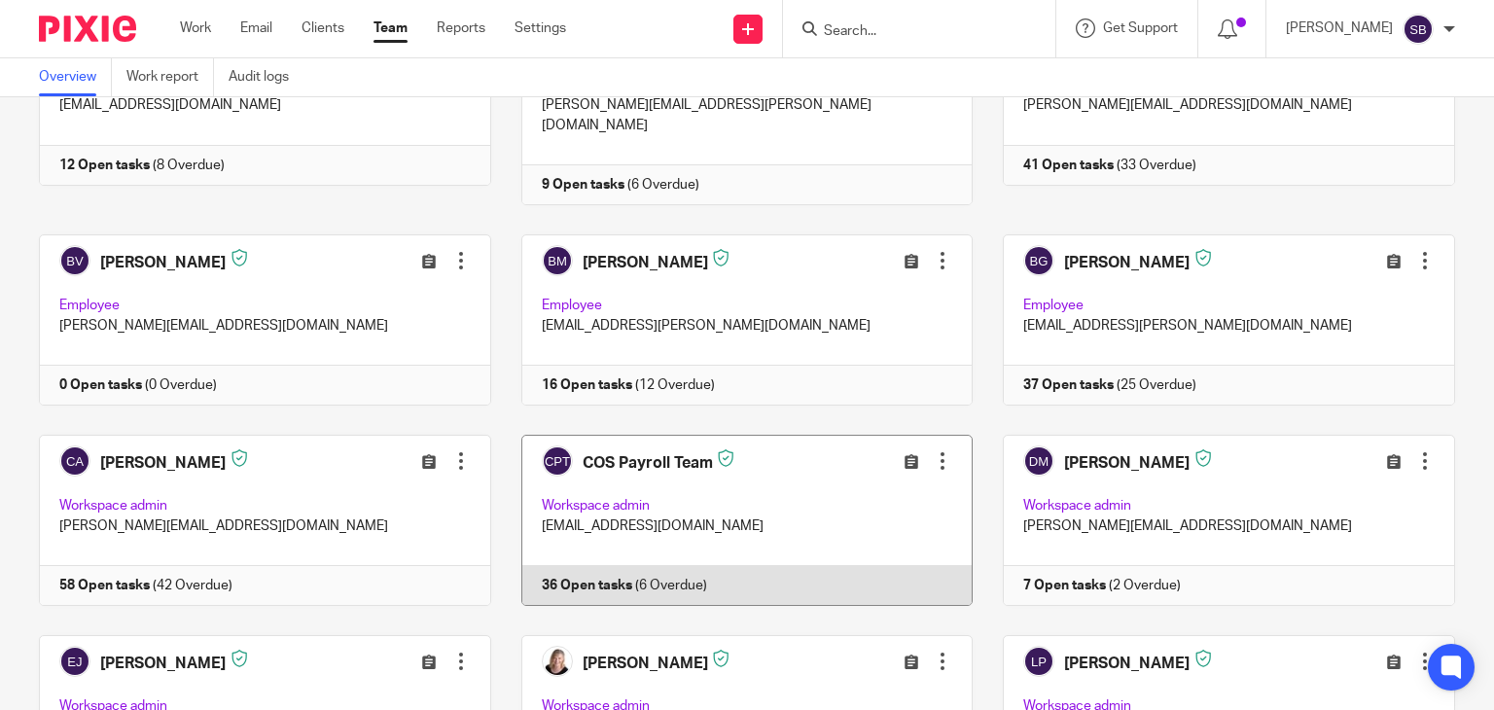
click at [619, 565] on link at bounding box center [732, 520] width 482 height 171
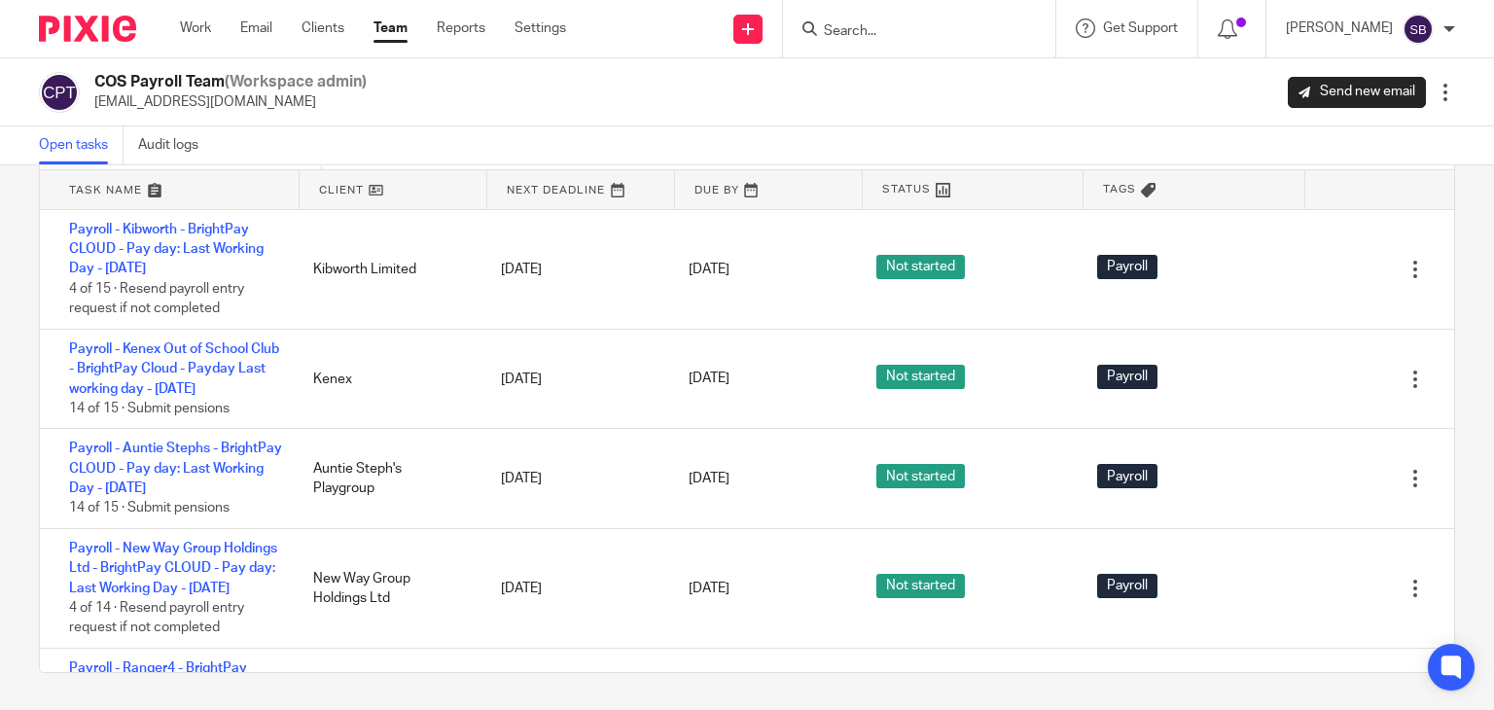
scroll to position [2870, 0]
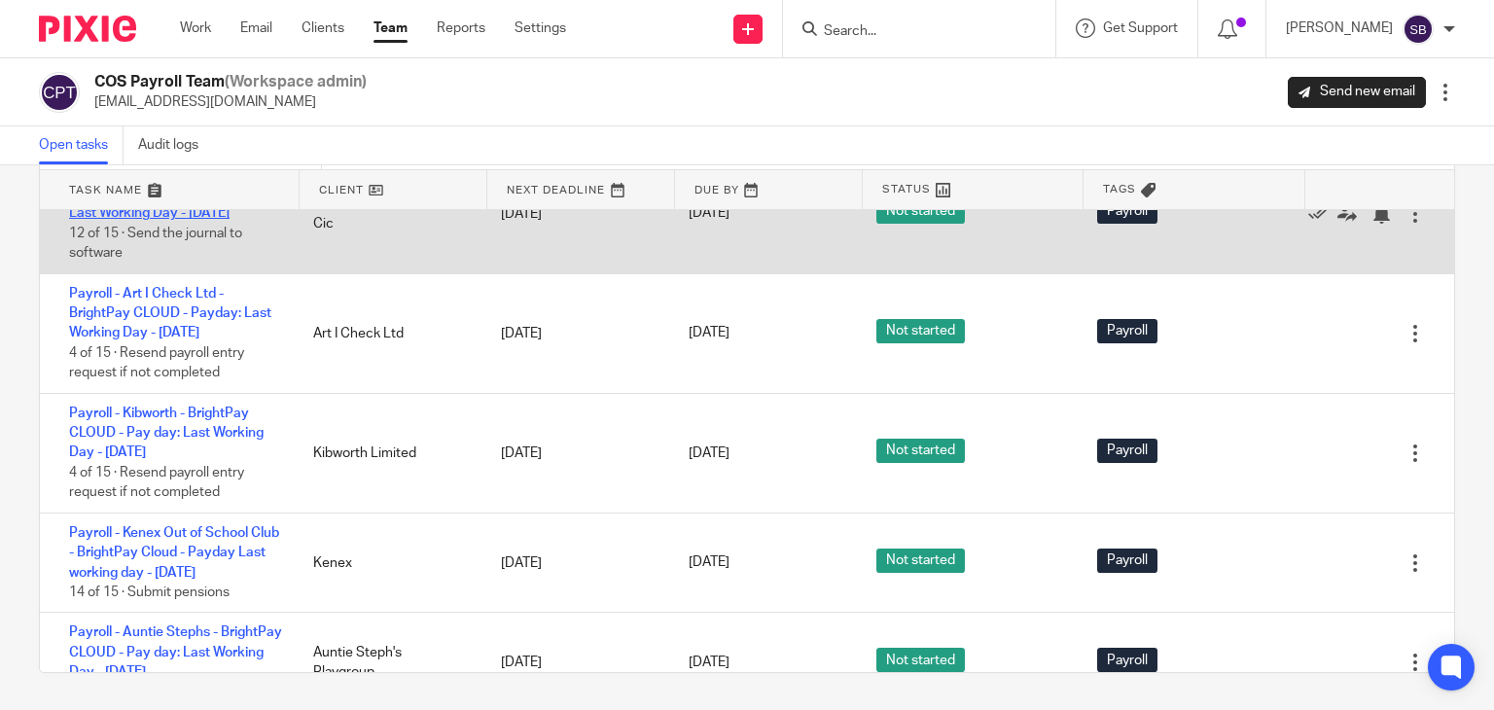
click at [180, 221] on link "Payroll - Islington Mill Arts Club CIC - BrightPay CLOUD - Pay day: Last Workin…" at bounding box center [173, 193] width 209 height 53
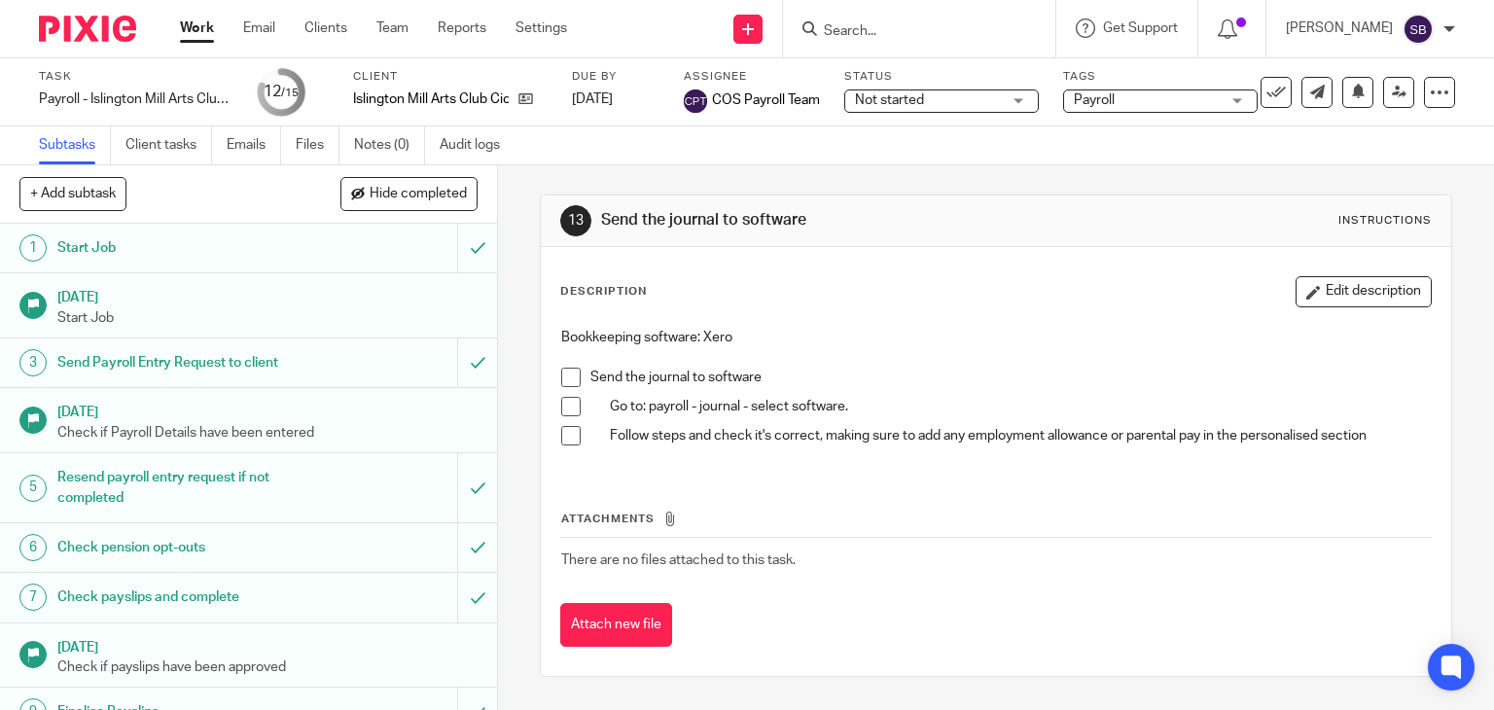
click at [891, 32] on input "Search" at bounding box center [909, 32] width 175 height 18
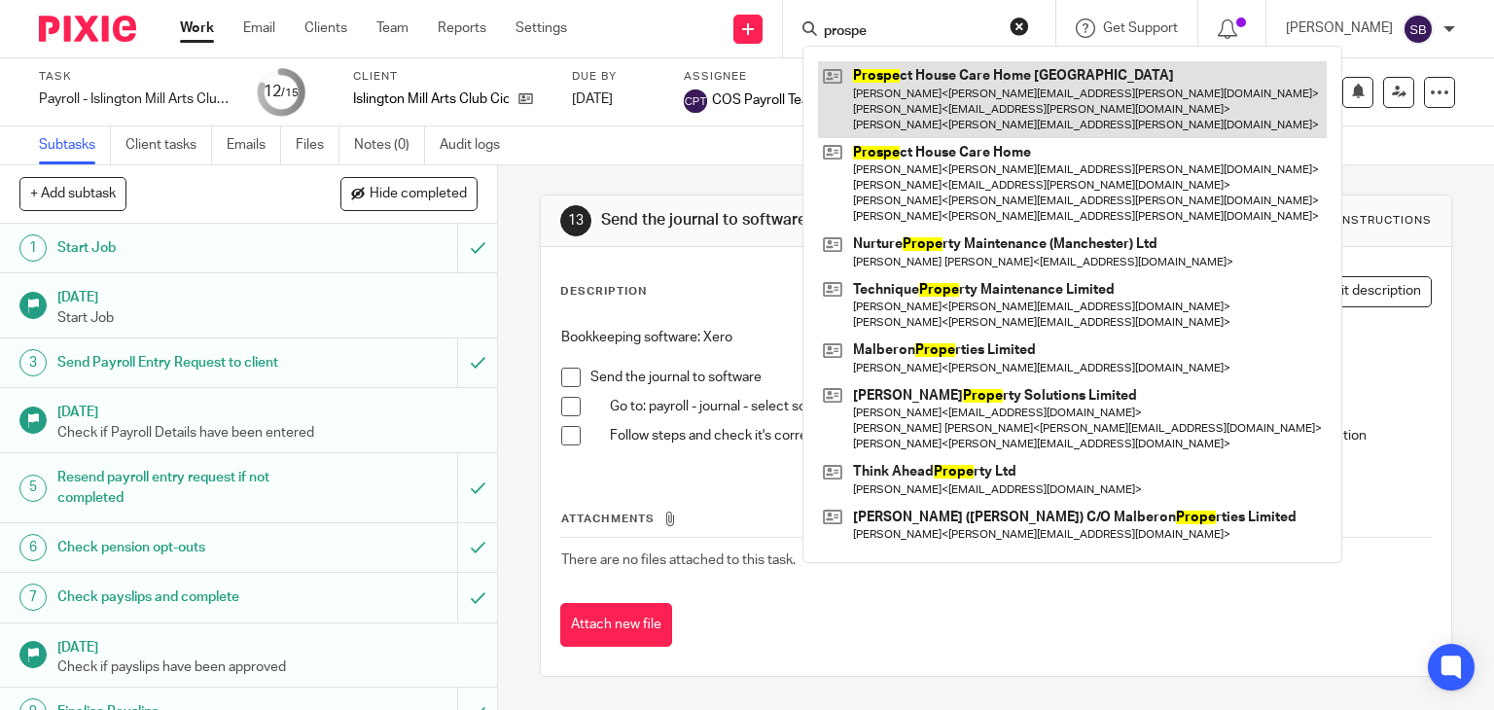
type input "prospe"
click at [997, 101] on link at bounding box center [1072, 99] width 509 height 77
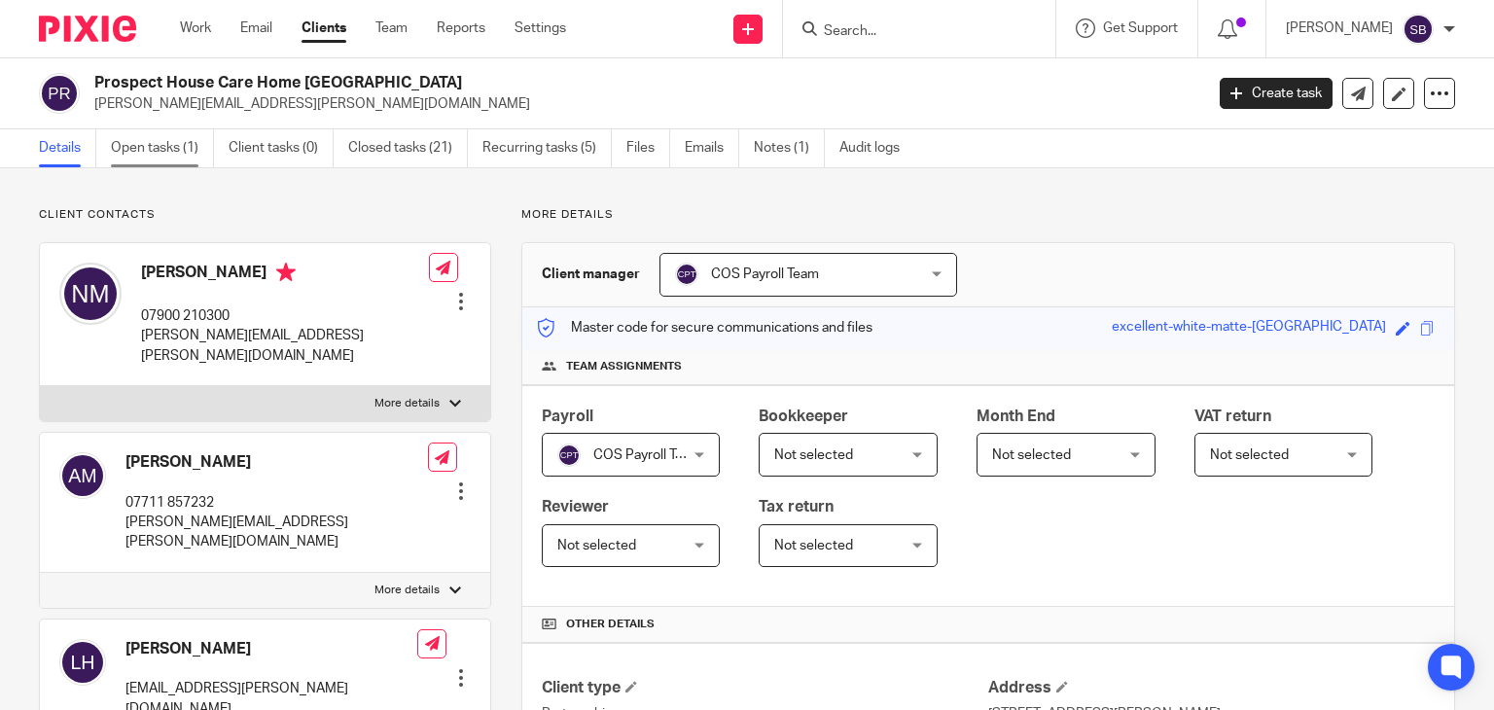
click at [172, 146] on link "Open tasks (1)" at bounding box center [162, 148] width 103 height 38
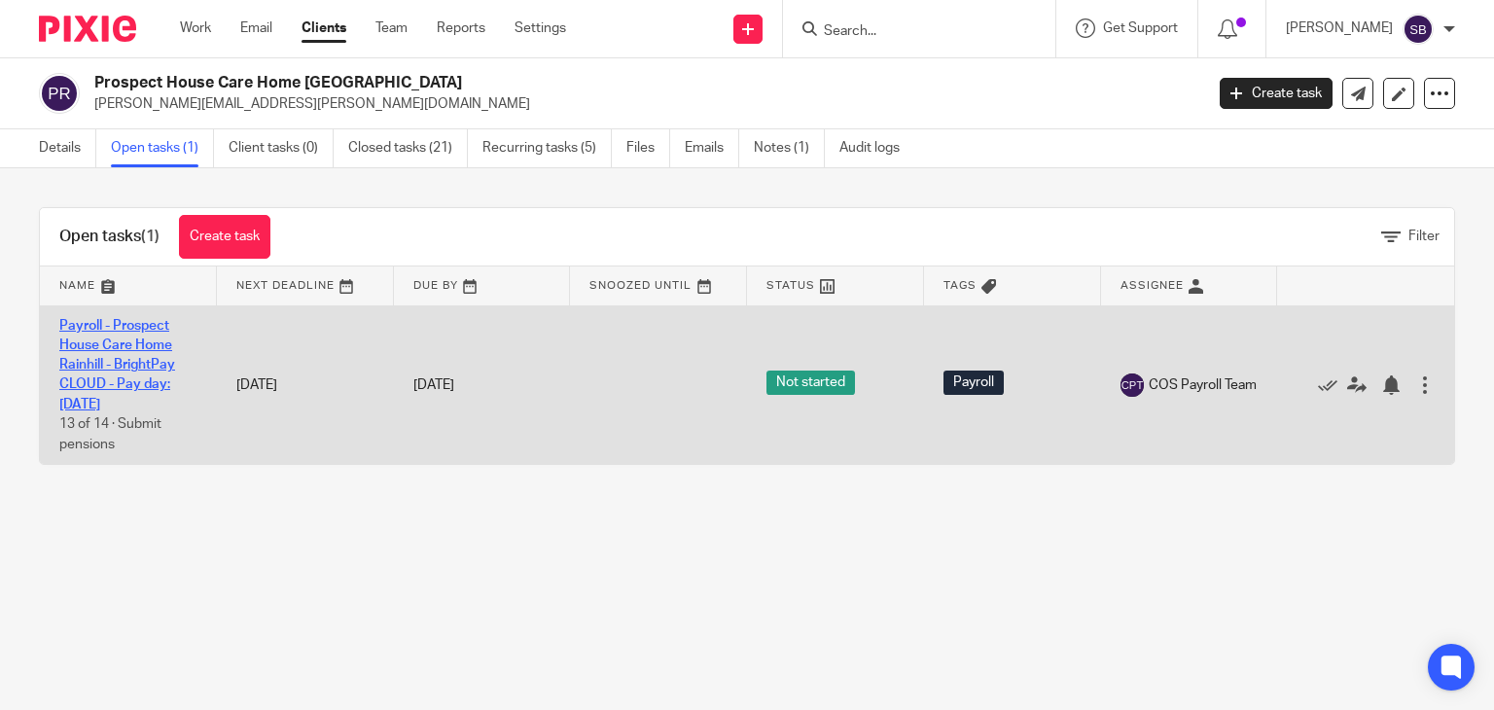
click at [139, 377] on link "Payroll - Prospect House Care Home Rainhill - BrightPay CLOUD - Pay day: 12th -…" at bounding box center [117, 365] width 116 height 92
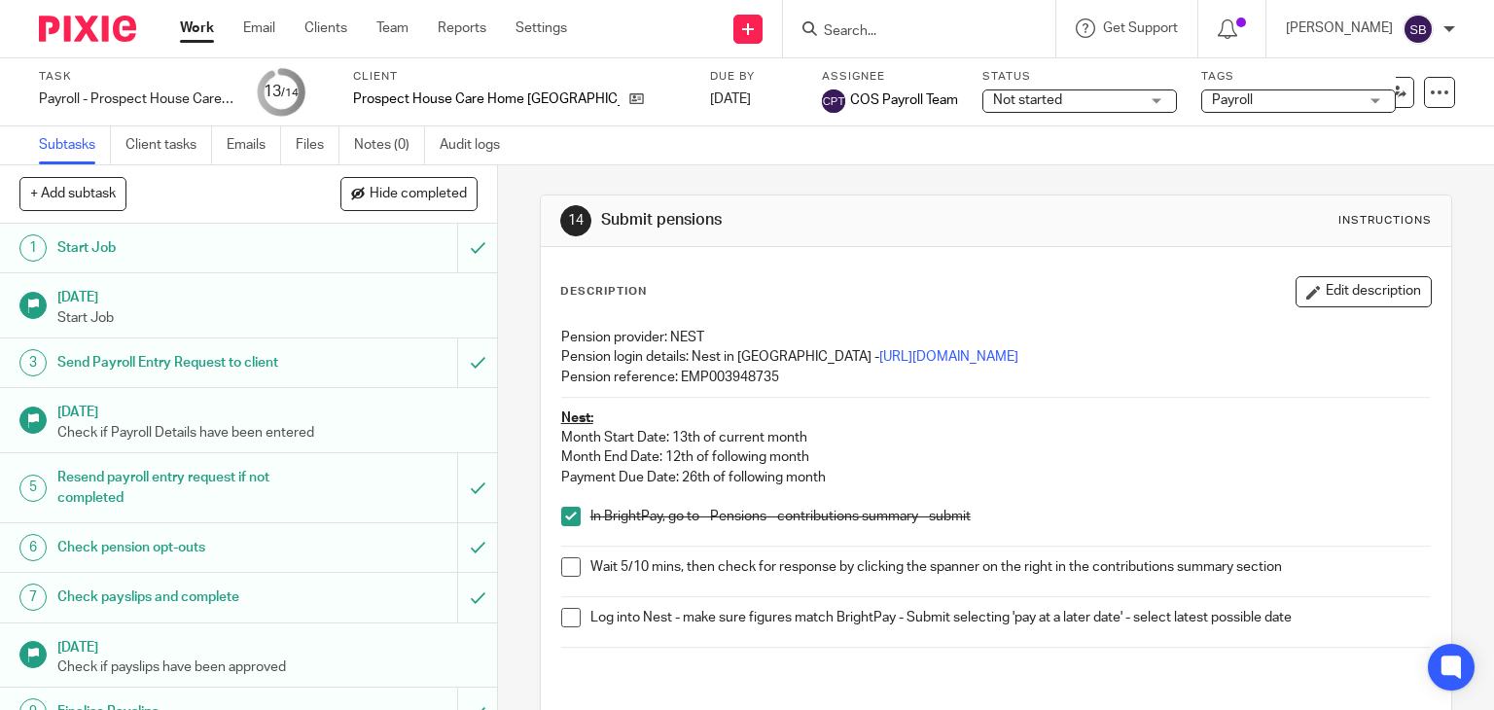
drag, startPoint x: 569, startPoint y: 561, endPoint x: 570, endPoint y: 575, distance: 13.7
click at [570, 561] on span at bounding box center [570, 566] width 19 height 19
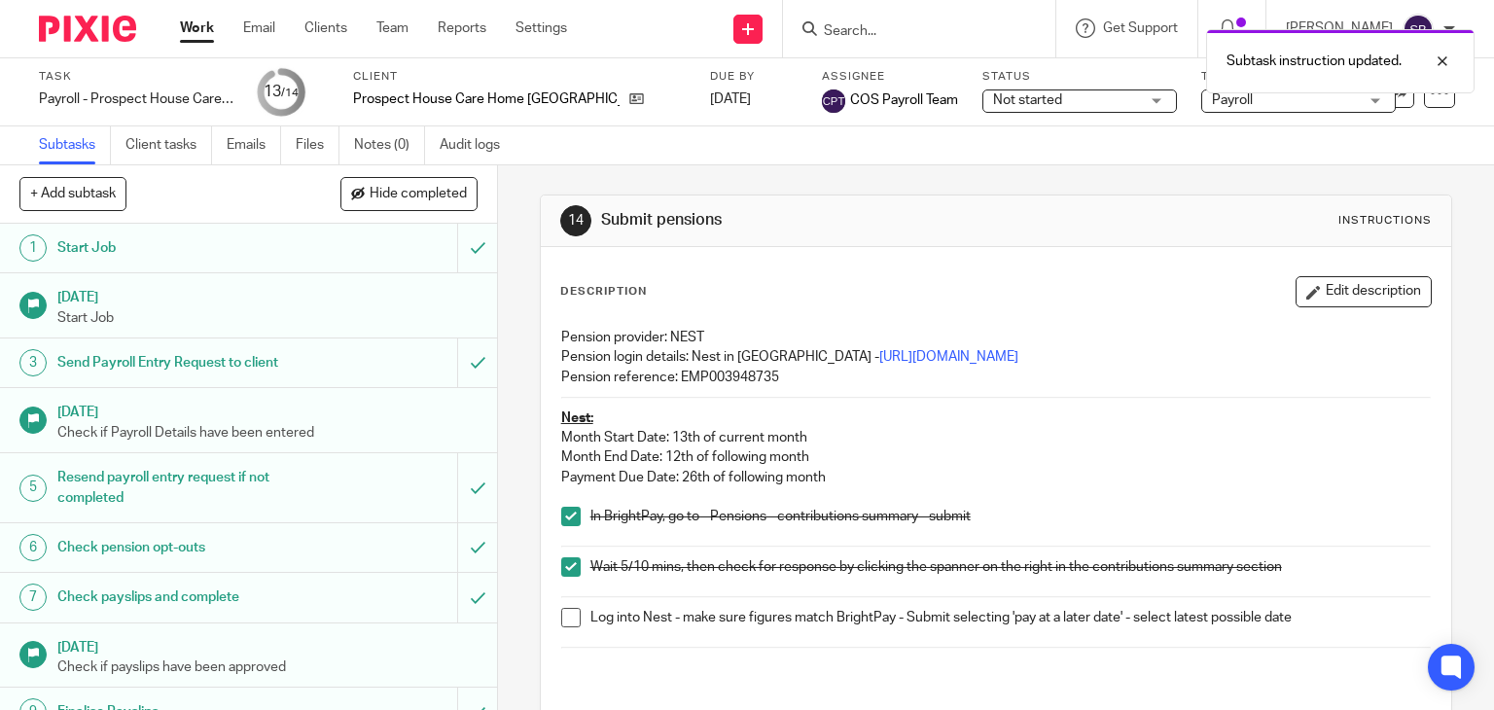
click at [572, 609] on span at bounding box center [570, 617] width 19 height 19
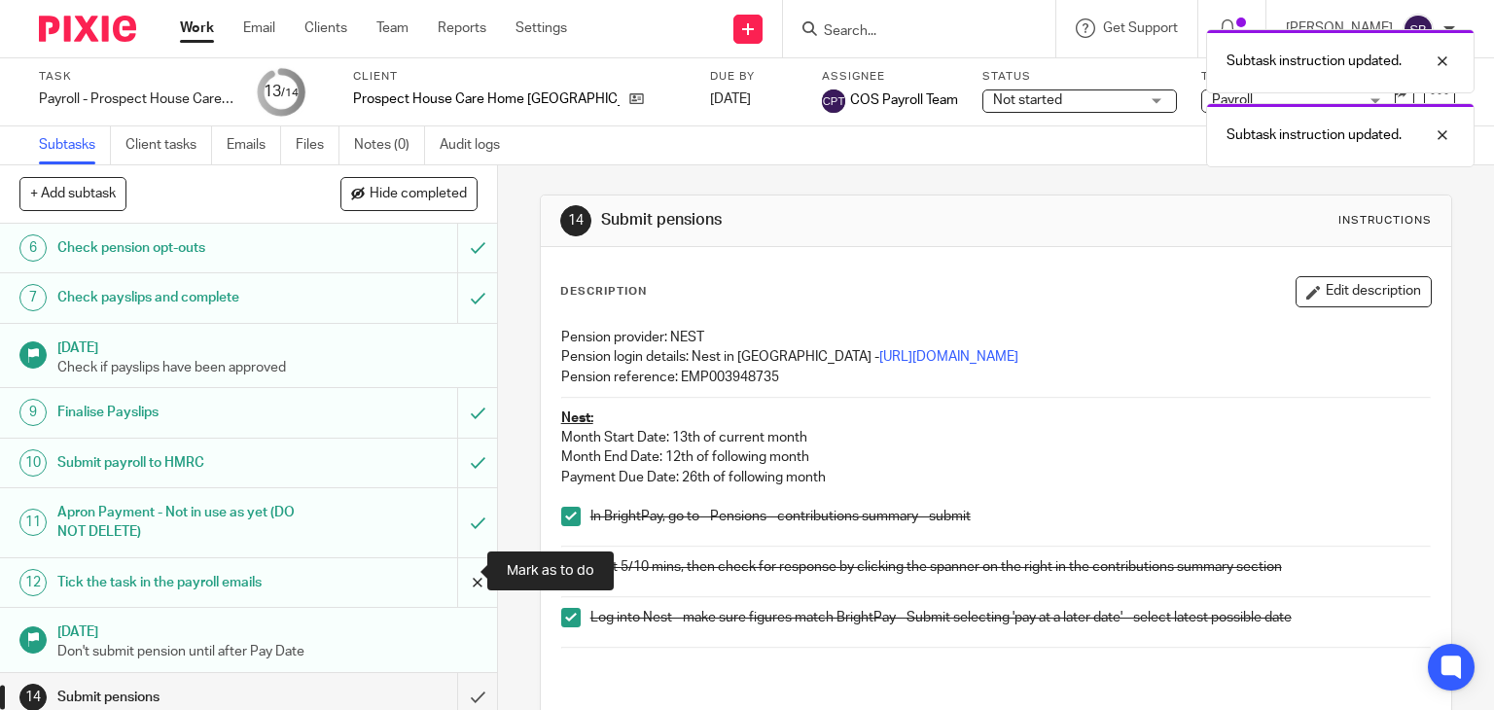
scroll to position [309, 0]
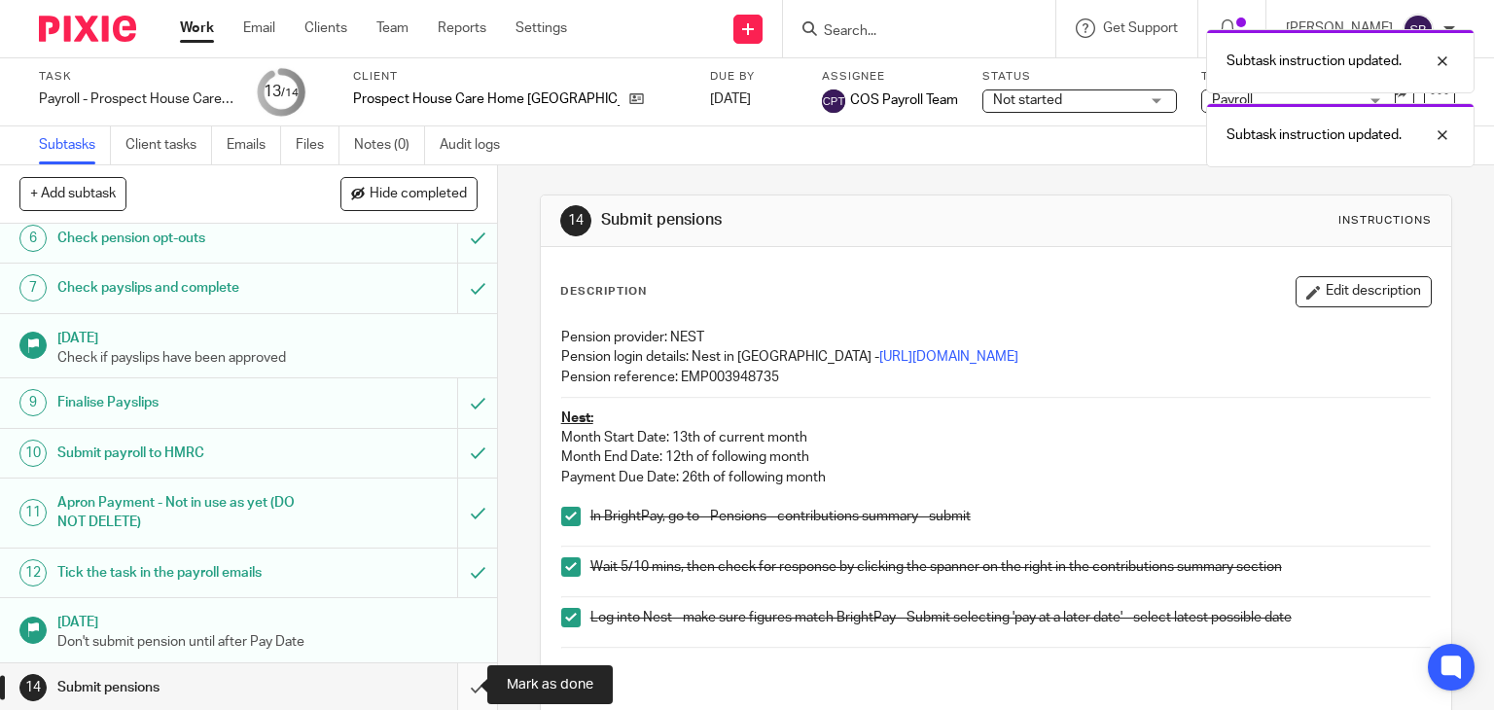
click at [460, 690] on input "submit" at bounding box center [248, 687] width 497 height 49
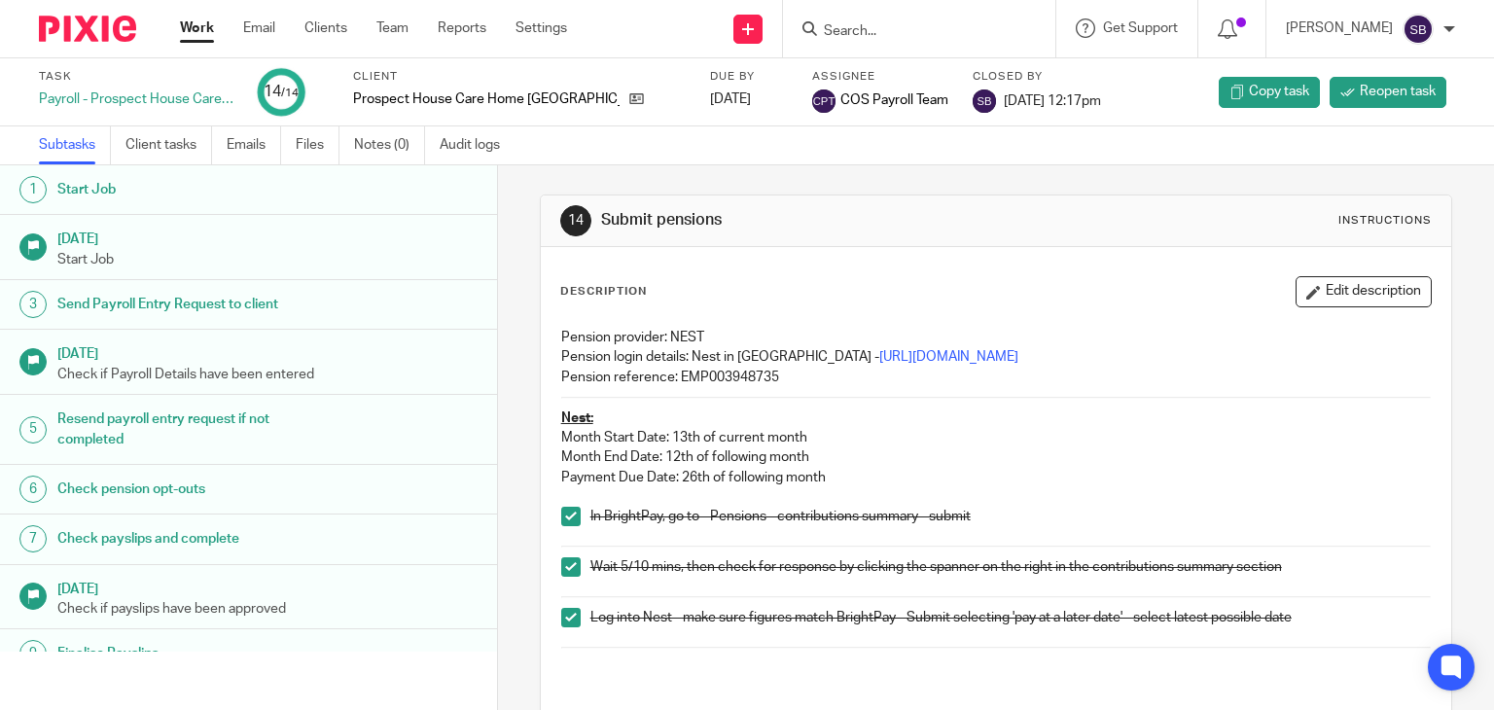
click at [198, 26] on link "Work" at bounding box center [197, 27] width 34 height 19
